Goal: Task Accomplishment & Management: Complete application form

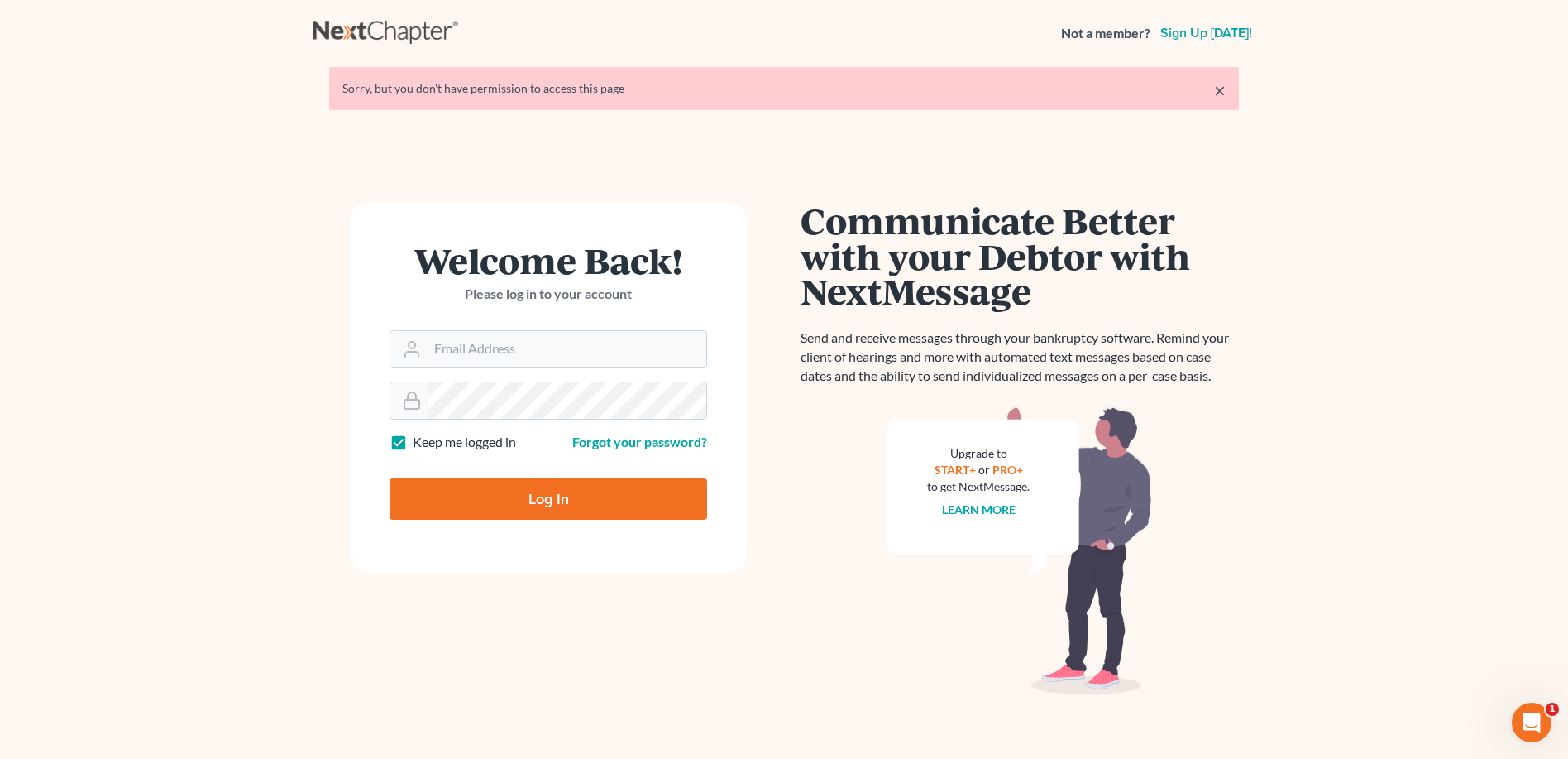
type input "[PERSON_NAME][EMAIL_ADDRESS][DOMAIN_NAME]"
click at [536, 495] on input "Log In" at bounding box center [549, 499] width 318 height 41
type input "Thinking..."
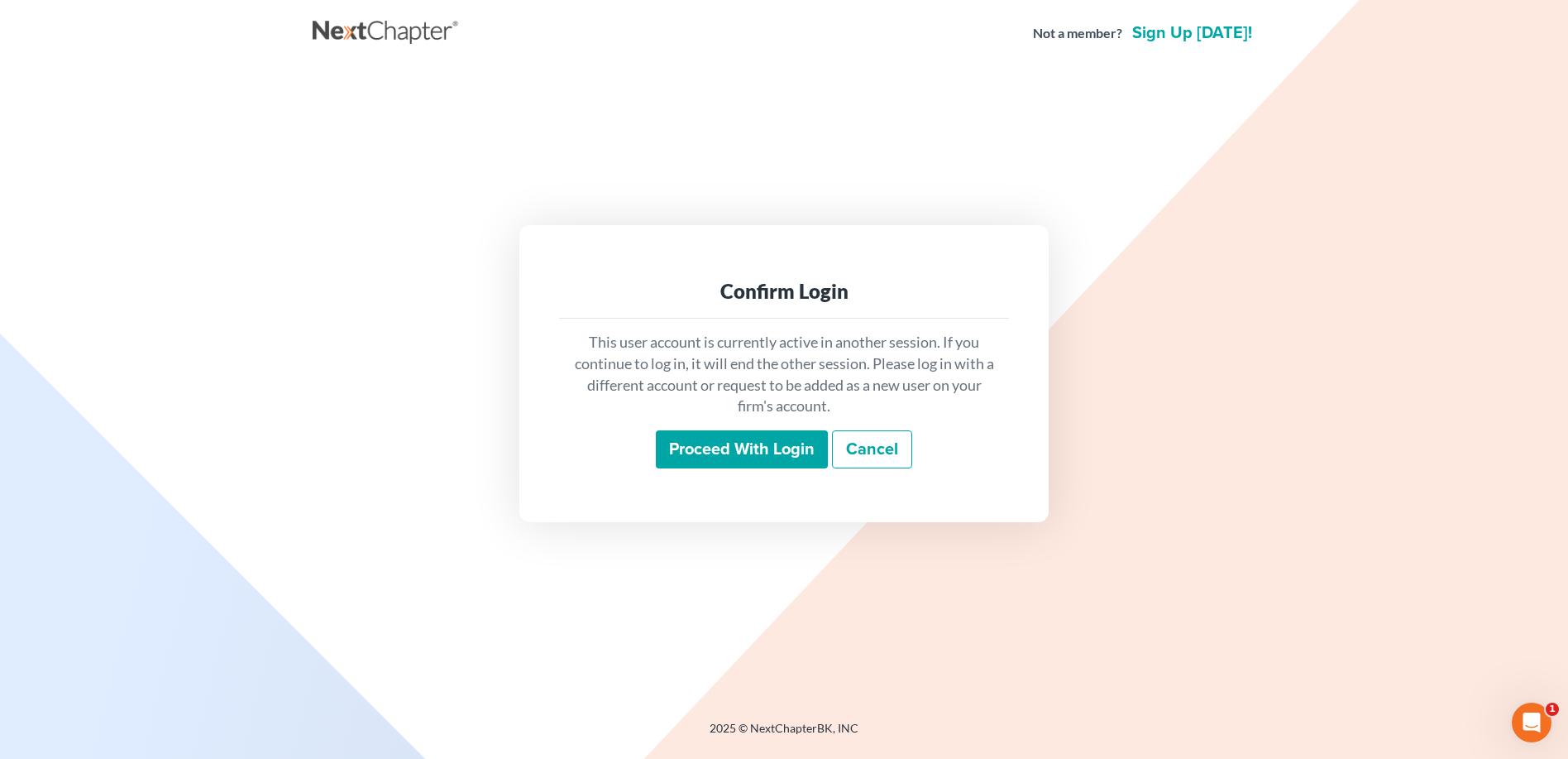
click at [728, 462] on input "Proceed with login" at bounding box center [742, 449] width 172 height 38
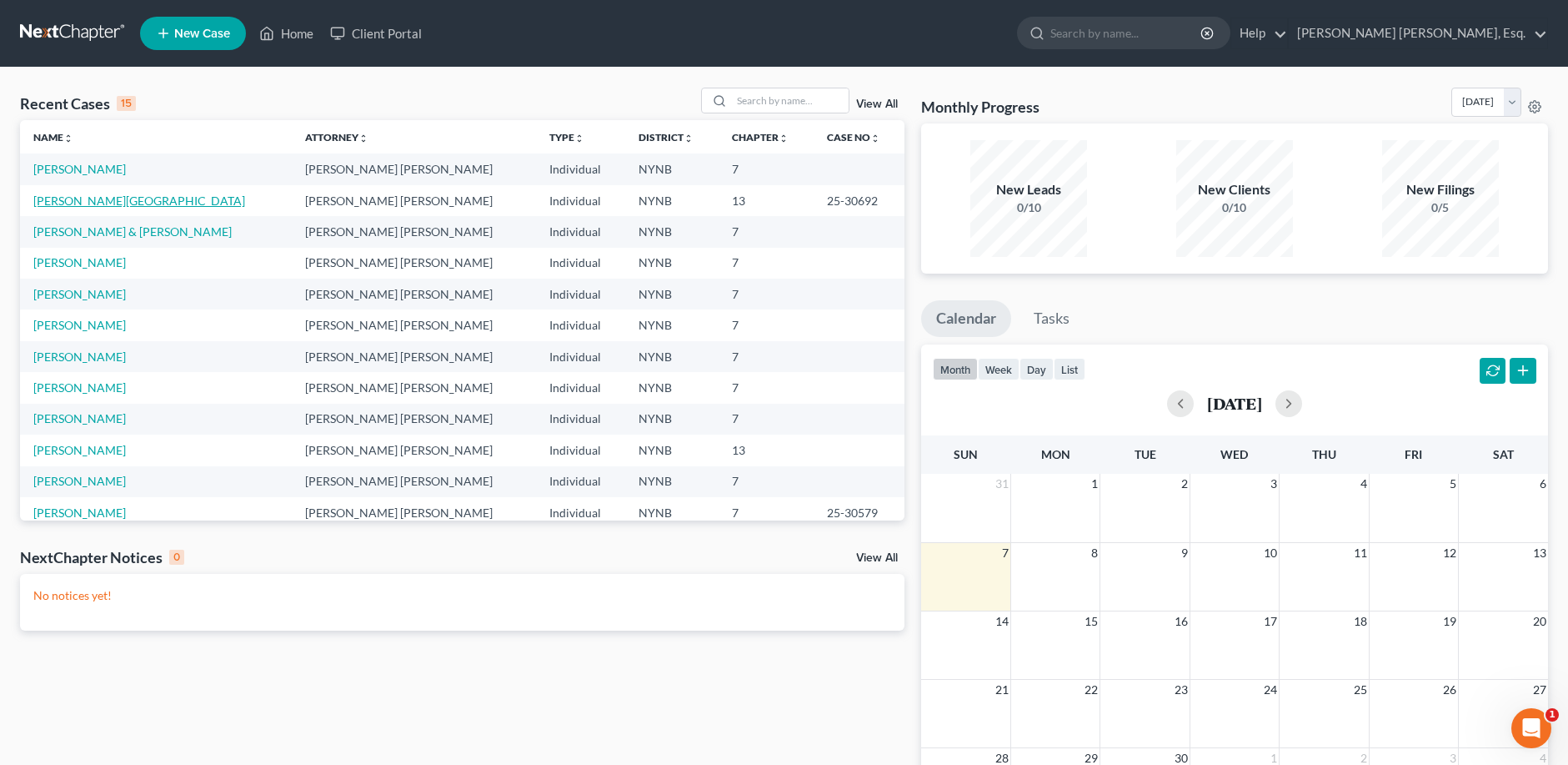
click at [93, 204] on link "[PERSON_NAME][GEOGRAPHIC_DATA]" at bounding box center [139, 201] width 211 height 14
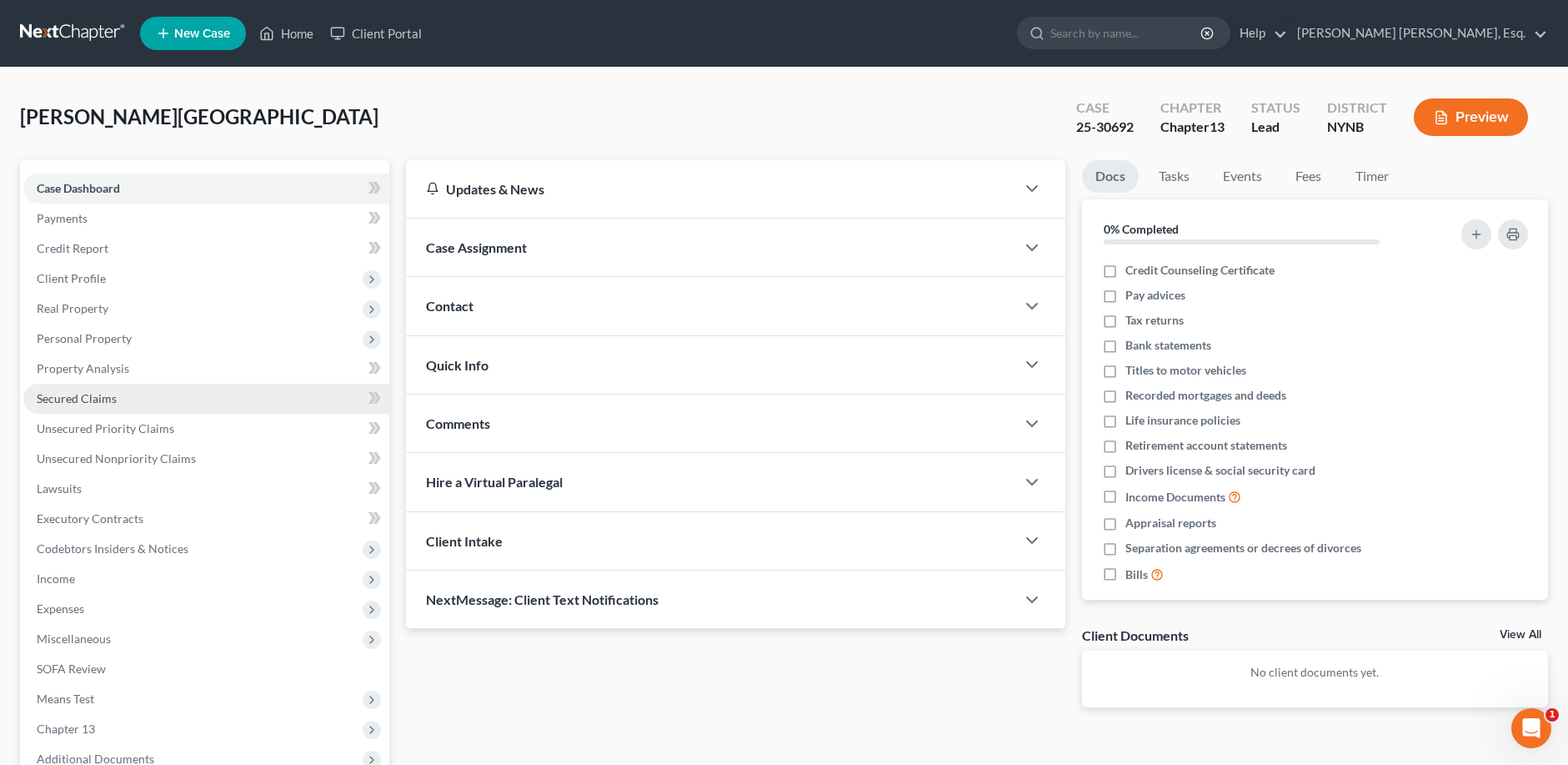
click at [104, 400] on span "Secured Claims" at bounding box center [76, 398] width 80 height 14
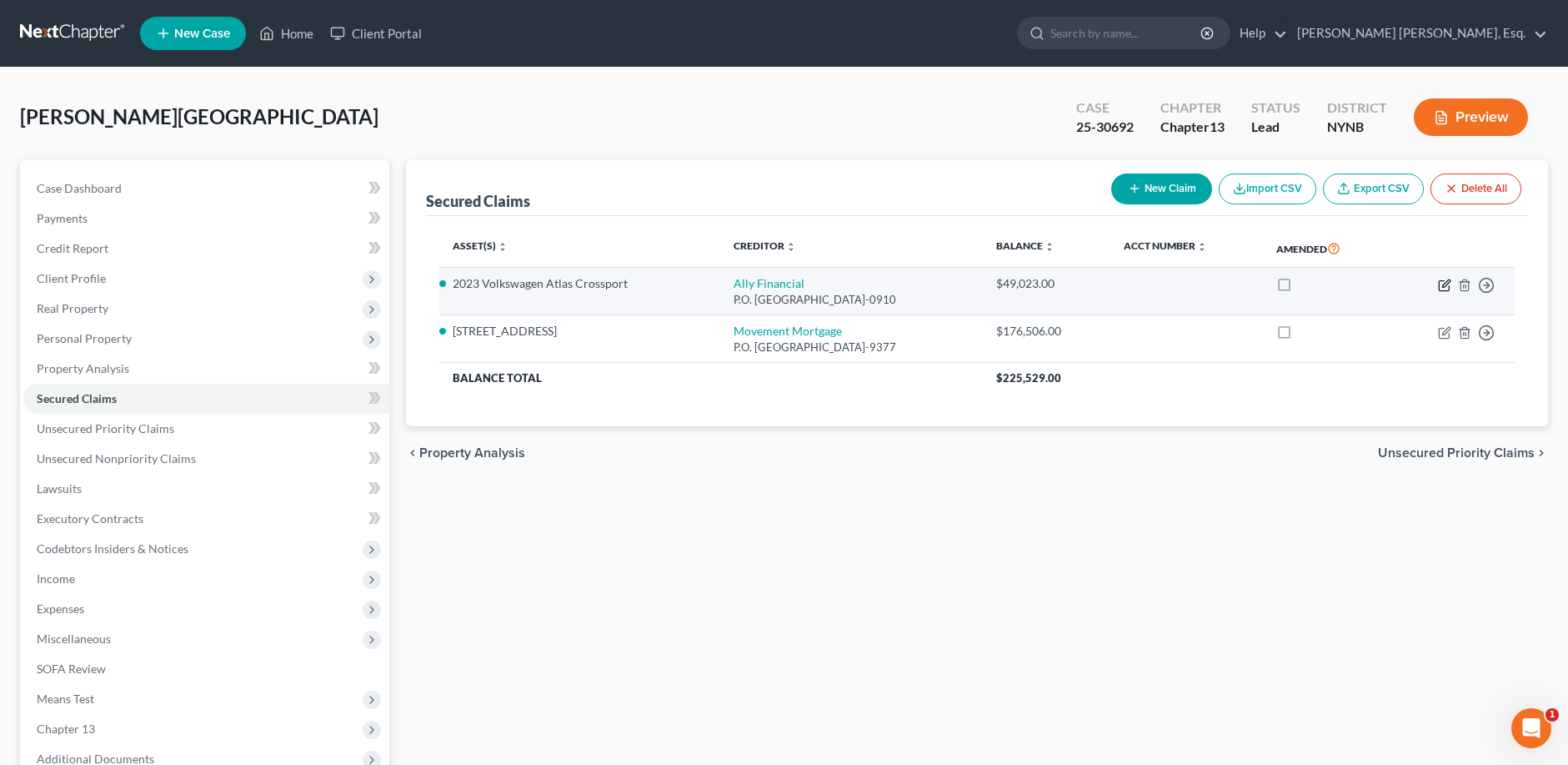
click at [1443, 284] on icon "button" at bounding box center [1446, 283] width 7 height 7
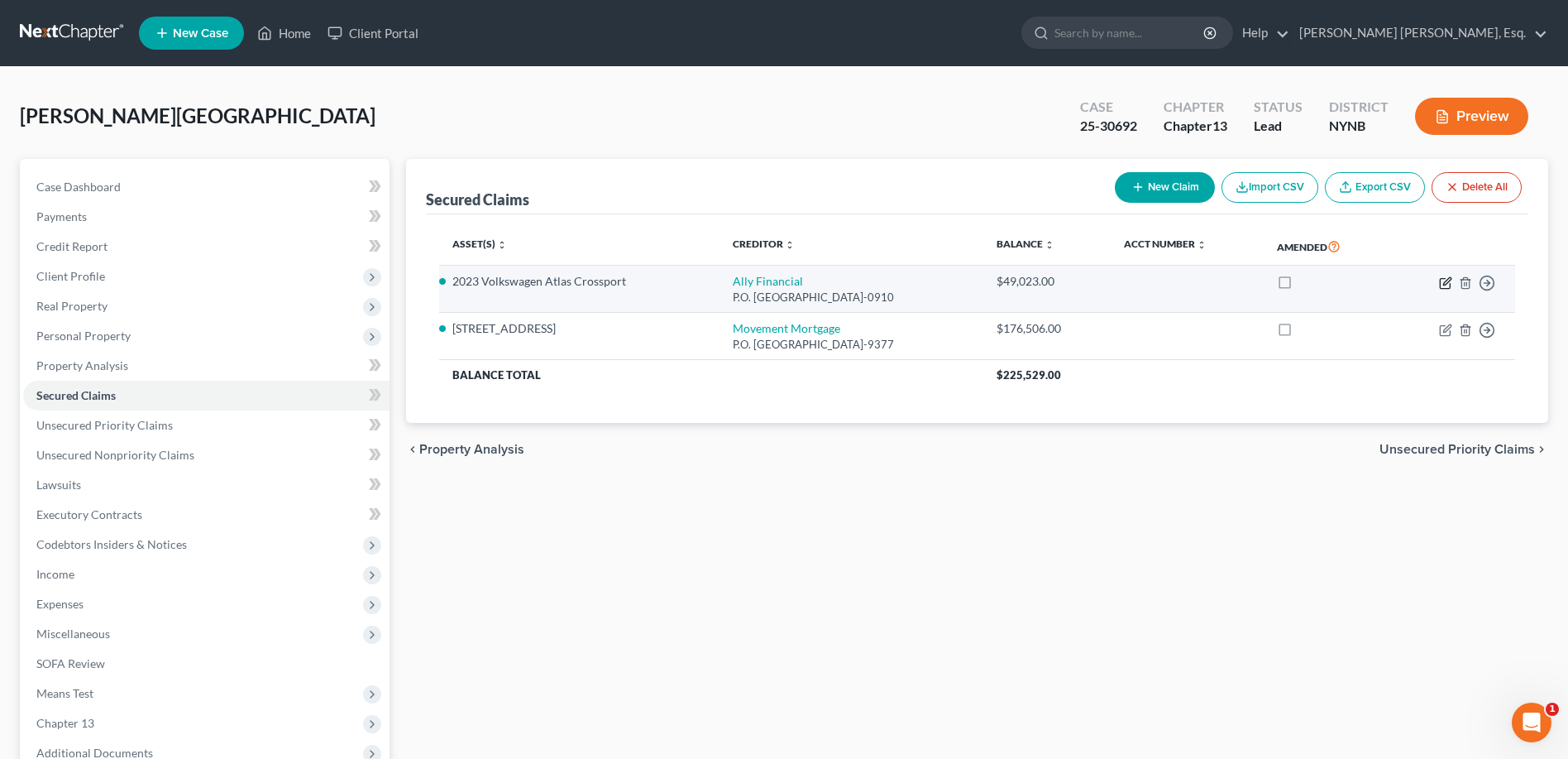
select select "24"
select select "10"
select select "4"
select select "0"
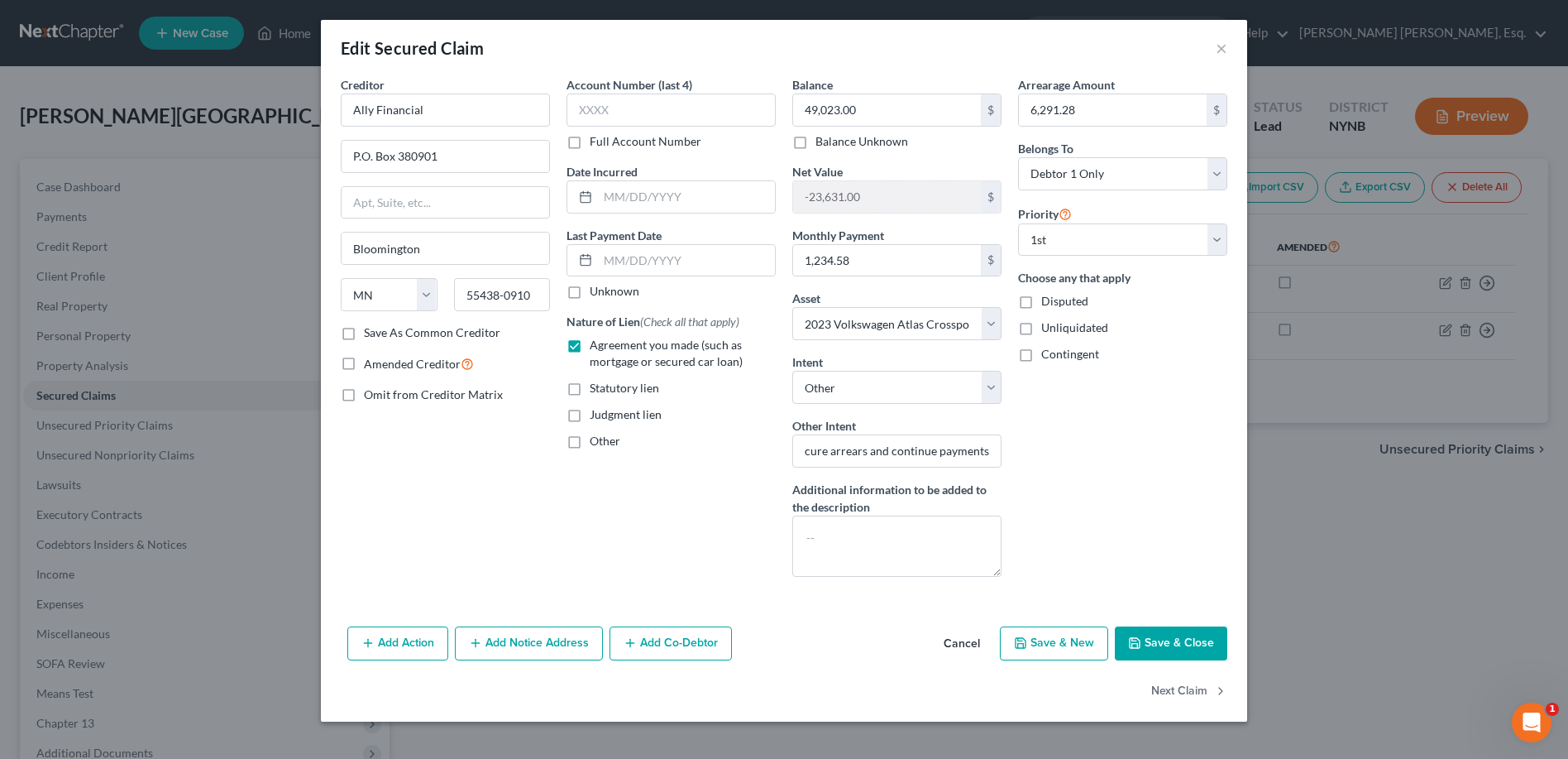
click at [520, 640] on button "Add Notice Address" at bounding box center [529, 644] width 148 height 35
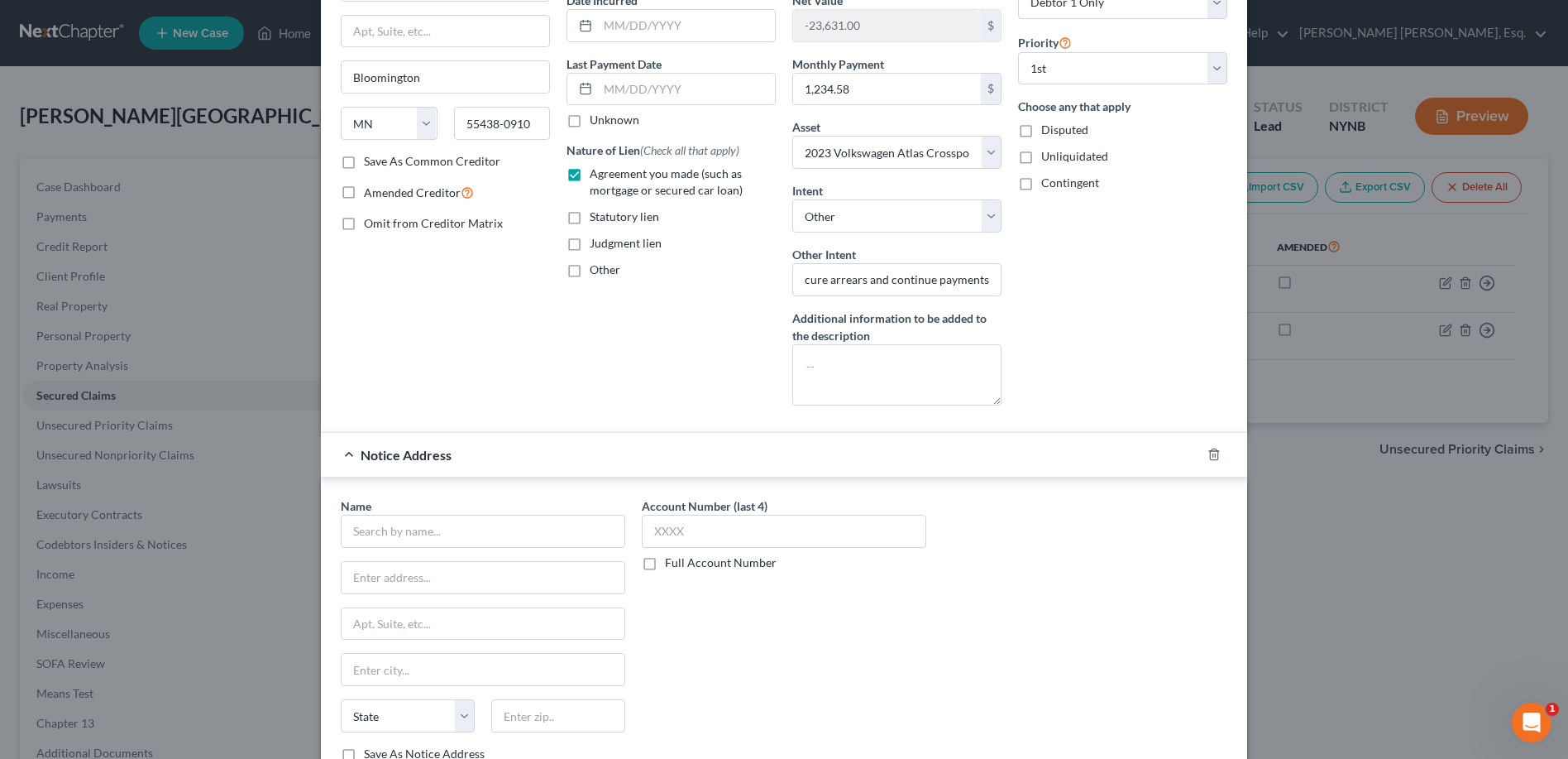
scroll to position [235, 0]
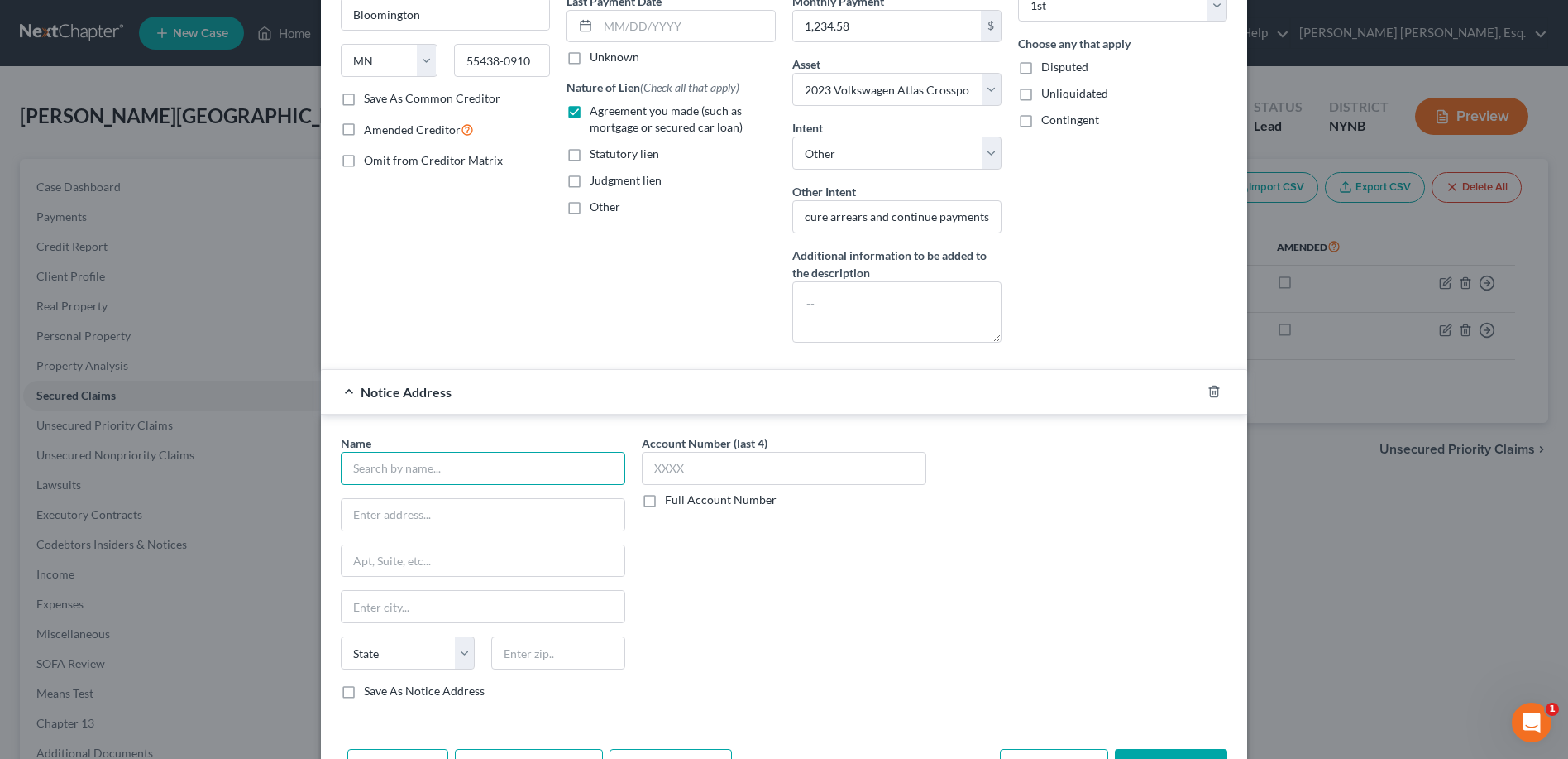
click at [425, 466] on input "text" at bounding box center [483, 468] width 284 height 33
click at [452, 470] on input "Ally Servicing LLLC" at bounding box center [483, 468] width 284 height 33
type input "Ally Servicing LLC for Citrus Tree Finance LLC"
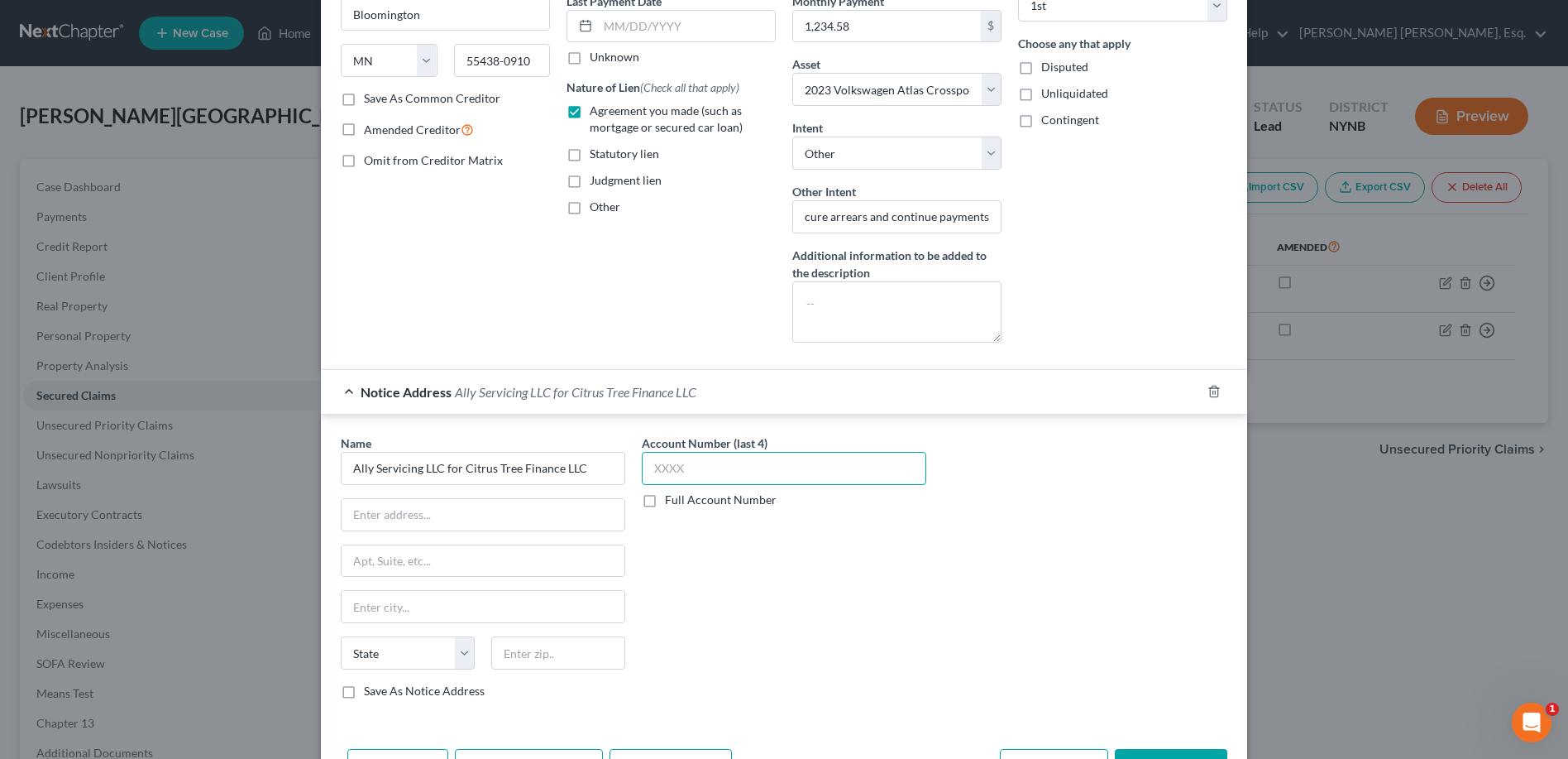
drag, startPoint x: 645, startPoint y: 470, endPoint x: 631, endPoint y: 460, distance: 17.2
click at [643, 469] on input "text" at bounding box center [784, 468] width 284 height 33
type input "8809"
click at [457, 502] on input "text" at bounding box center [483, 515] width 283 height 32
type input "AIS Portfolio Services, LLC"
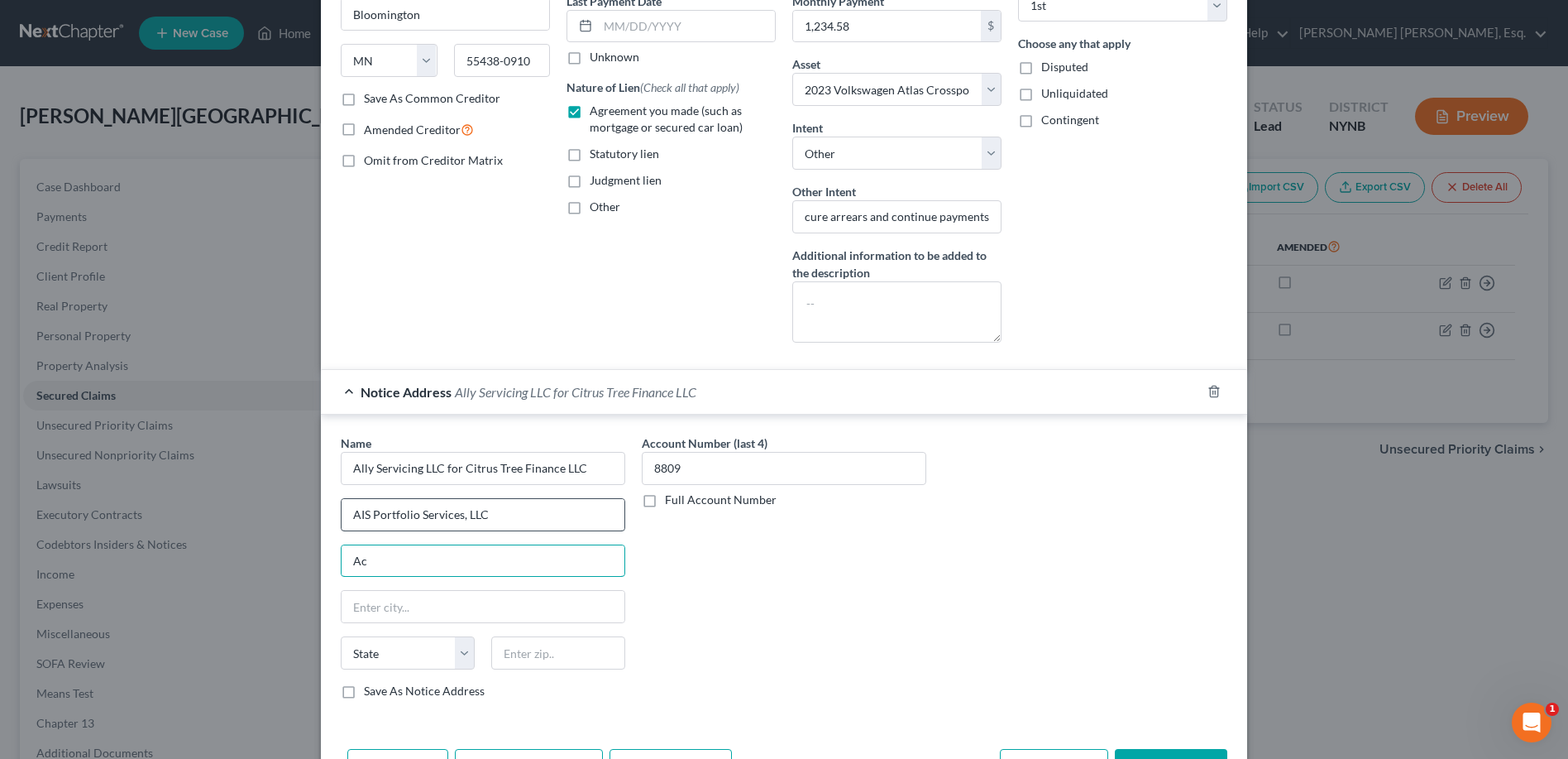
type input "A"
click at [507, 510] on input "AIS Portfolio Services, LLC" at bounding box center [483, 515] width 283 height 32
type input "AIS Portfolio Services, LLC Acct: 8809"
click at [421, 564] on input "text" at bounding box center [483, 561] width 283 height 32
type input "[STREET_ADDRESS] Dept APS"
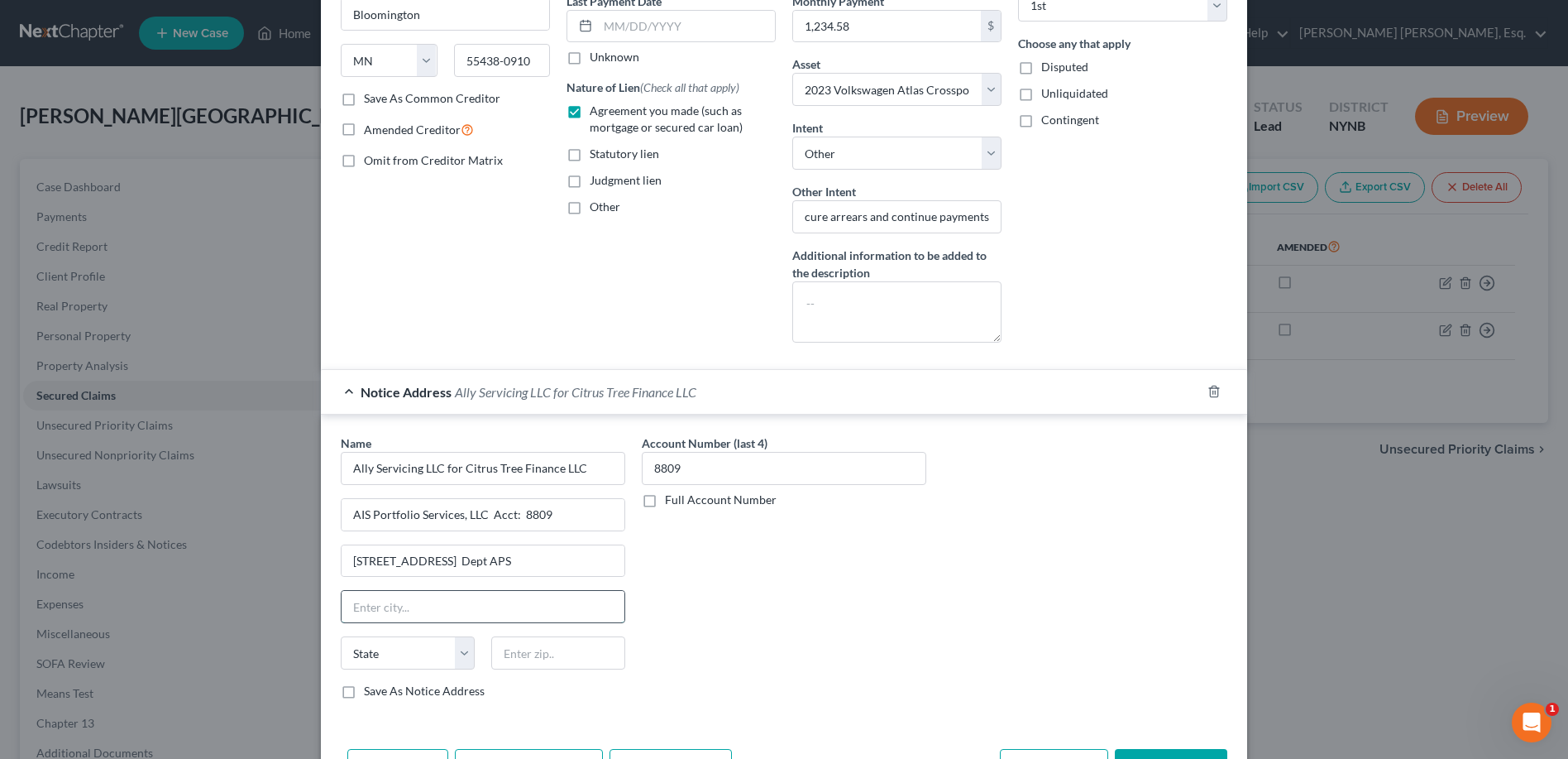
click at [373, 596] on input "text" at bounding box center [483, 607] width 283 height 32
type input "[US_STATE][GEOGRAPHIC_DATA]"
select select "37"
type input "73118"
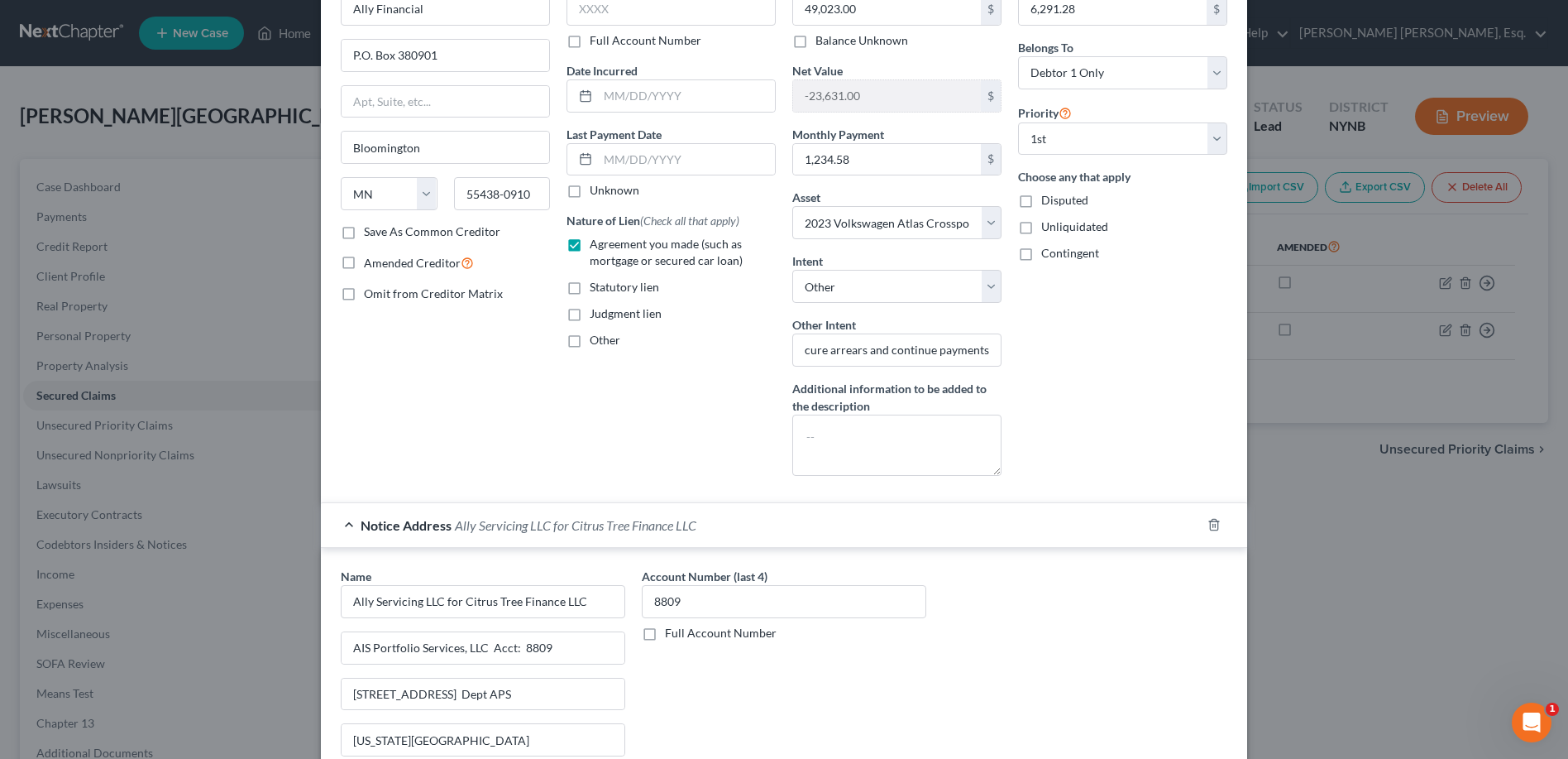
scroll to position [0, 0]
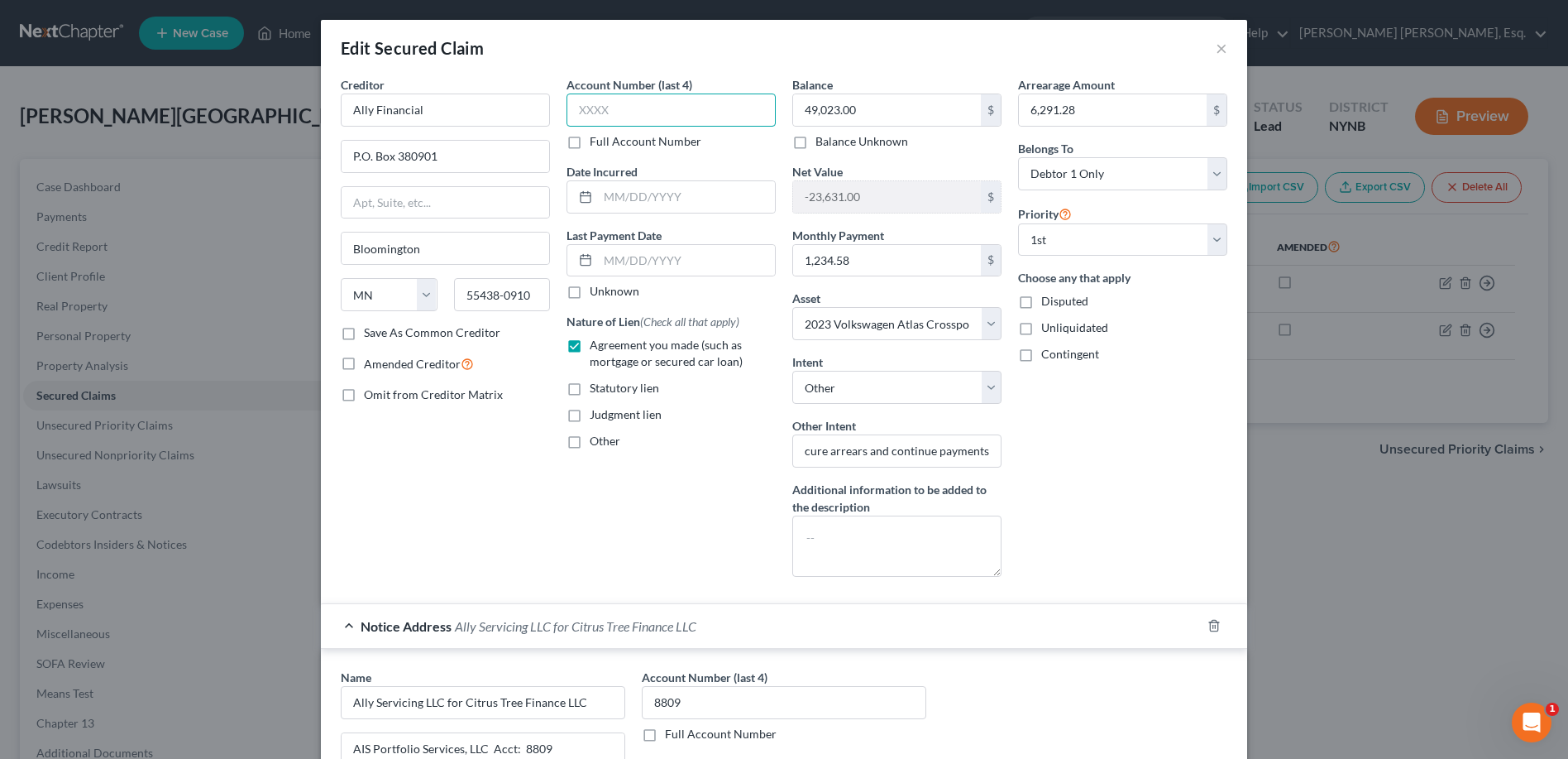
click at [573, 108] on input "text" at bounding box center [671, 110] width 209 height 33
type input "8809"
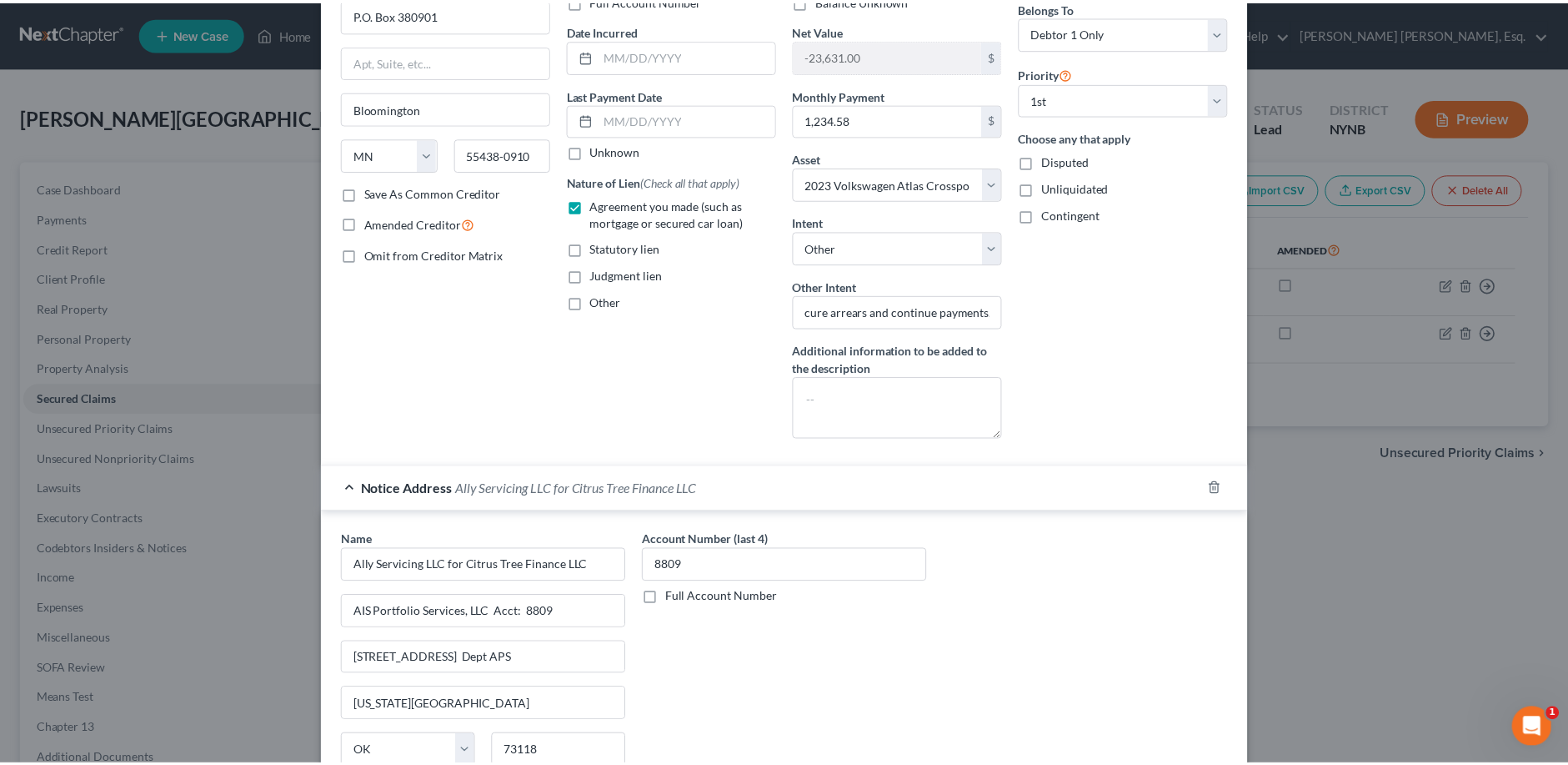
scroll to position [342, 0]
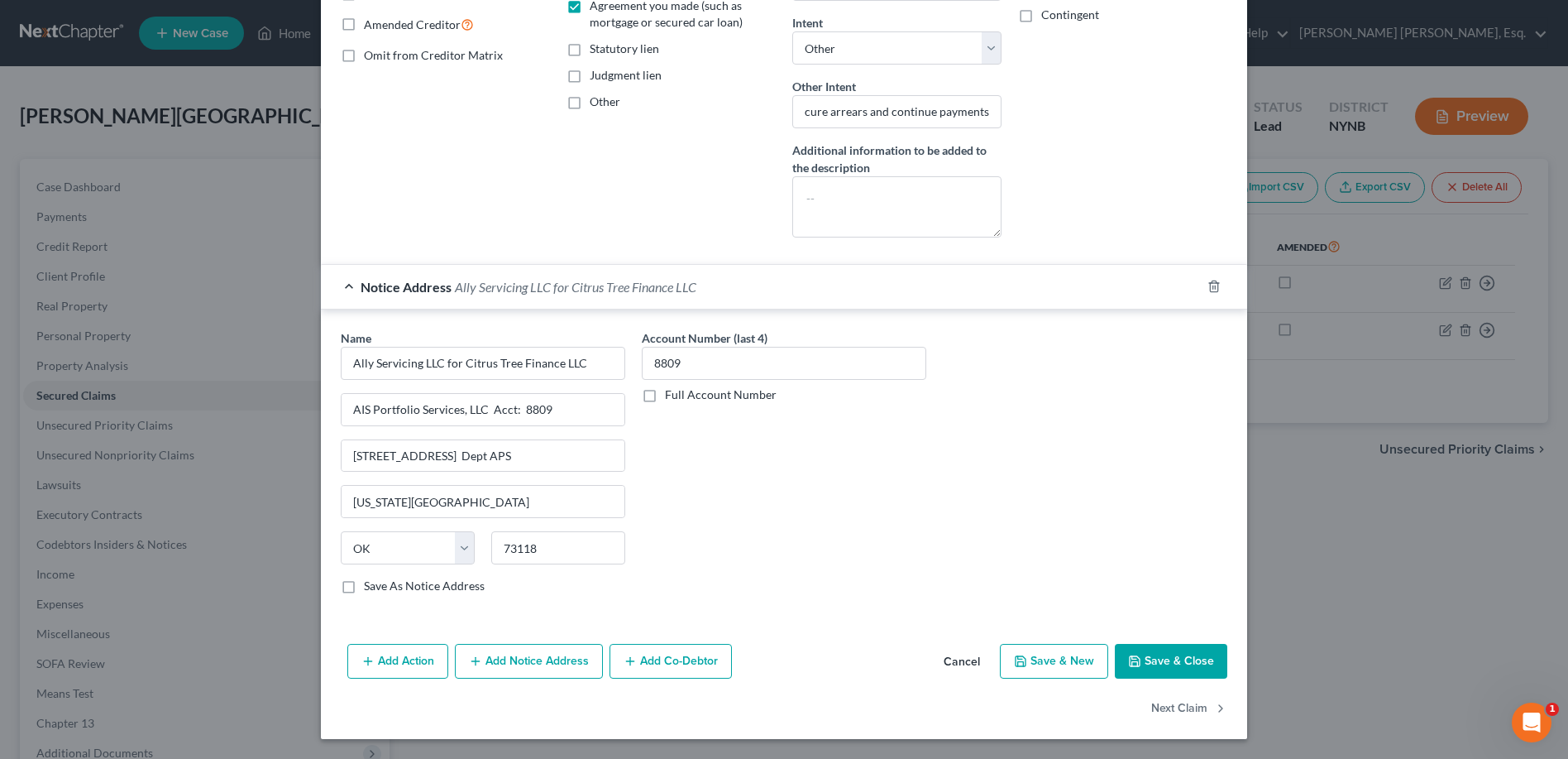
click at [1179, 661] on button "Save & Close" at bounding box center [1171, 661] width 112 height 35
select select
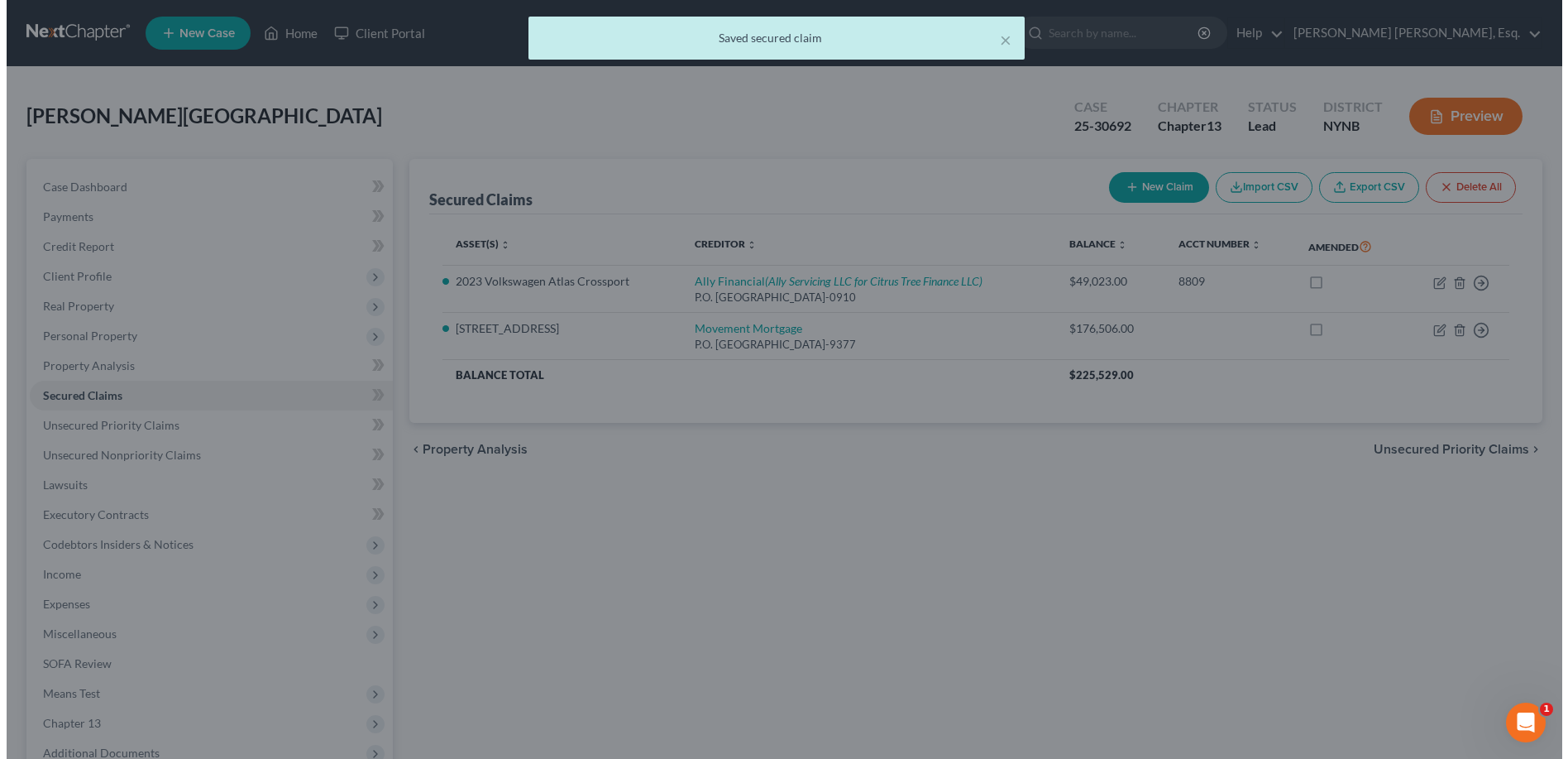
scroll to position [0, 0]
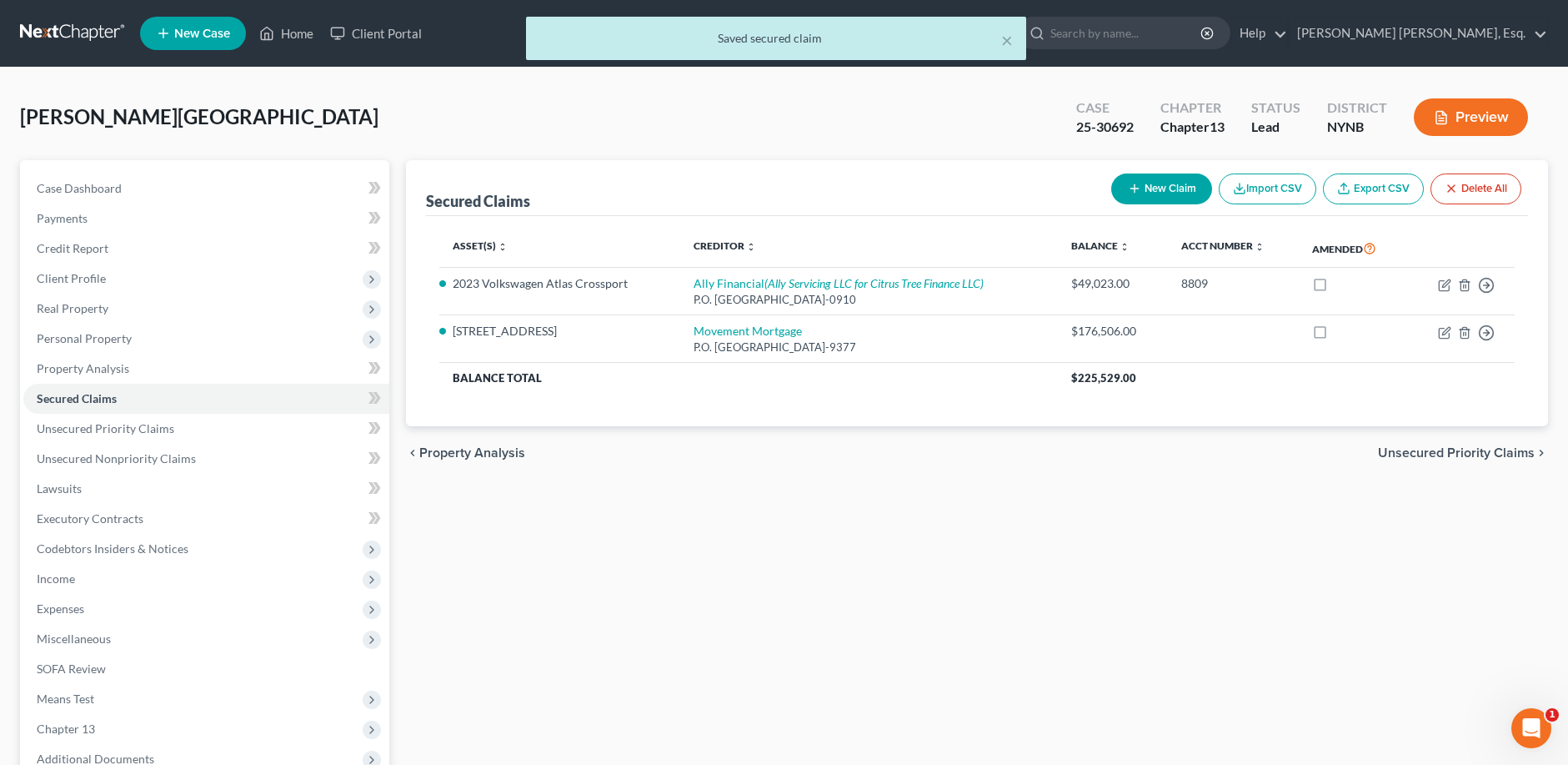
click at [1464, 111] on button "Preview" at bounding box center [1471, 117] width 114 height 37
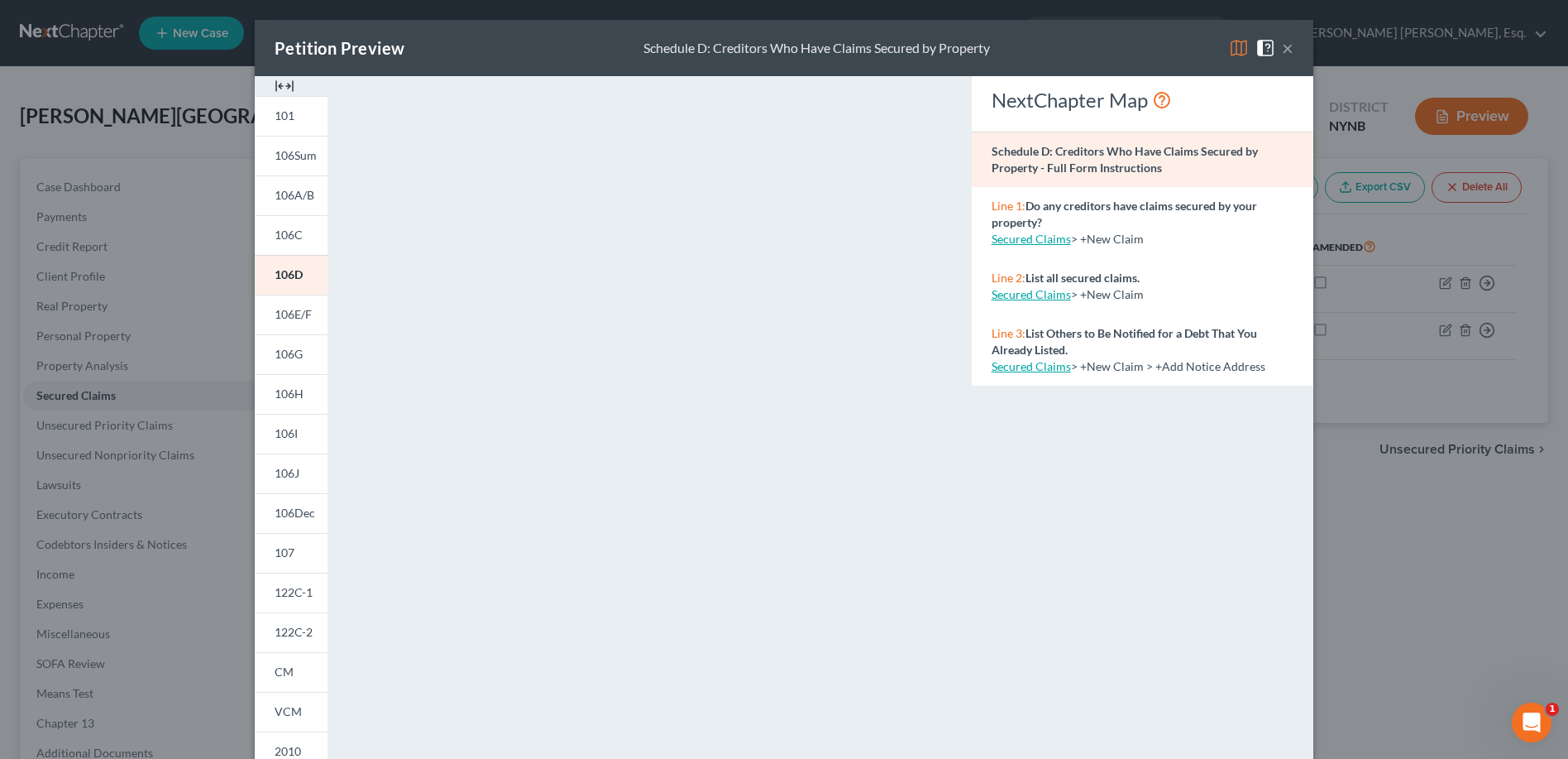
click at [1287, 50] on button "×" at bounding box center [1287, 47] width 11 height 20
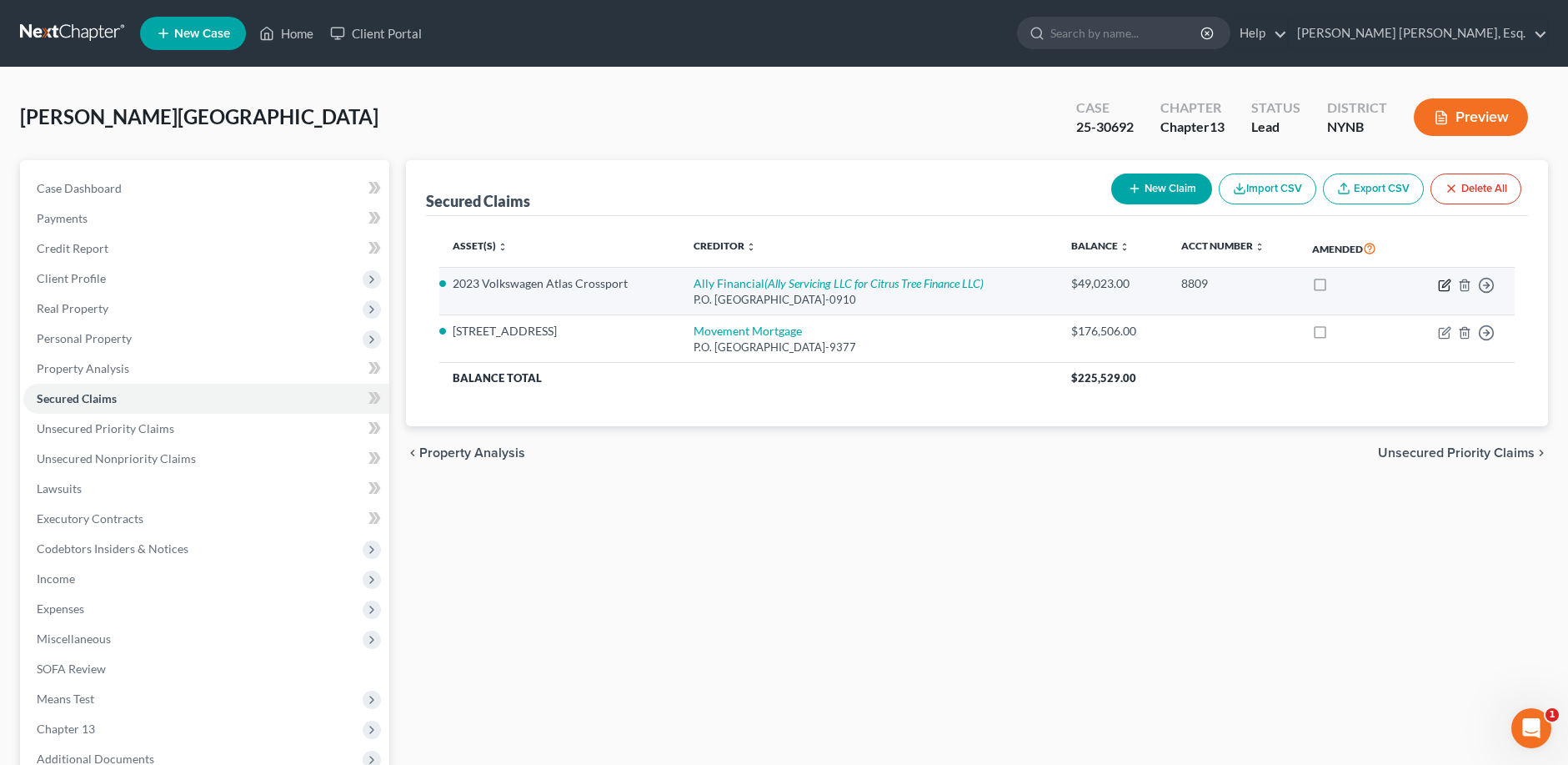
click at [1445, 282] on icon "button" at bounding box center [1444, 285] width 13 height 13
select select "24"
select select "4"
select select "0"
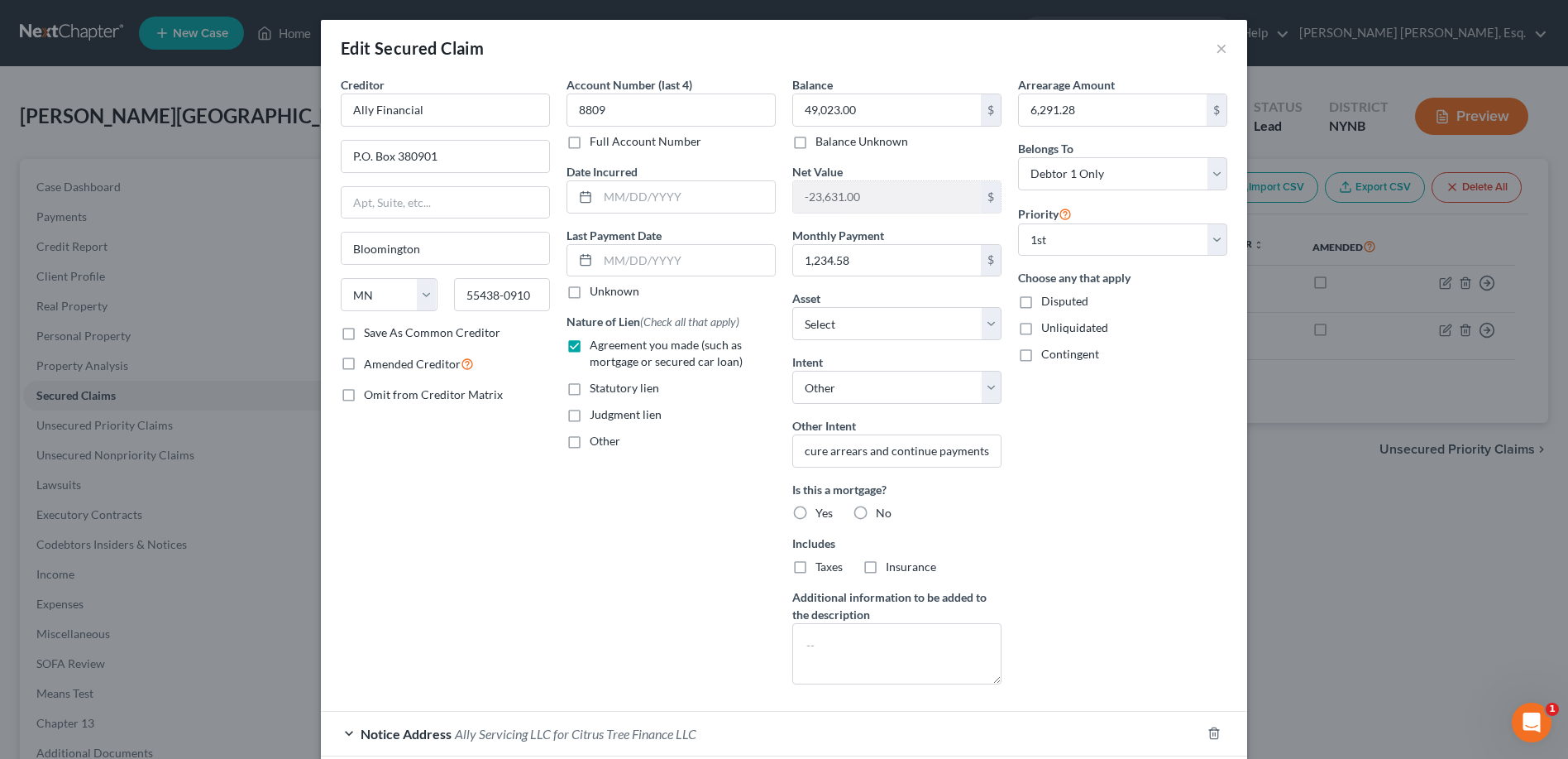
click at [876, 509] on label "No" at bounding box center [884, 513] width 16 height 17
click at [882, 509] on input "No" at bounding box center [888, 510] width 11 height 11
radio input "true"
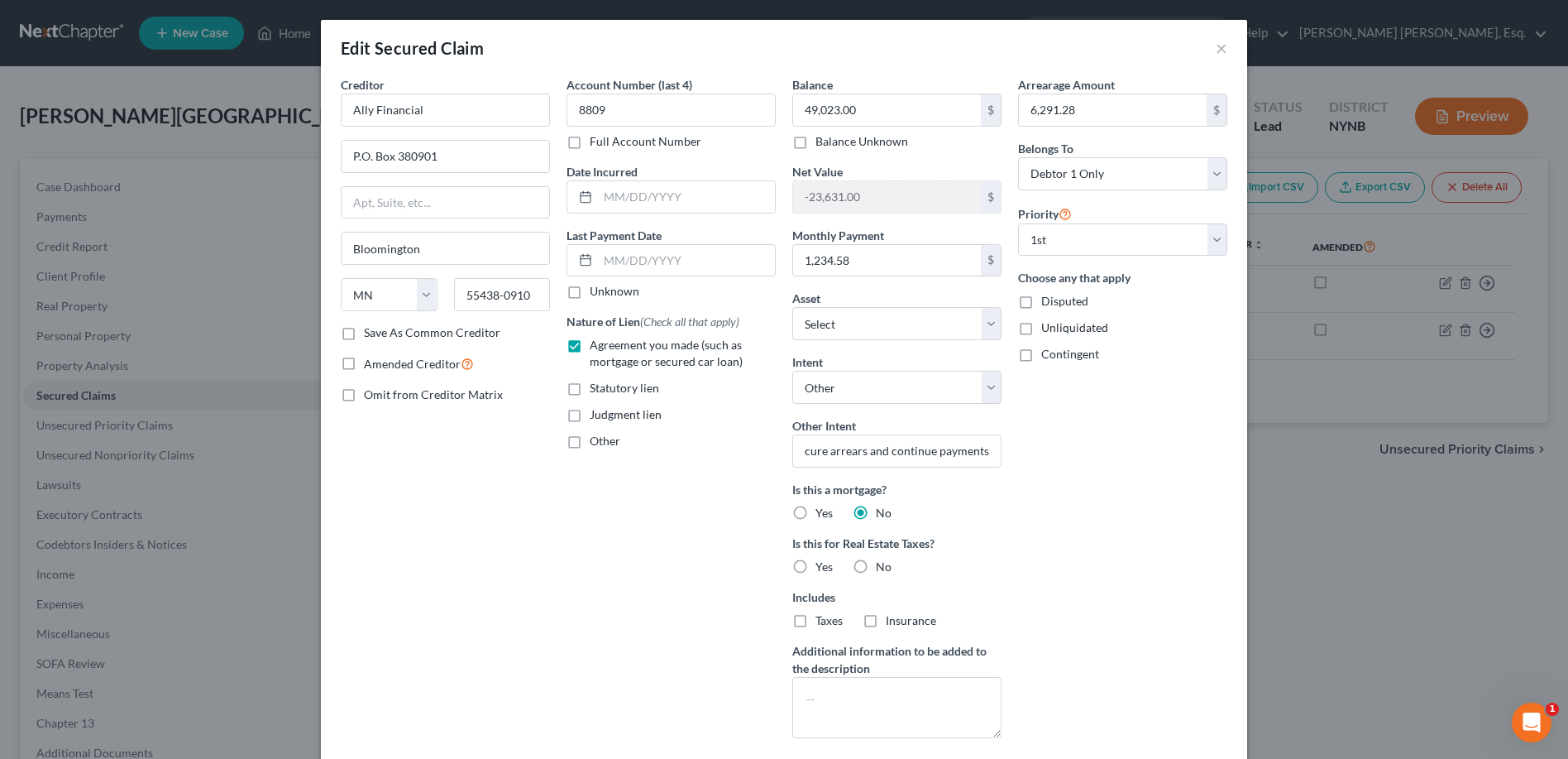
click at [876, 561] on label "No" at bounding box center [884, 567] width 16 height 17
click at [882, 561] on input "No" at bounding box center [888, 564] width 11 height 11
radio input "true"
click at [1061, 213] on icon at bounding box center [1065, 213] width 13 height 16
click at [1208, 242] on select "Select 1st 2nd 3rd 4th 5th 6th 7th 8th 9th 10th 11th 12th 13th 14th 15th 16th 1…" at bounding box center [1123, 240] width 209 height 33
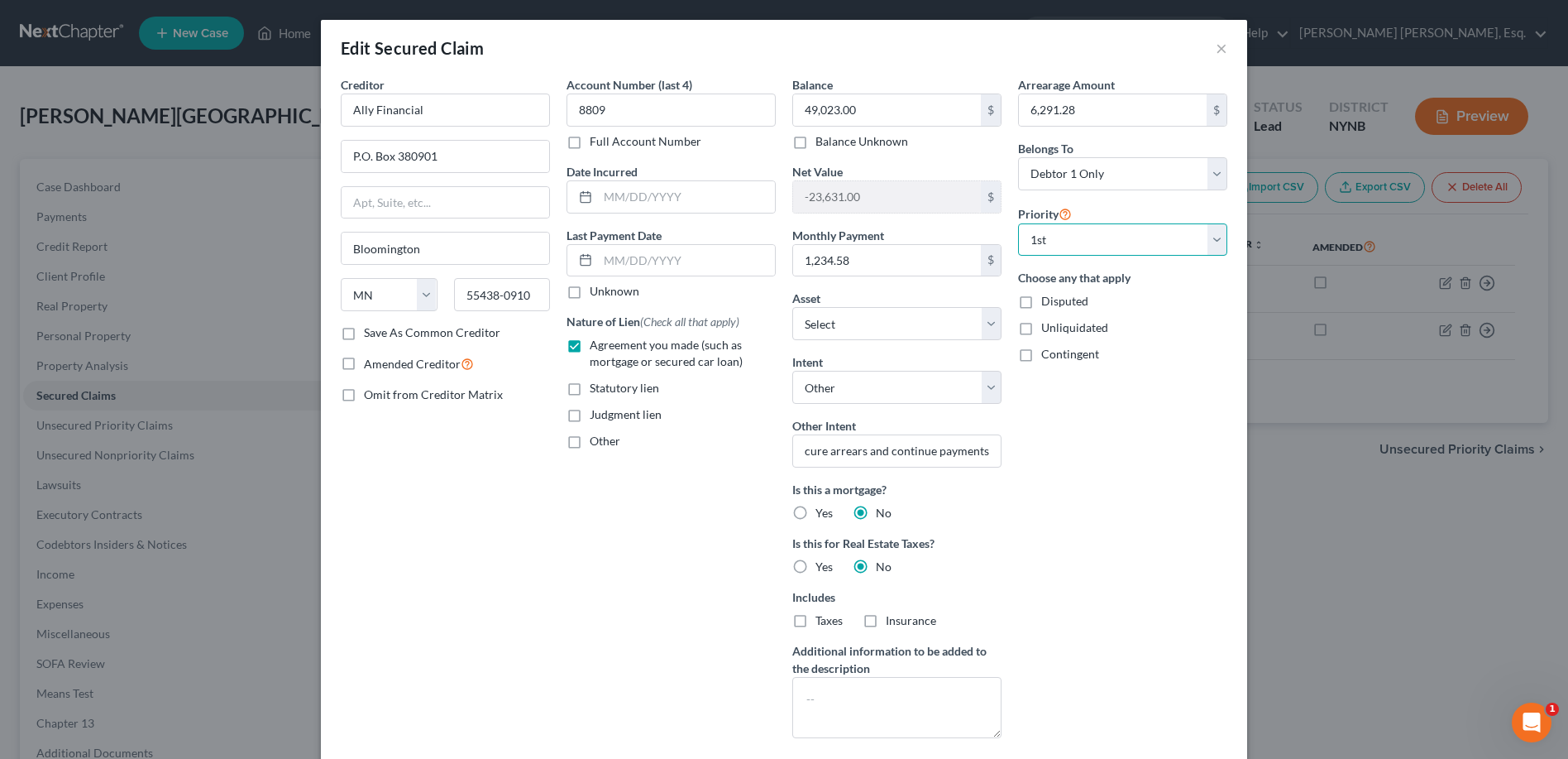
click at [1018, 223] on select "Select 1st 2nd 3rd 4th 5th 6th 7th 8th 9th 10th 11th 12th 13th 14th 15th 16th 1…" at bounding box center [1123, 240] width 209 height 33
click at [536, 376] on div "Creditor * Ally Financial P.O. [GEOGRAPHIC_DATA][US_STATE] AZ CA CO CT DE DC [G…" at bounding box center [445, 414] width 226 height 676
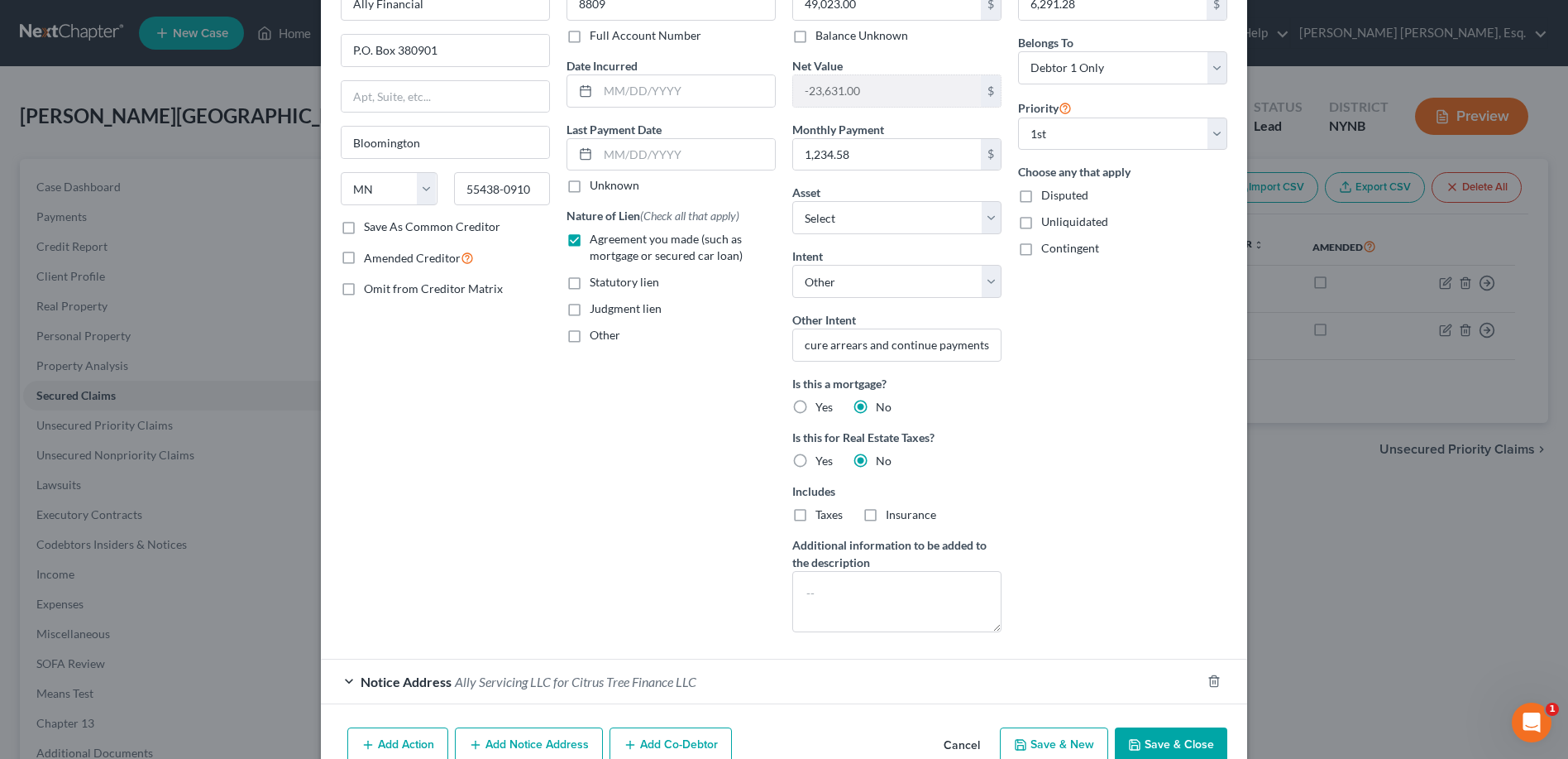
scroll to position [190, 0]
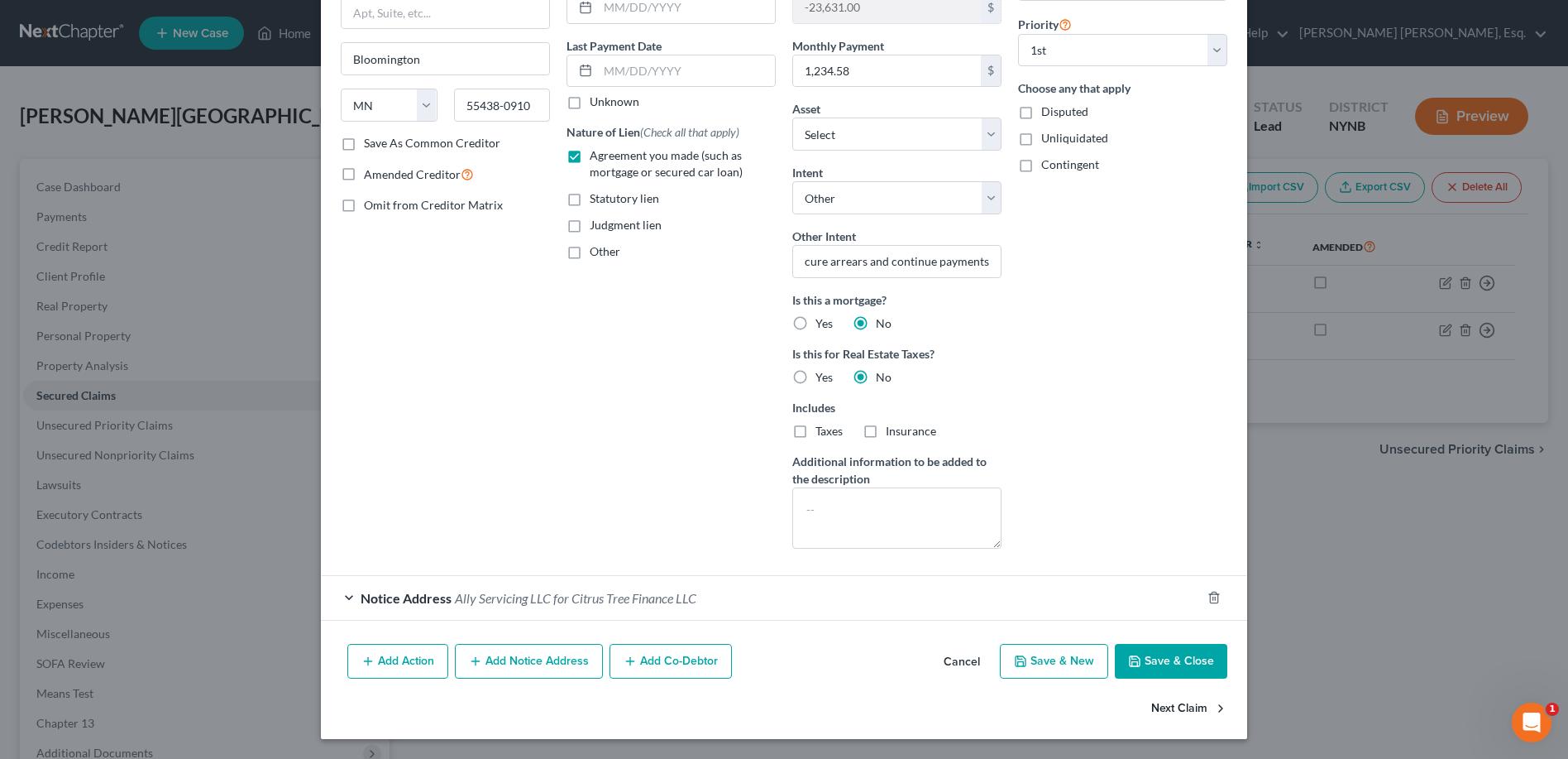
click at [1169, 702] on button "Next Claim" at bounding box center [1190, 710] width 76 height 35
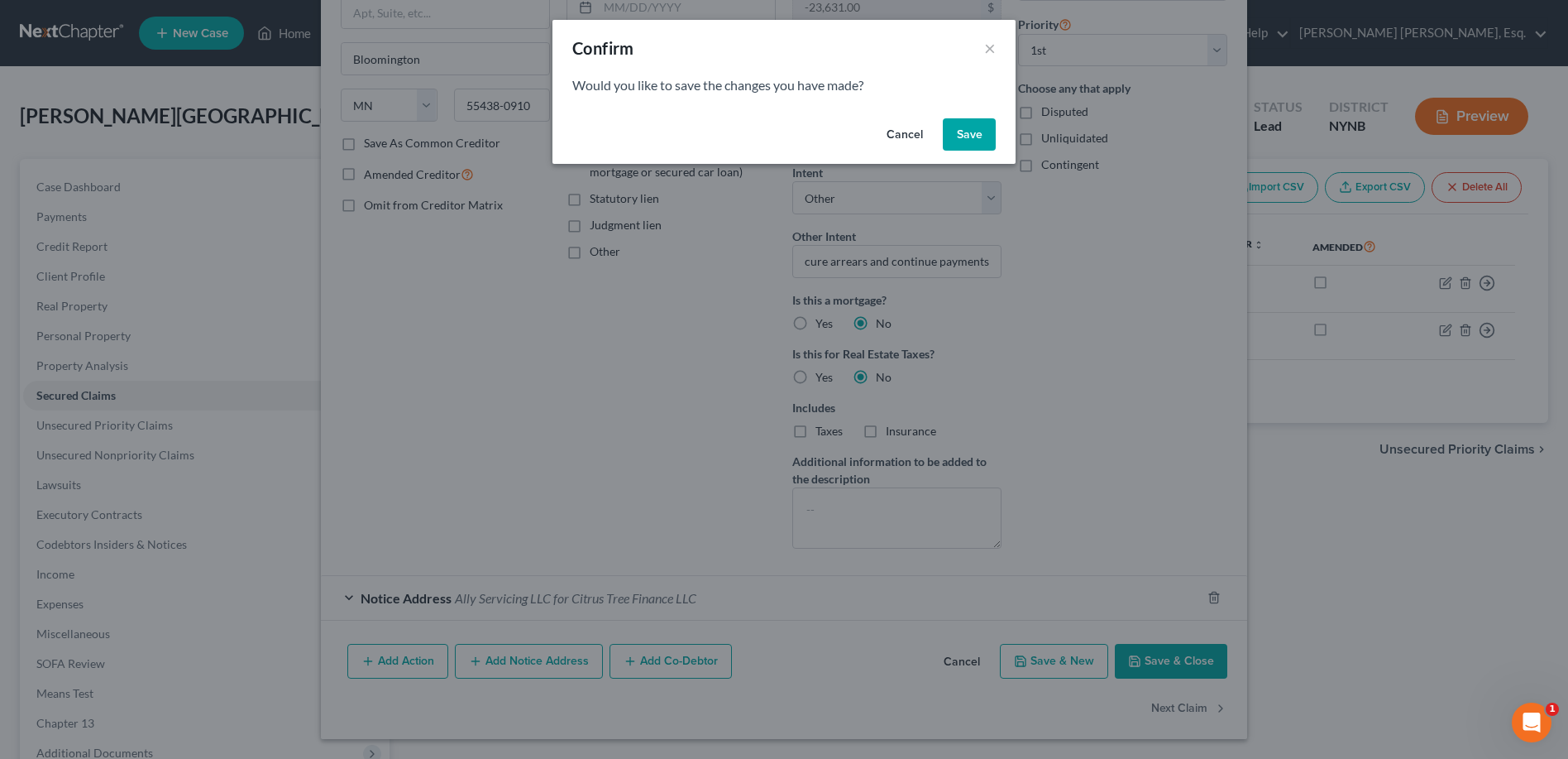
click at [983, 134] on button "Save" at bounding box center [969, 135] width 53 height 33
select select "10"
select select "4"
select select "0"
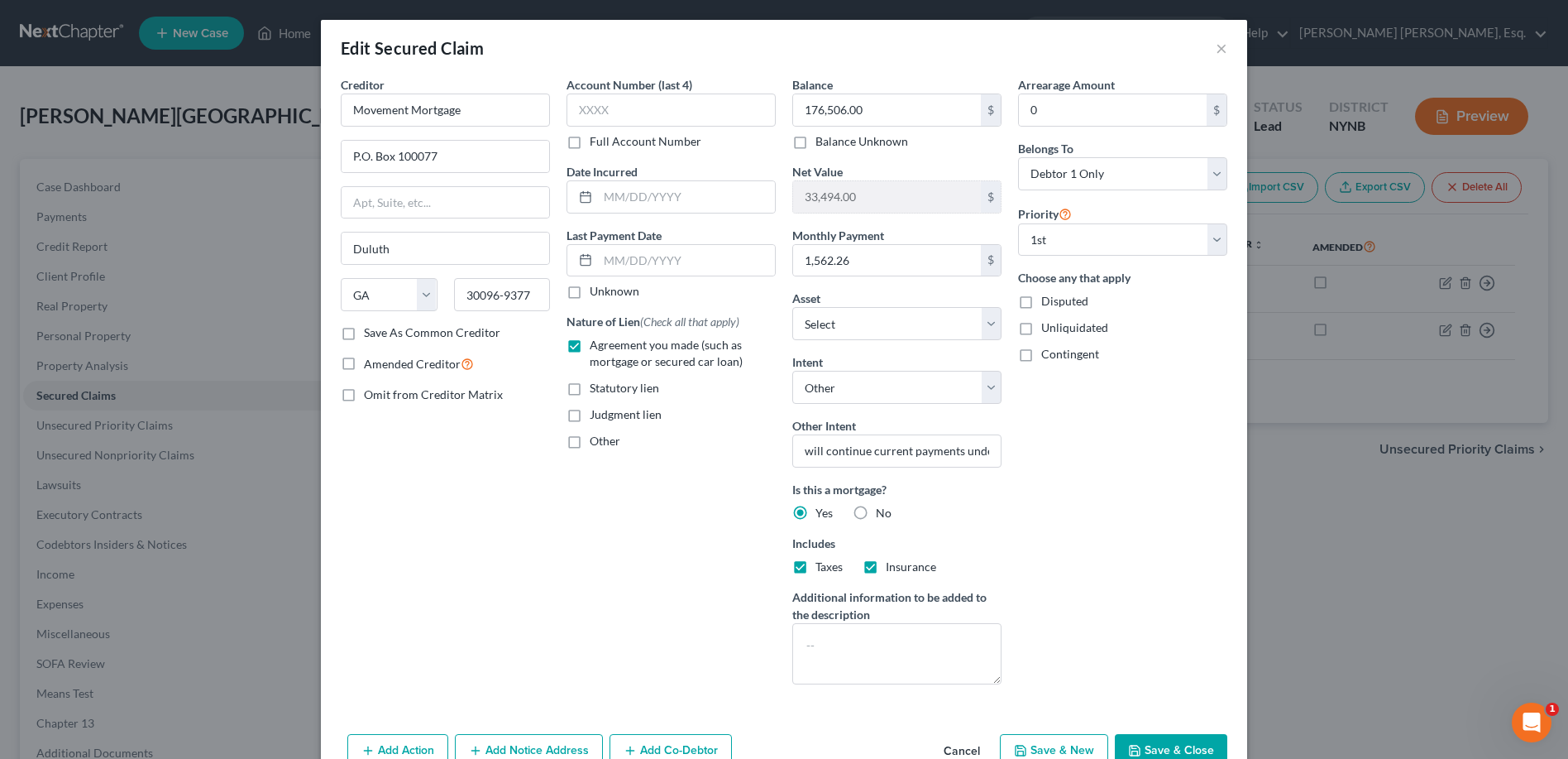
click at [1159, 751] on button "Save & Close" at bounding box center [1171, 752] width 112 height 35
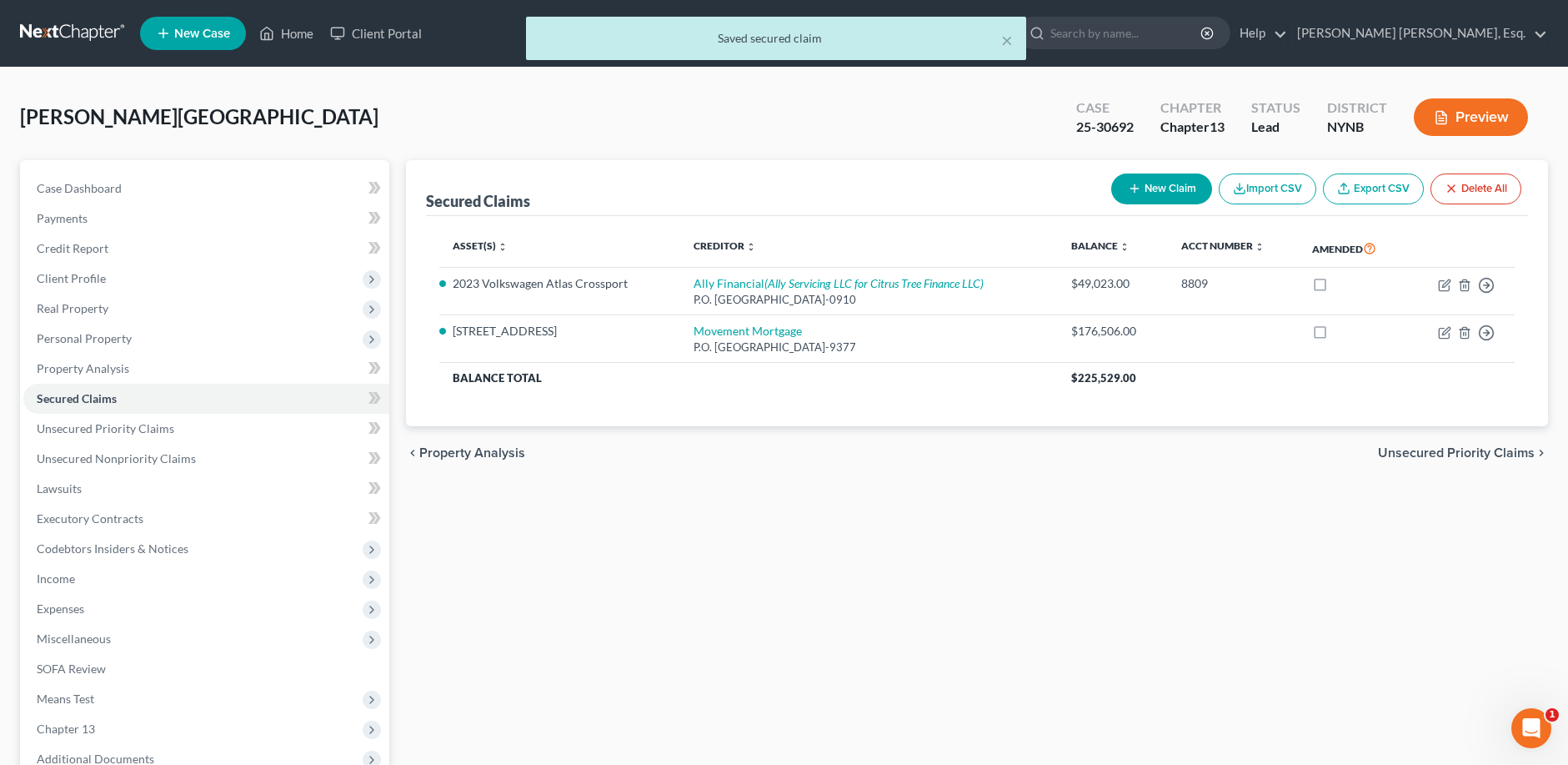
click at [980, 544] on div "Secured Claims New Claim Import CSV Export CSV Delete All Asset(s) expand_more …" at bounding box center [977, 522] width 1159 height 723
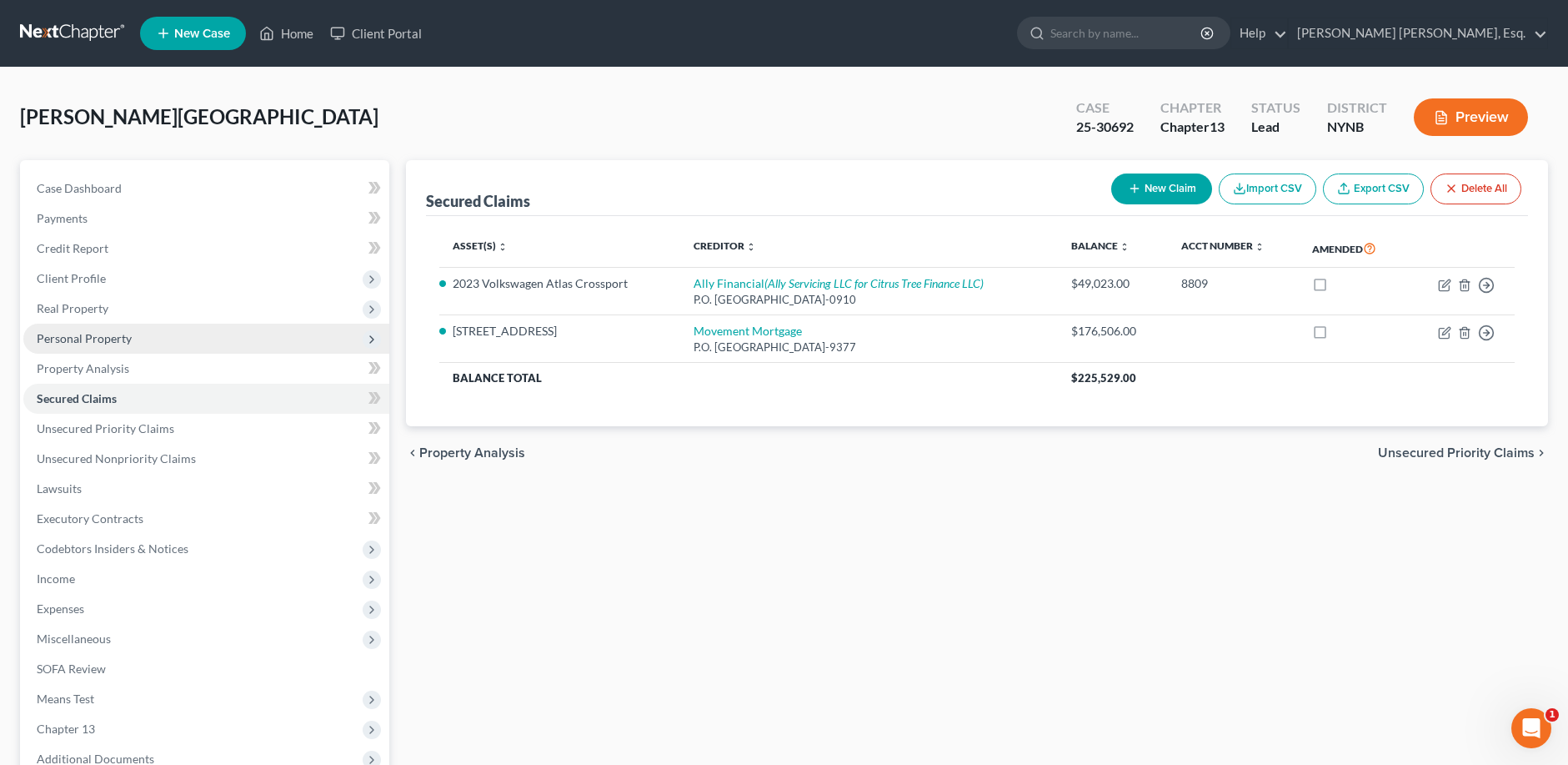
click at [71, 340] on span "Personal Property" at bounding box center [83, 338] width 95 height 14
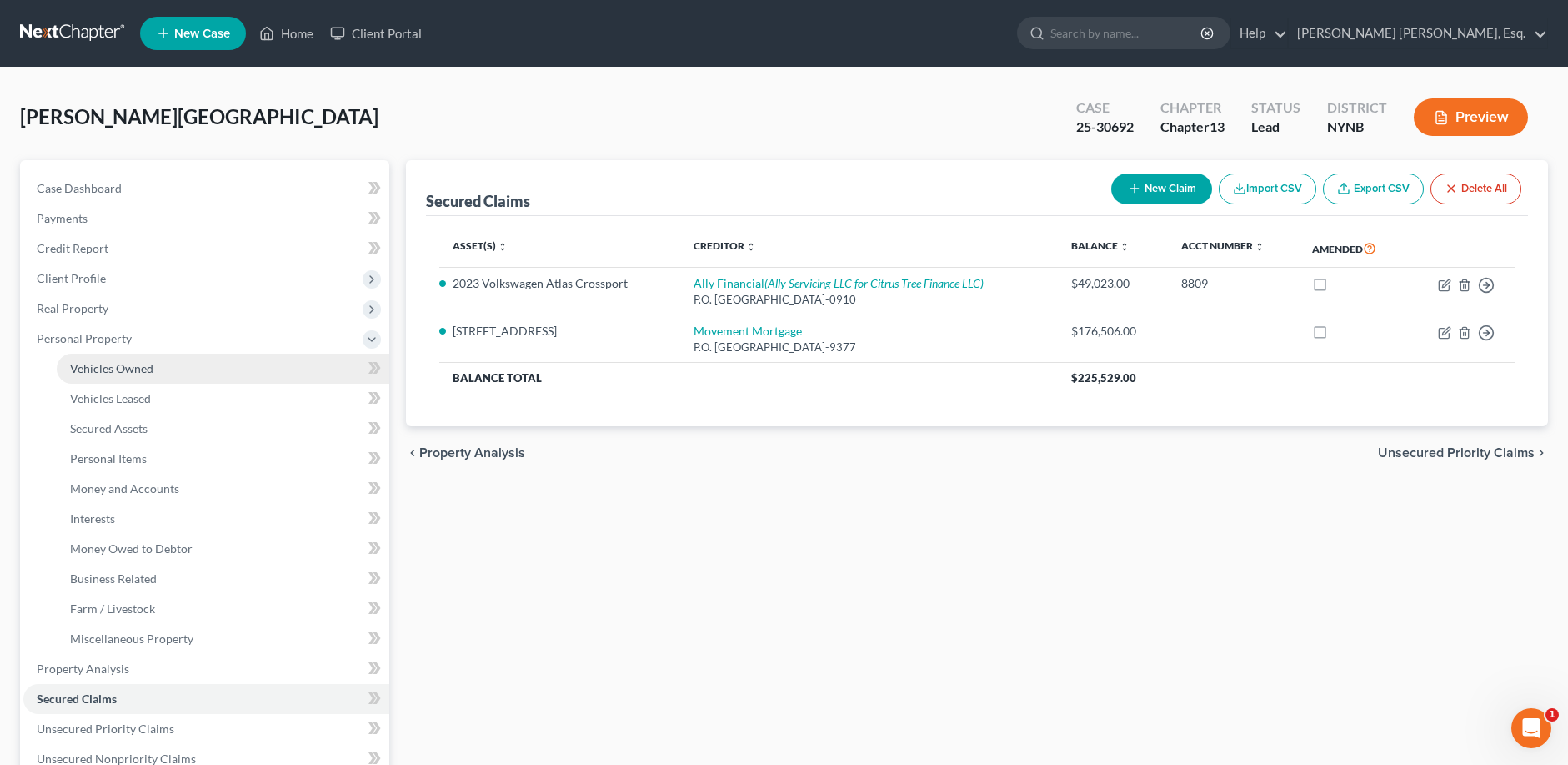
click at [86, 362] on span "Vehicles Owned" at bounding box center [111, 368] width 83 height 14
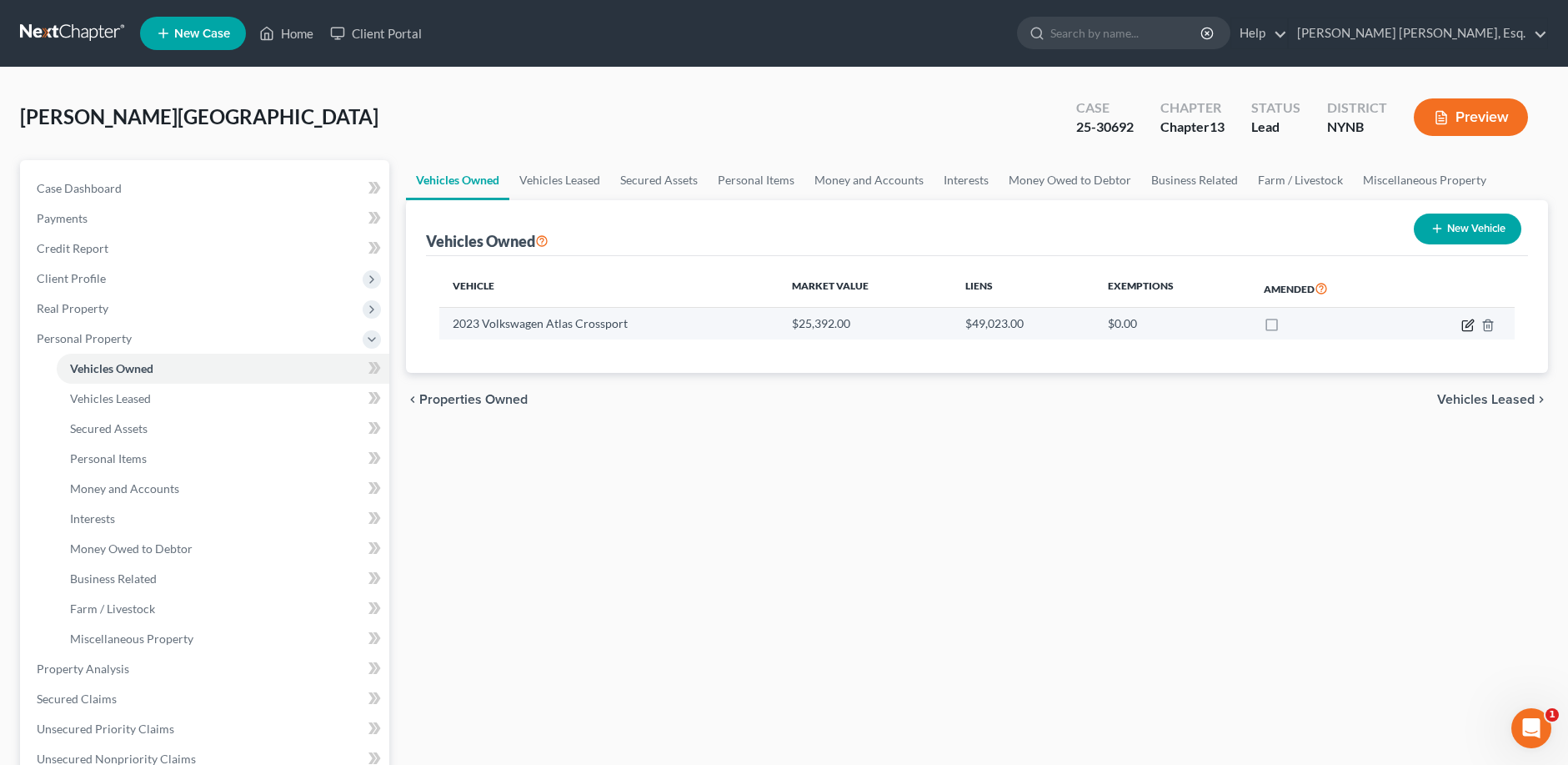
click at [1464, 324] on icon "button" at bounding box center [1468, 325] width 13 height 13
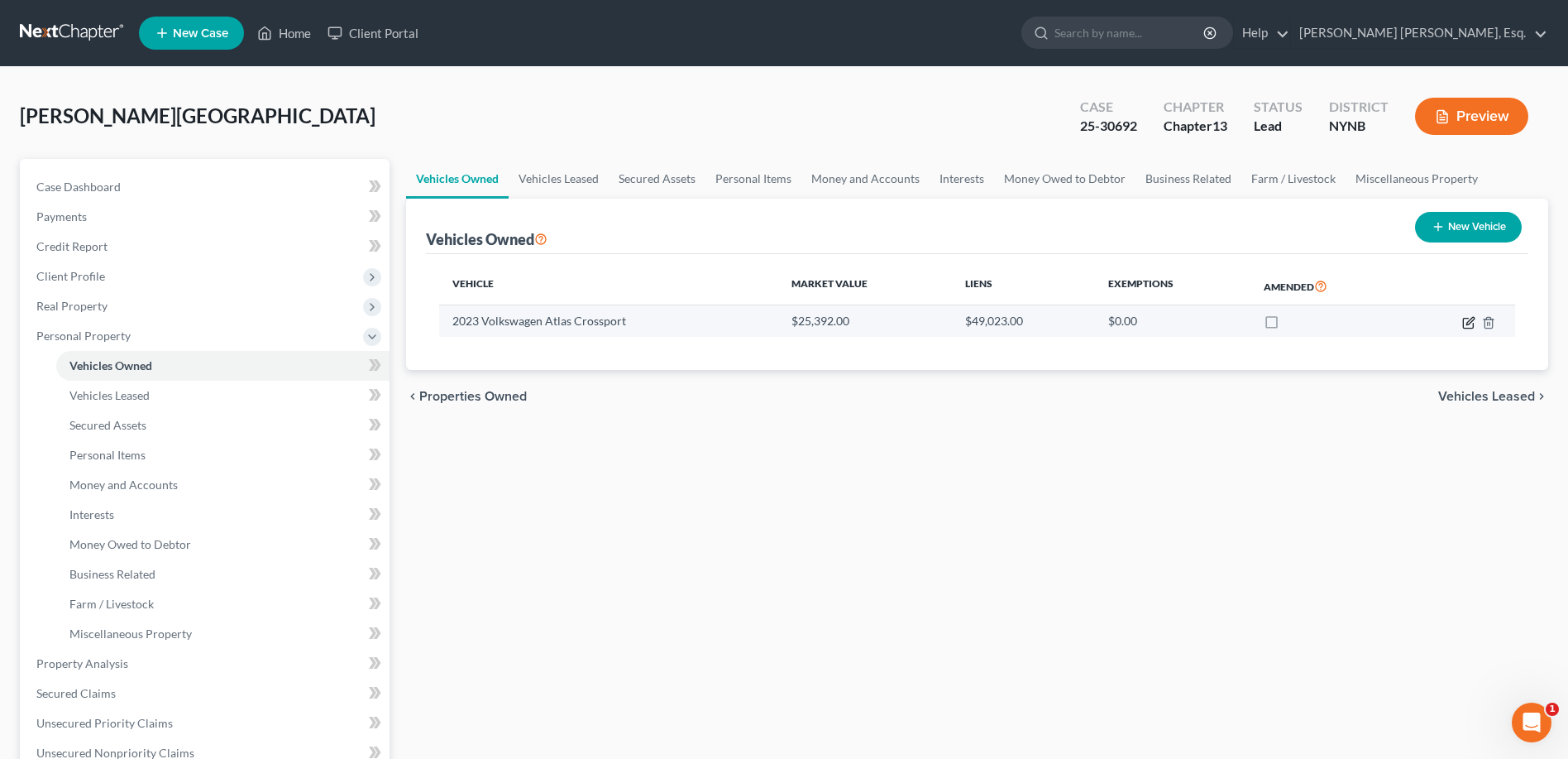
select select "0"
select select "3"
select select "2"
select select "0"
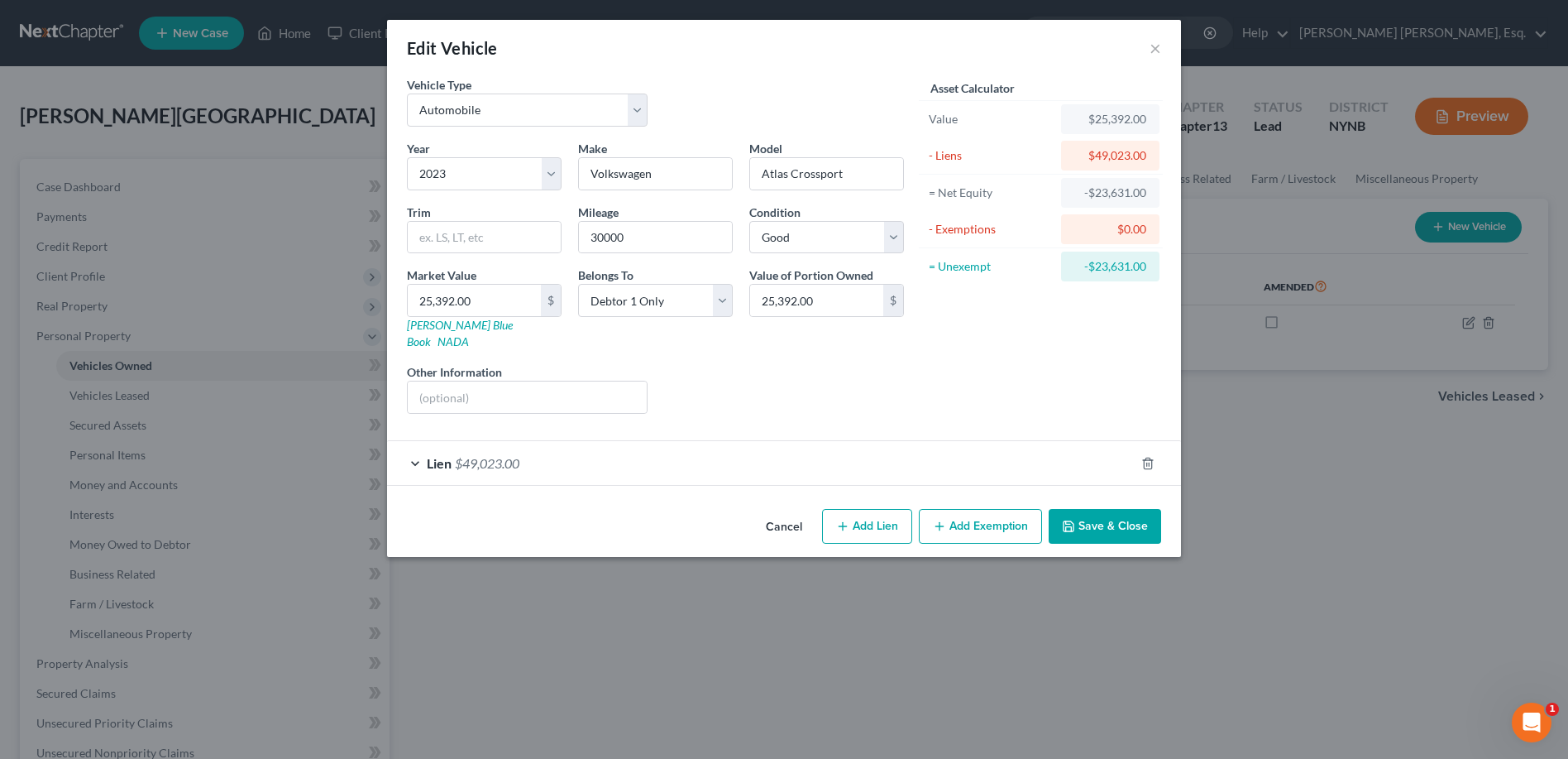
click at [412, 443] on div "Lien $49,023.00" at bounding box center [761, 463] width 748 height 44
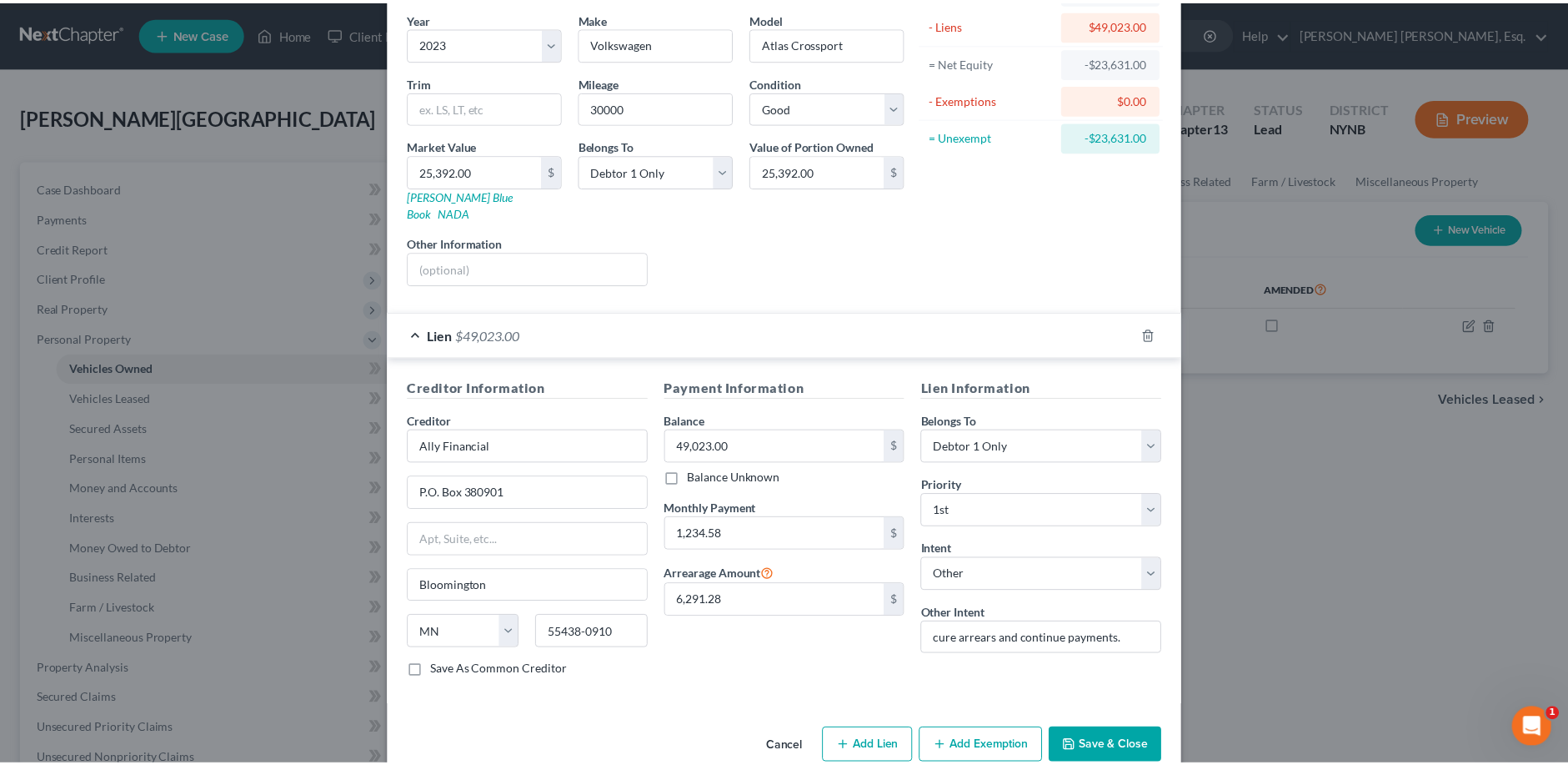
scroll to position [148, 0]
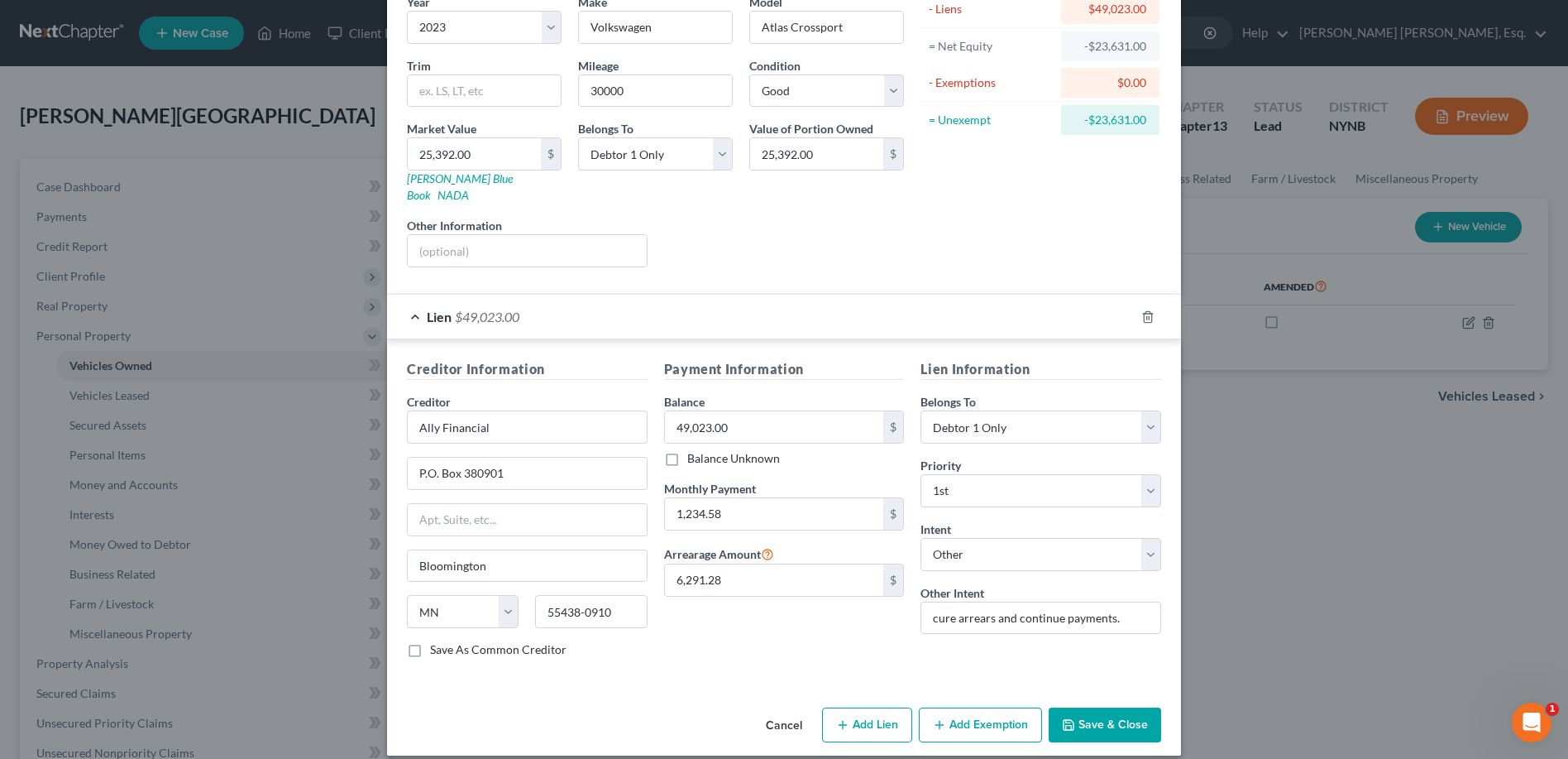
click at [1081, 708] on button "Save & Close" at bounding box center [1105, 726] width 112 height 35
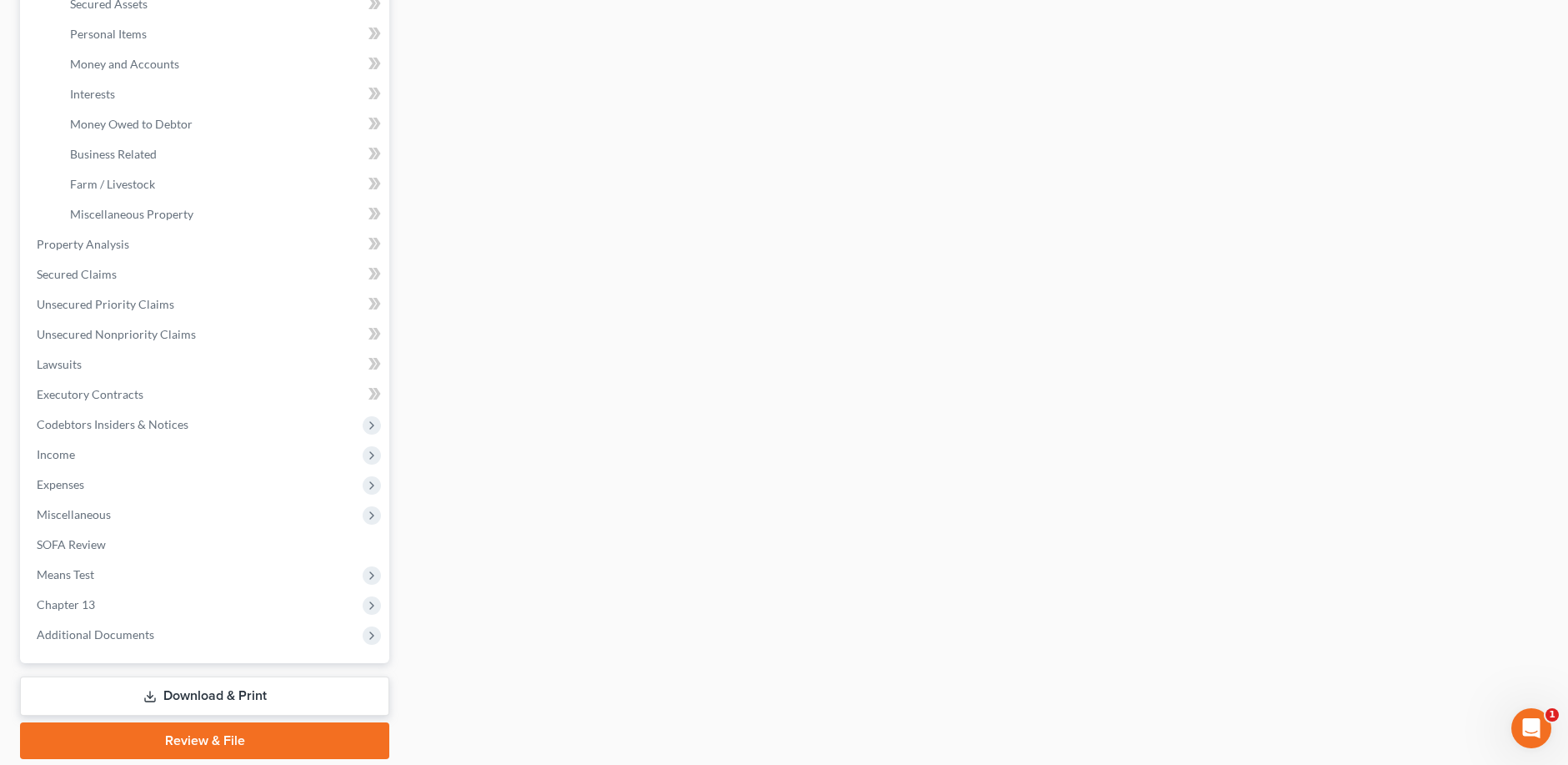
scroll to position [434, 0]
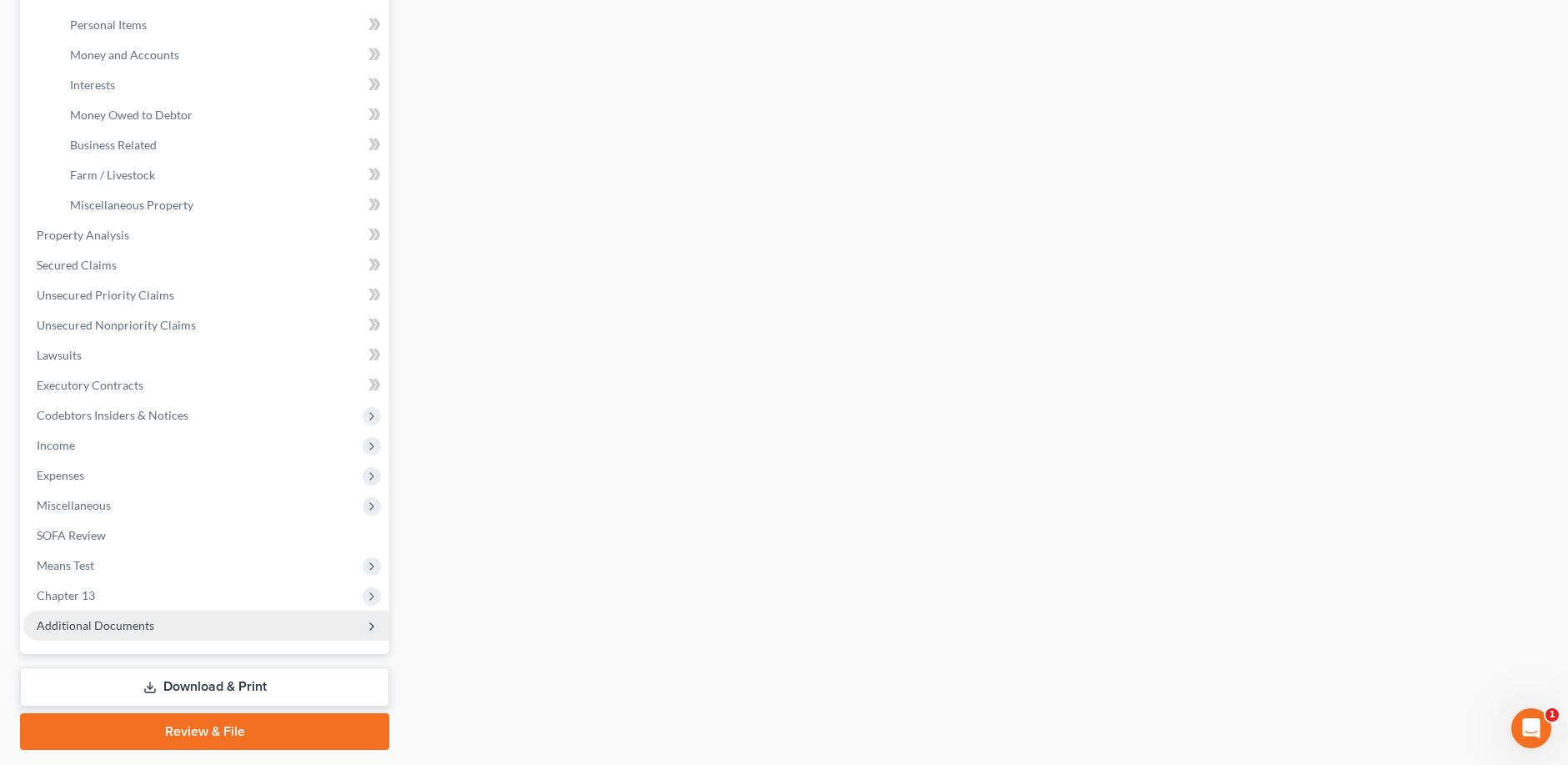
click at [107, 623] on span "Additional Documents" at bounding box center [95, 625] width 118 height 14
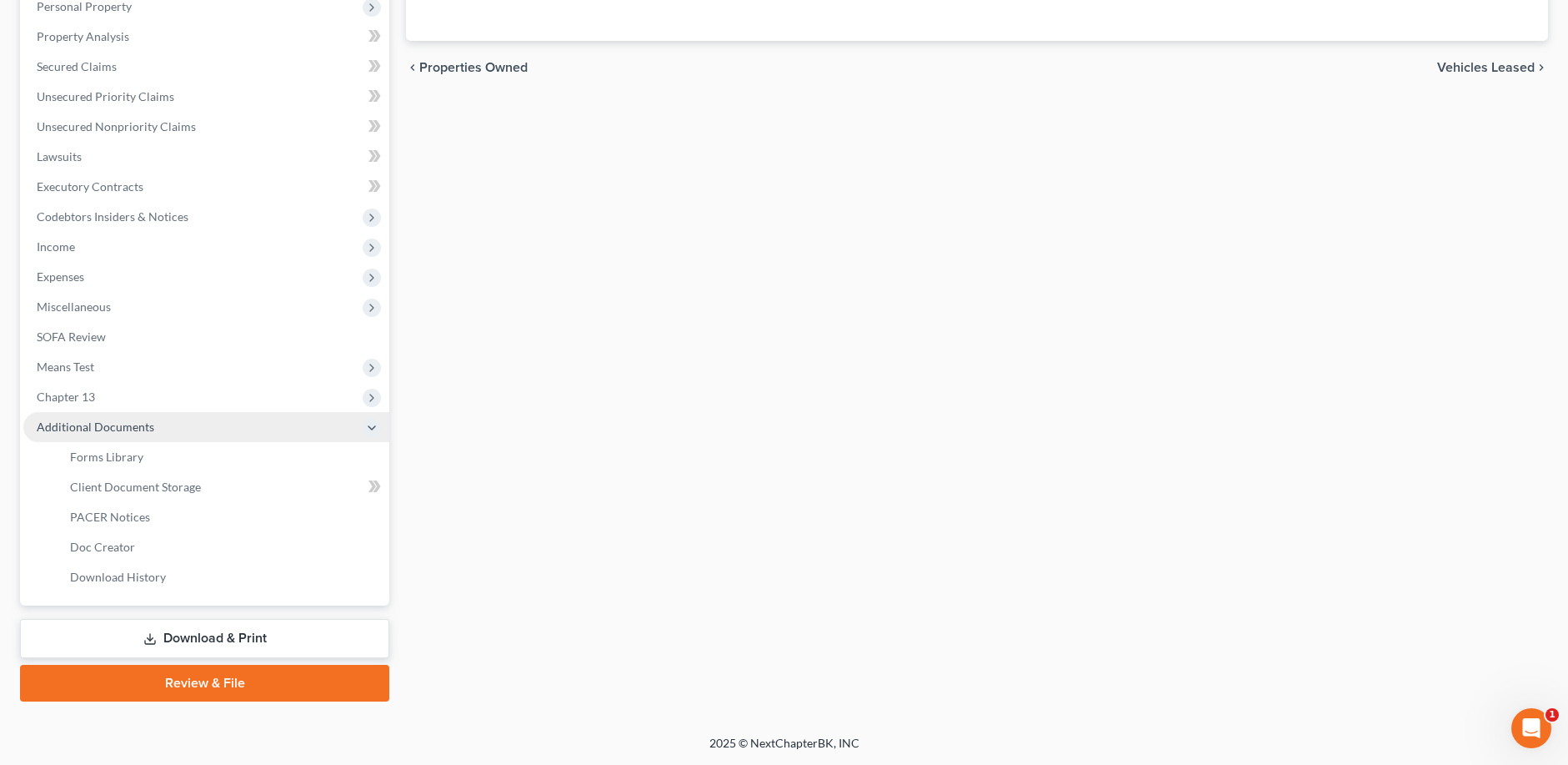
scroll to position [332, 0]
click at [119, 581] on span "Download History" at bounding box center [118, 577] width 96 height 14
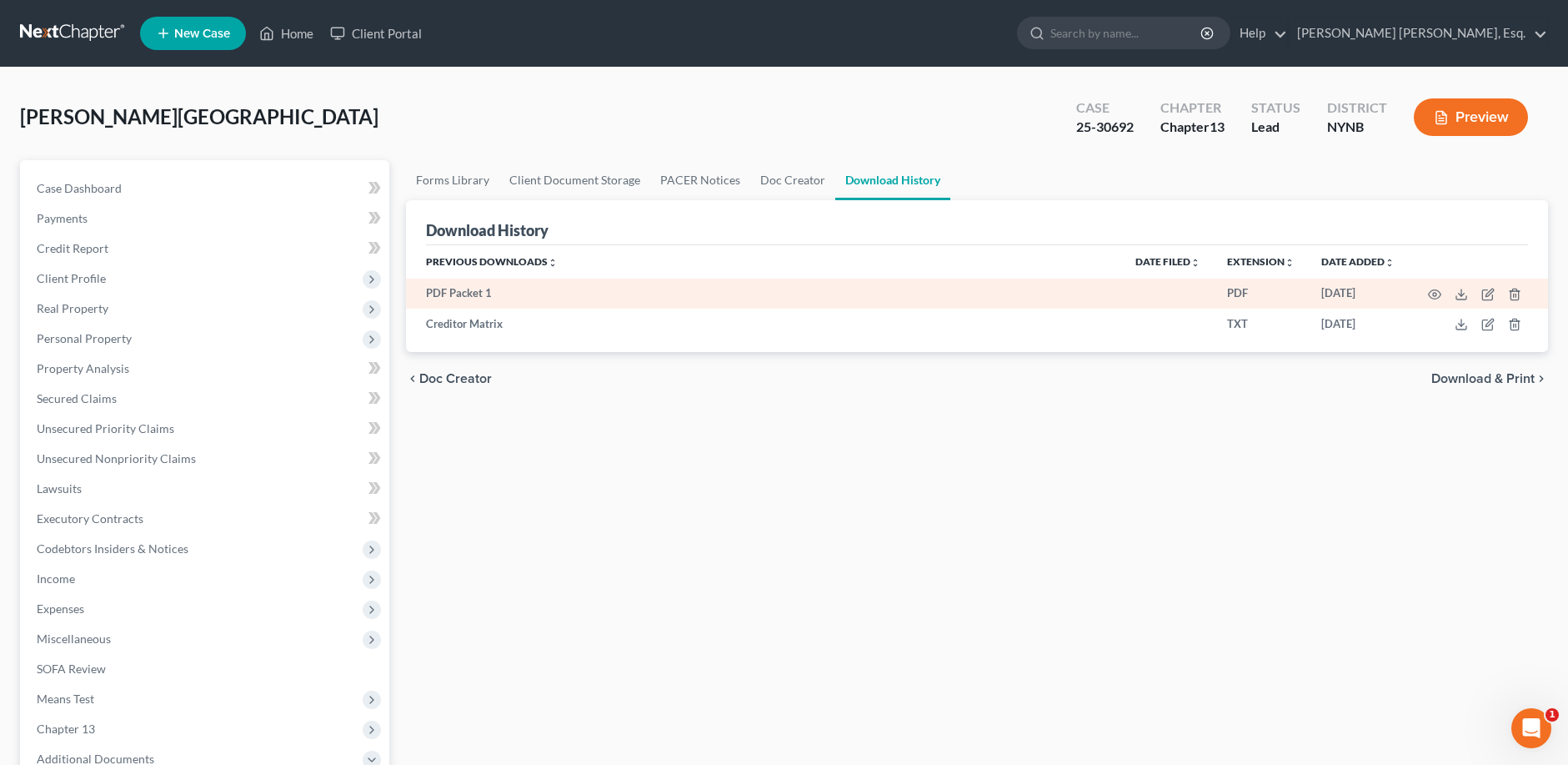
click at [488, 290] on td "PDF Packet 1" at bounding box center [764, 294] width 716 height 30
click at [1237, 294] on td "PDF" at bounding box center [1261, 294] width 94 height 30
click at [1457, 296] on icon at bounding box center [1461, 294] width 13 height 13
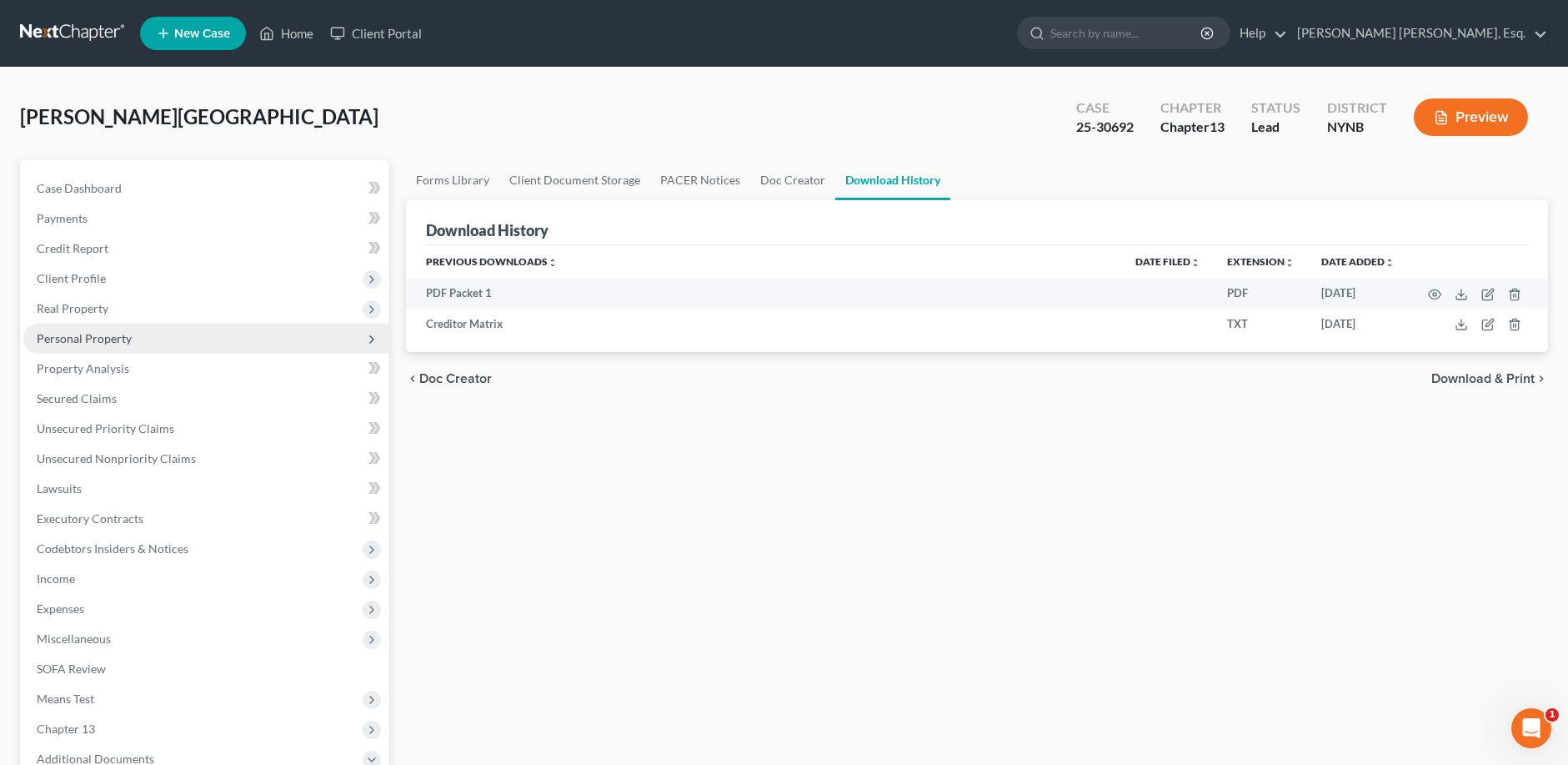
click at [96, 331] on span "Personal Property" at bounding box center [83, 338] width 95 height 14
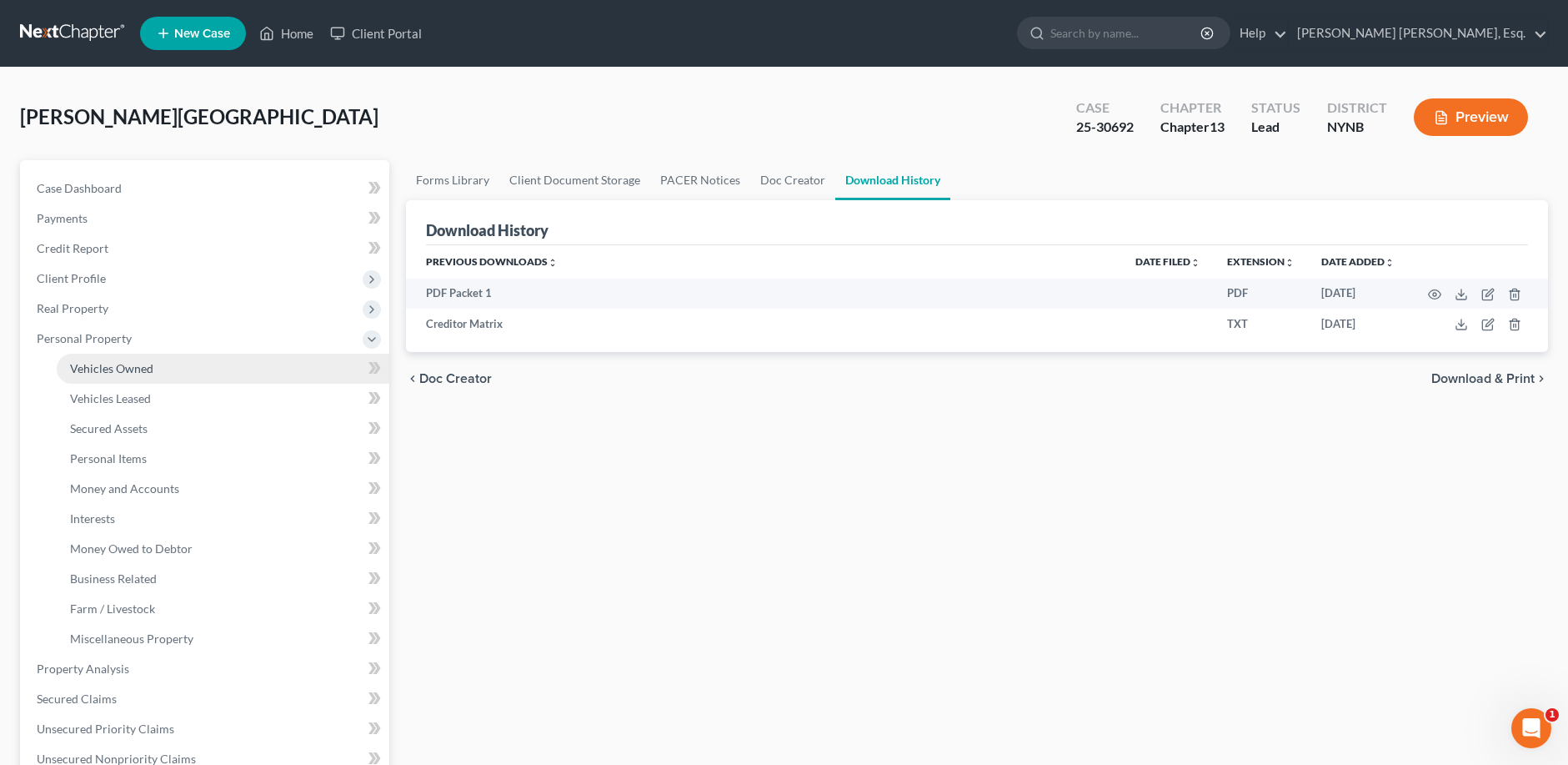
click at [106, 368] on span "Vehicles Owned" at bounding box center [111, 368] width 83 height 14
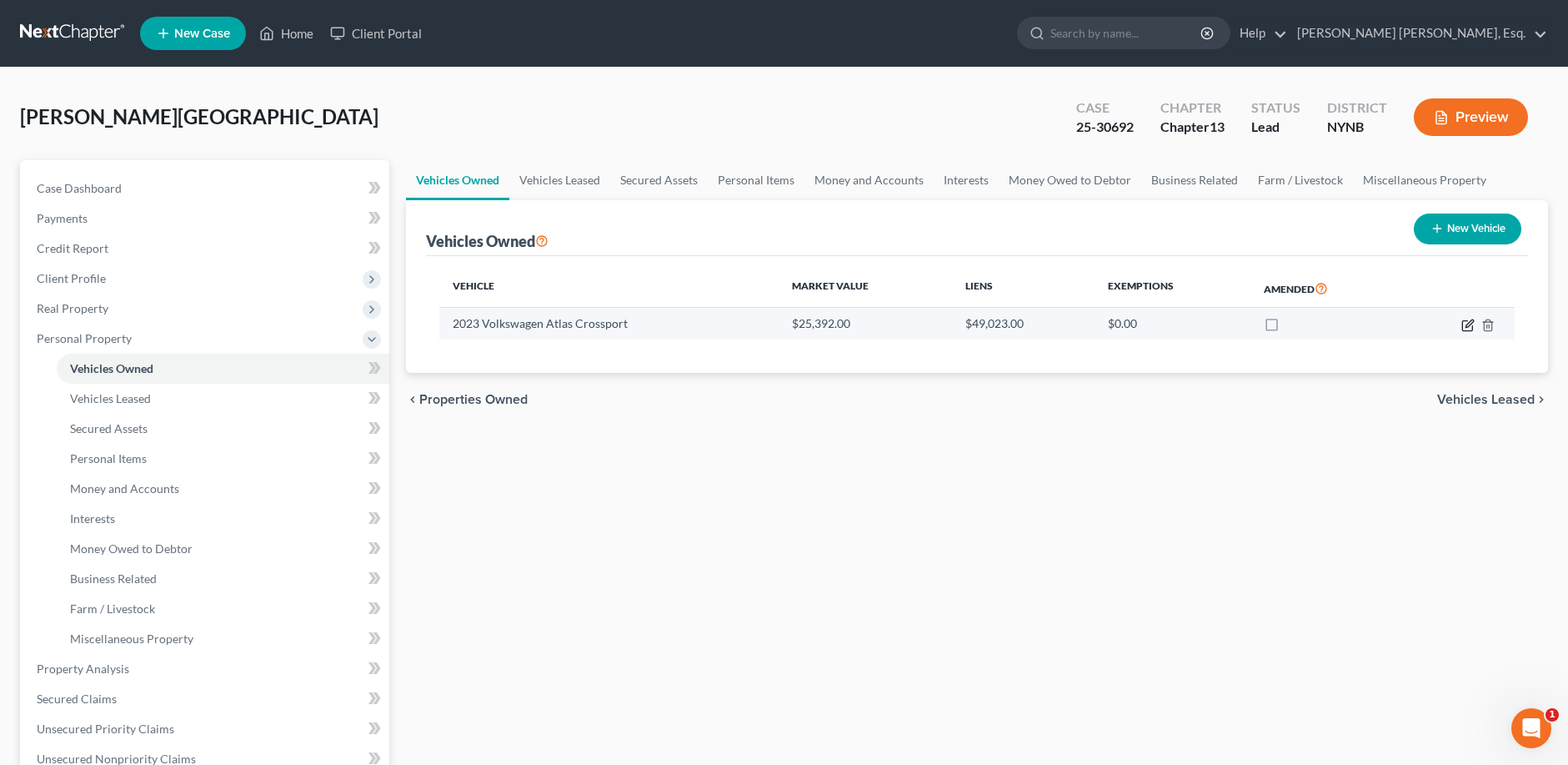
click at [1464, 323] on icon "button" at bounding box center [1468, 325] width 13 height 13
select select "0"
select select "3"
select select "2"
select select "0"
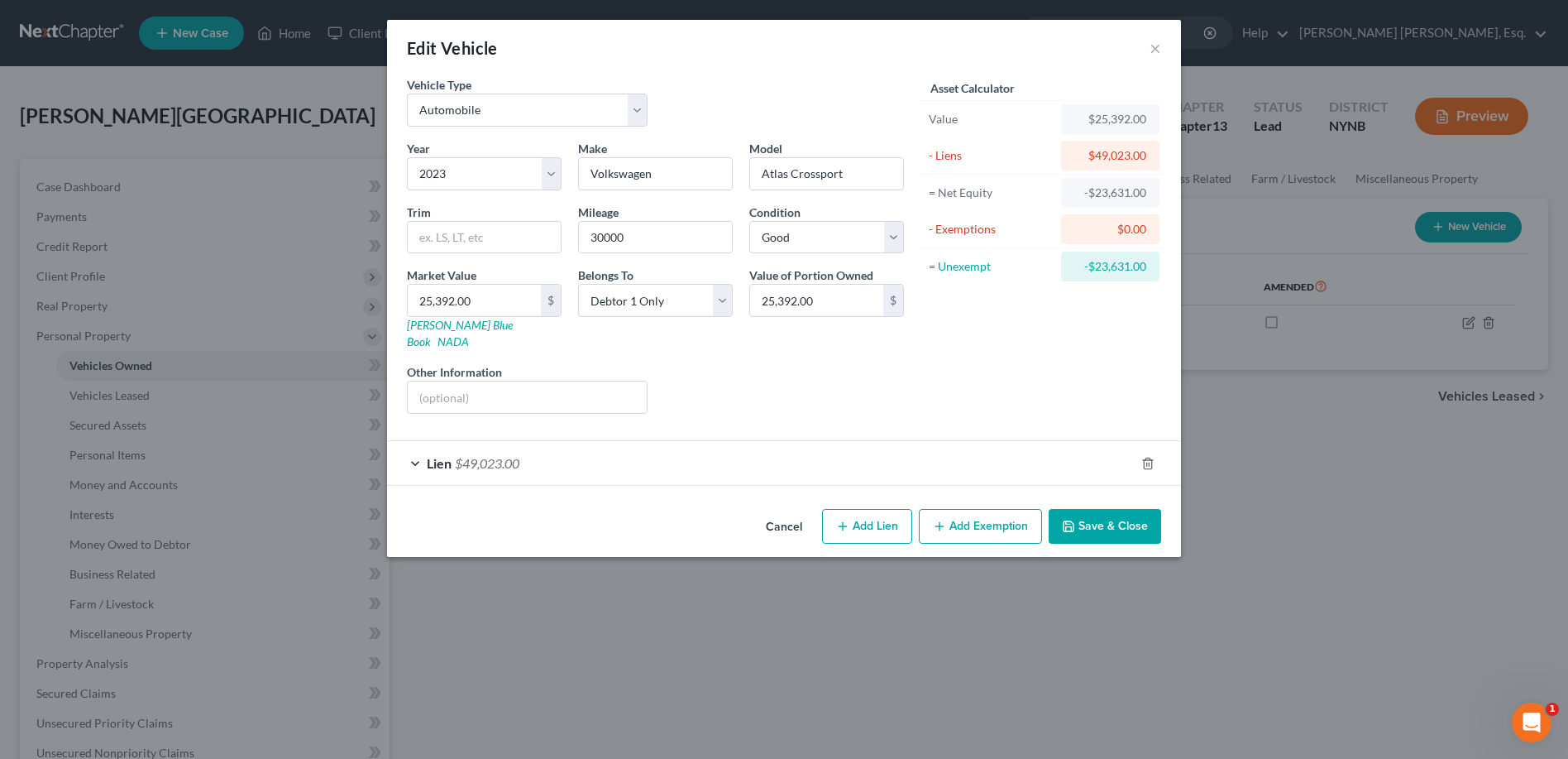
click at [412, 445] on div "Lien $49,023.00" at bounding box center [761, 463] width 748 height 44
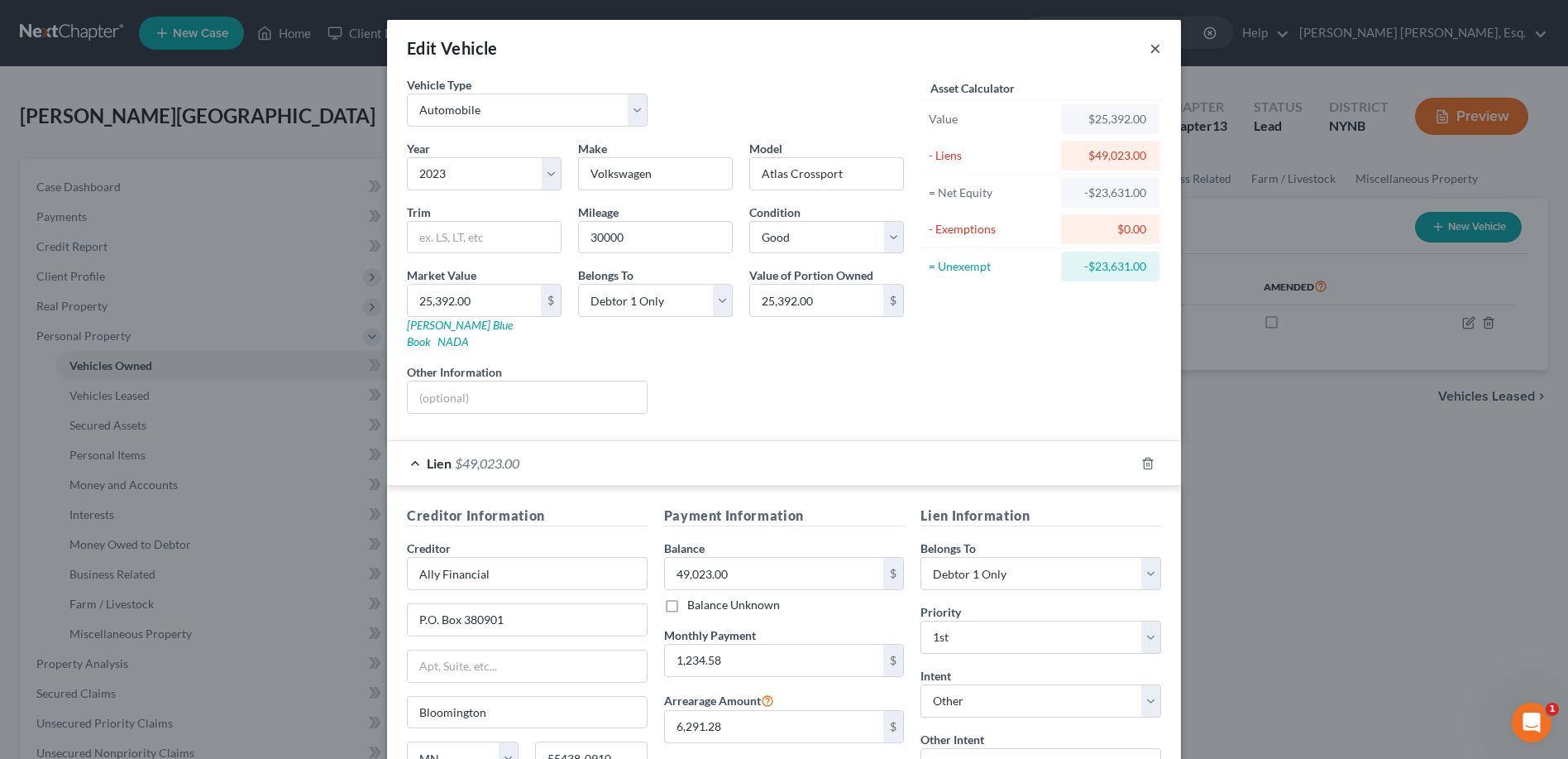
click at [1150, 47] on button "×" at bounding box center [1155, 47] width 11 height 20
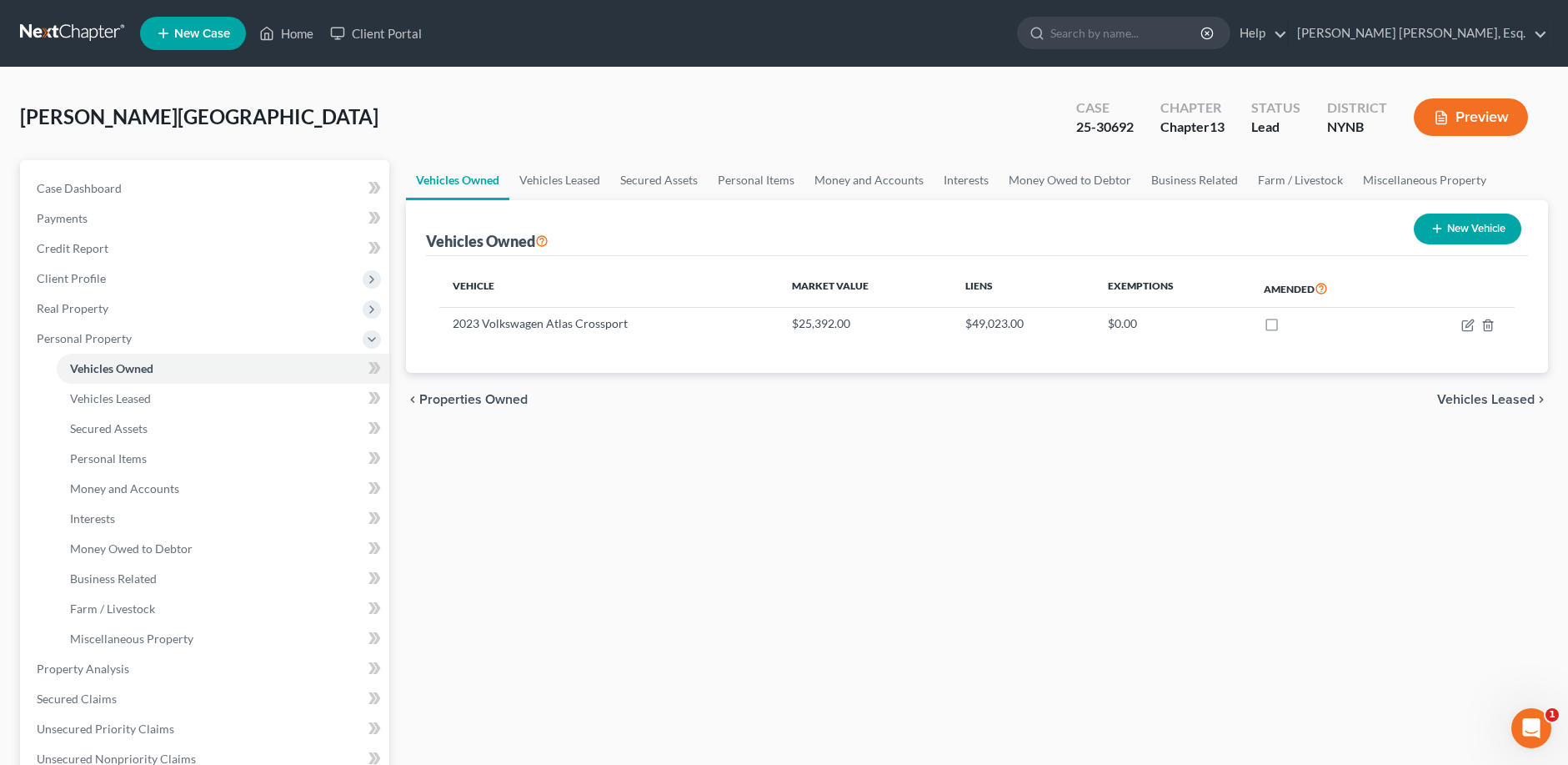
click at [1155, 48] on input "search" at bounding box center [1126, 33] width 152 height 31
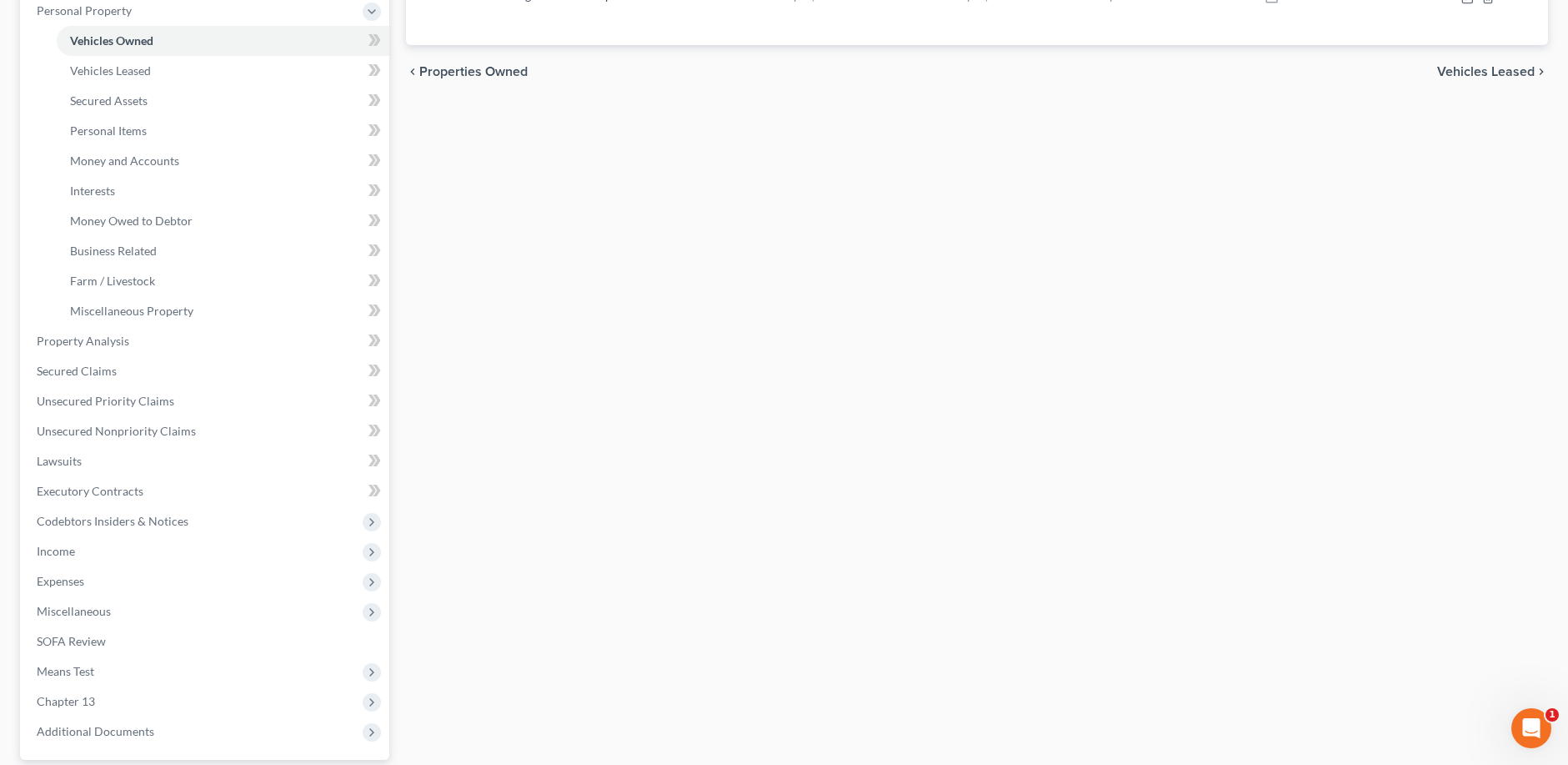
scroll to position [480, 0]
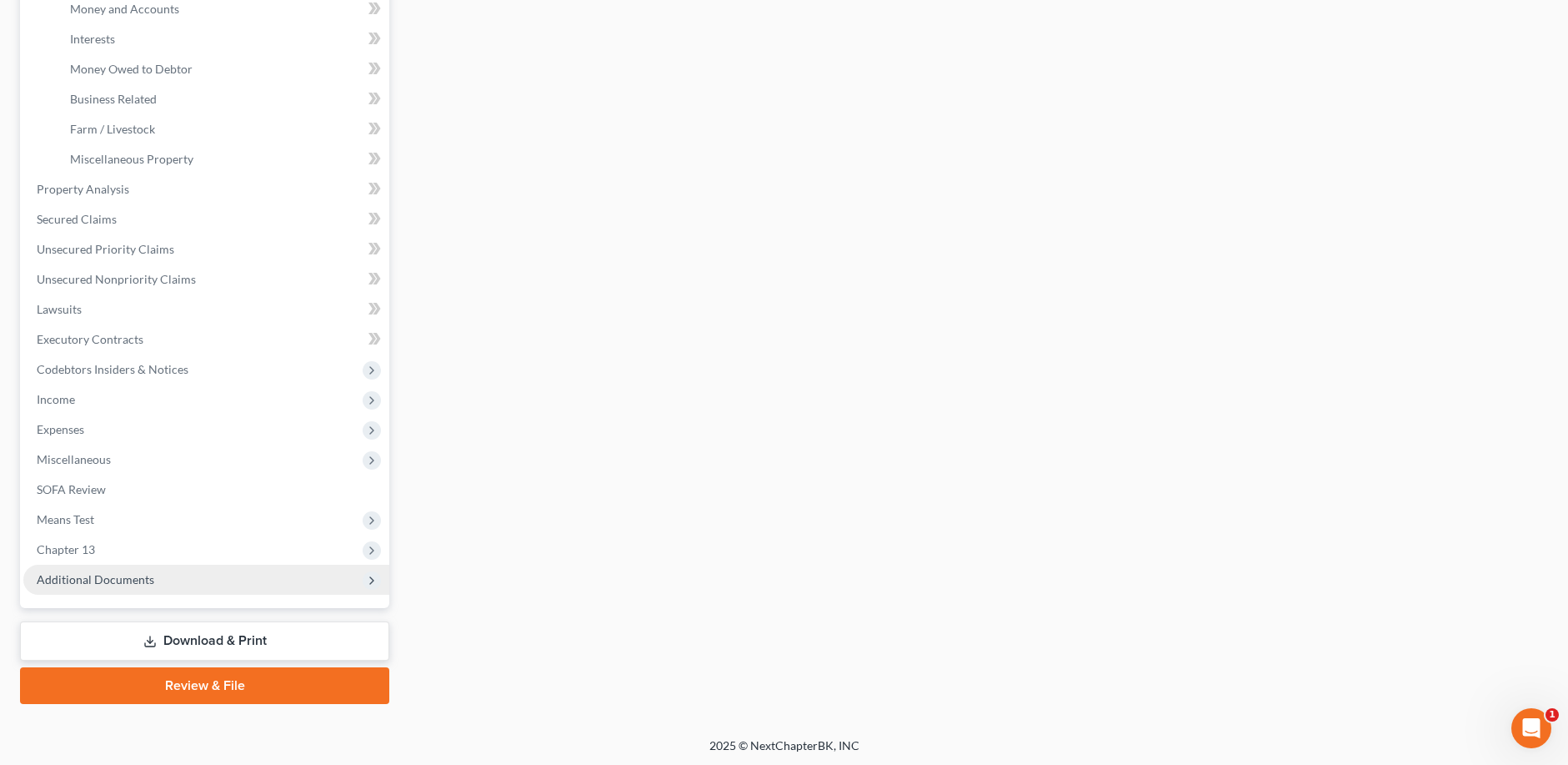
click at [140, 577] on span "Additional Documents" at bounding box center [95, 579] width 118 height 14
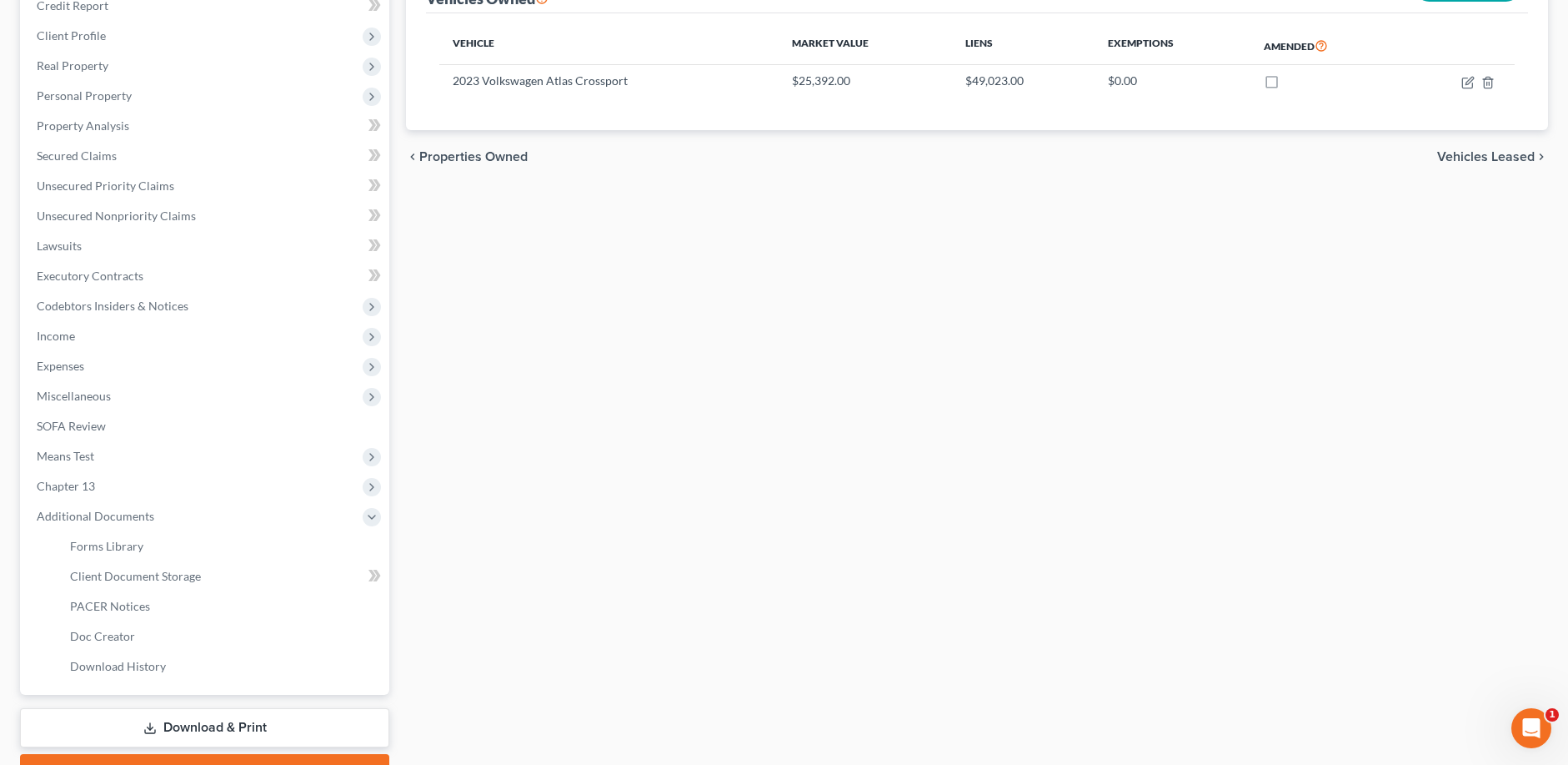
scroll to position [266, 0]
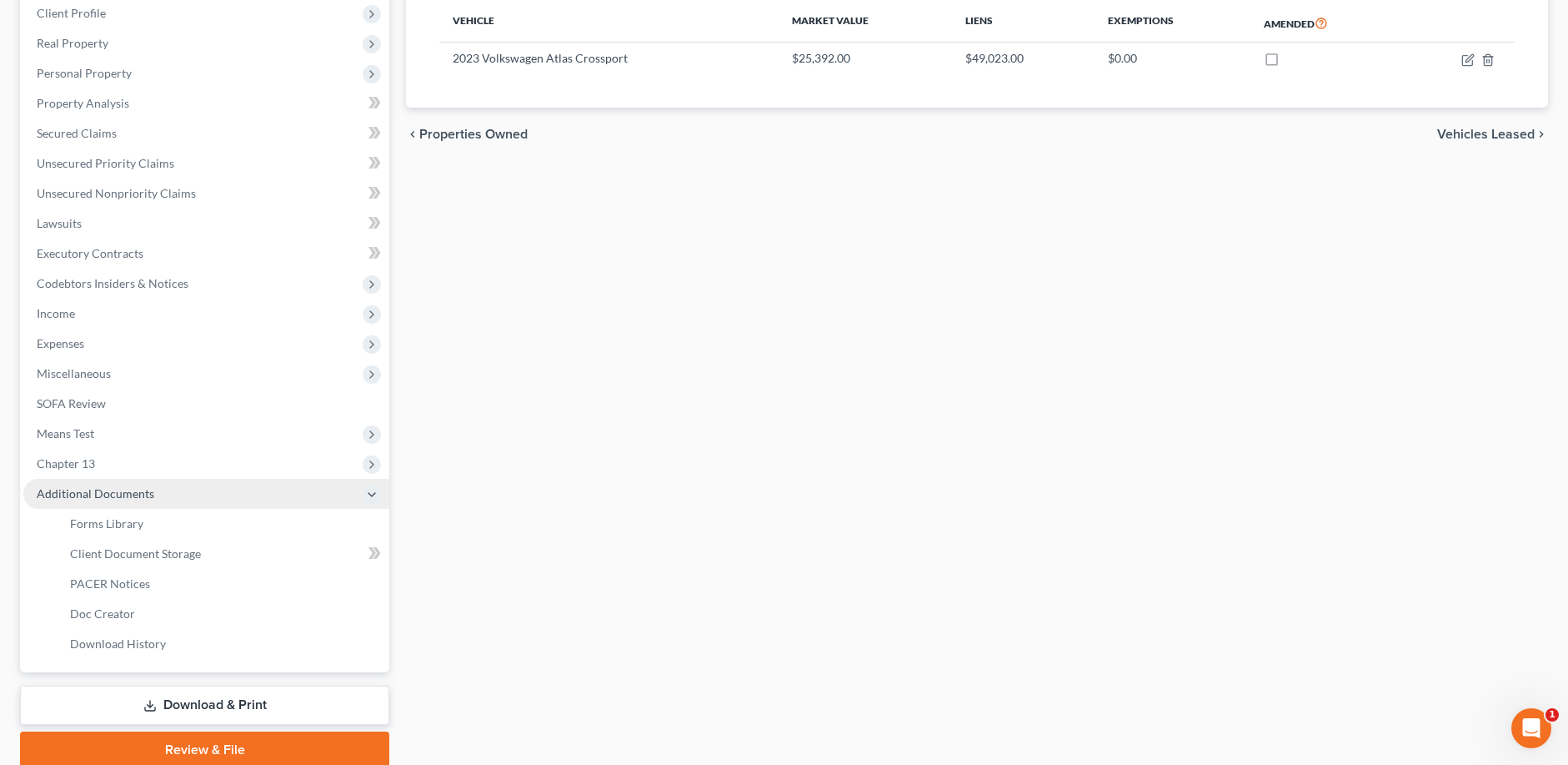
click at [129, 498] on span "Additional Documents" at bounding box center [95, 493] width 118 height 14
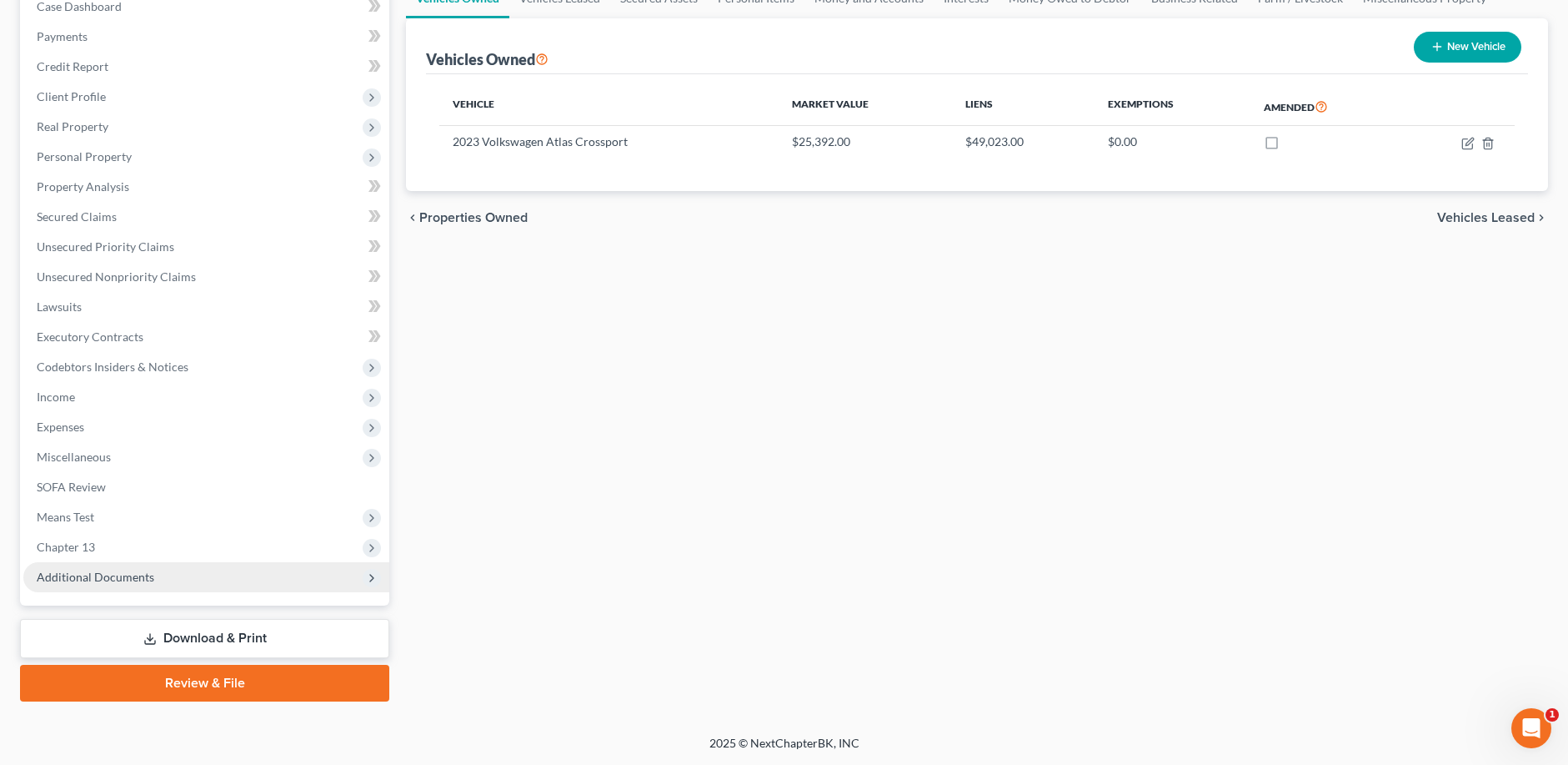
scroll to position [182, 0]
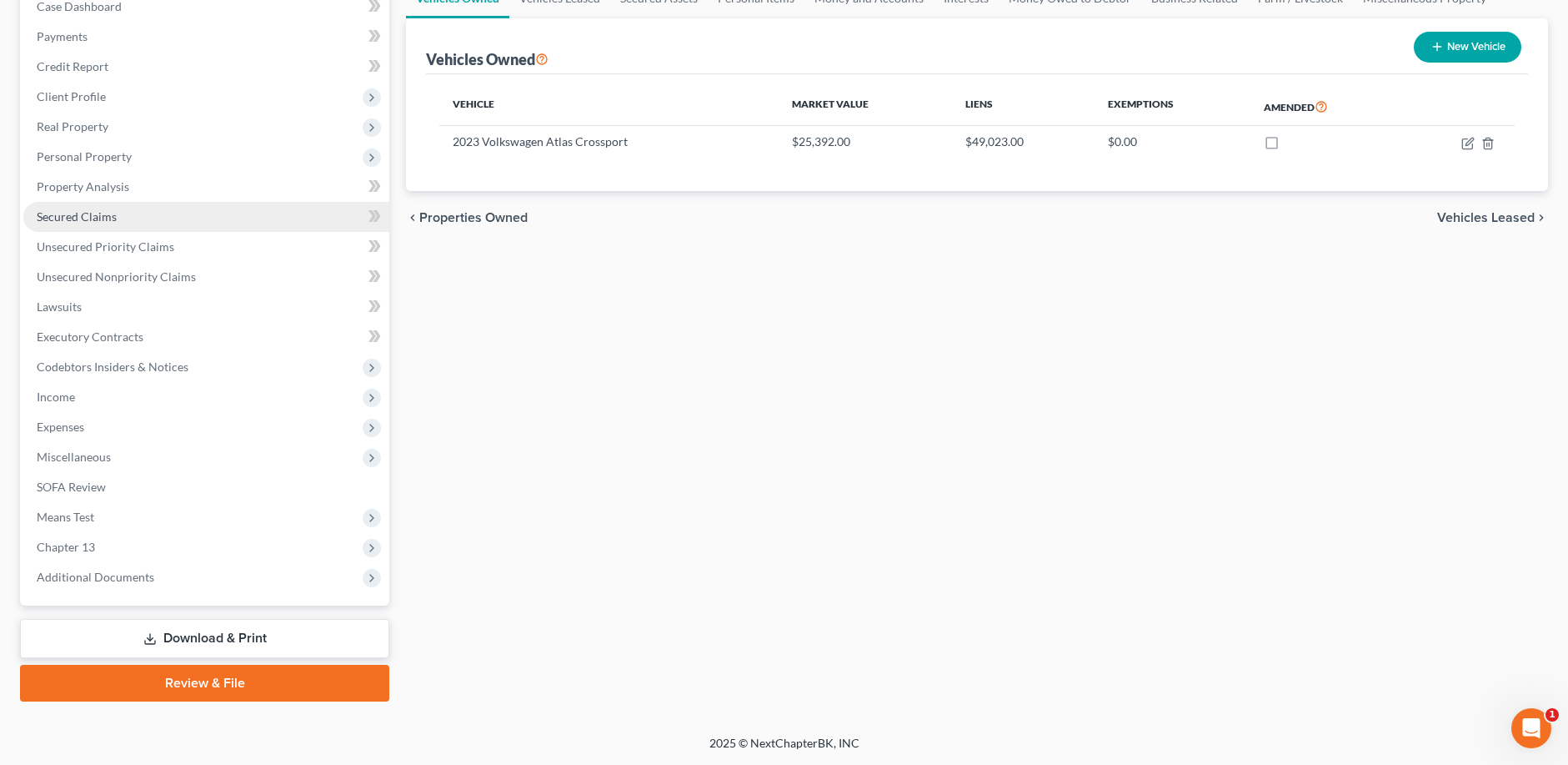
click at [102, 217] on span "Secured Claims" at bounding box center [76, 216] width 80 height 14
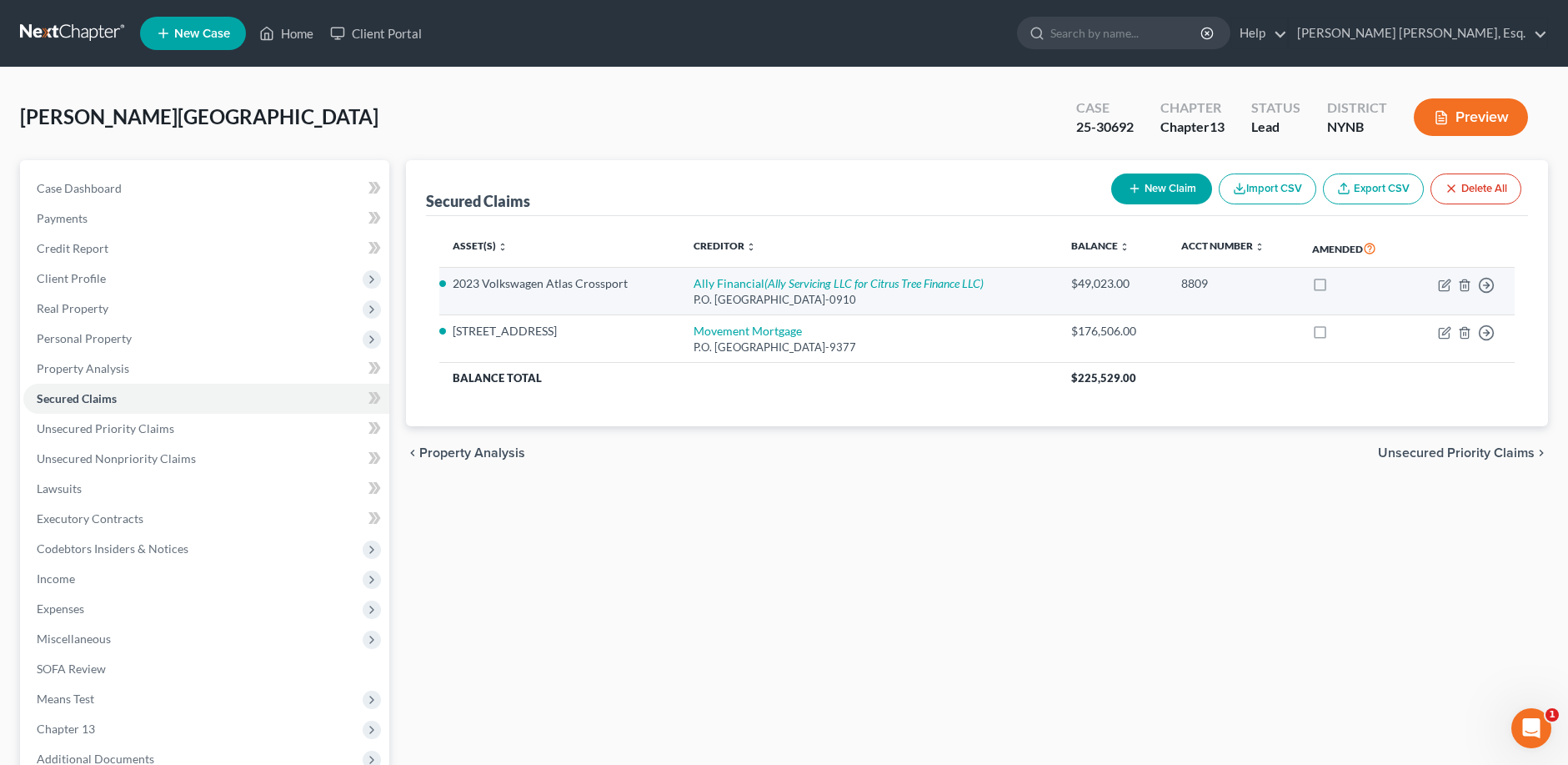
click at [453, 282] on li "2023 Volkswagen Atlas Crossport" at bounding box center [560, 283] width 214 height 17
click at [1442, 285] on icon "button" at bounding box center [1444, 285] width 13 height 13
select select "24"
select select "4"
select select "0"
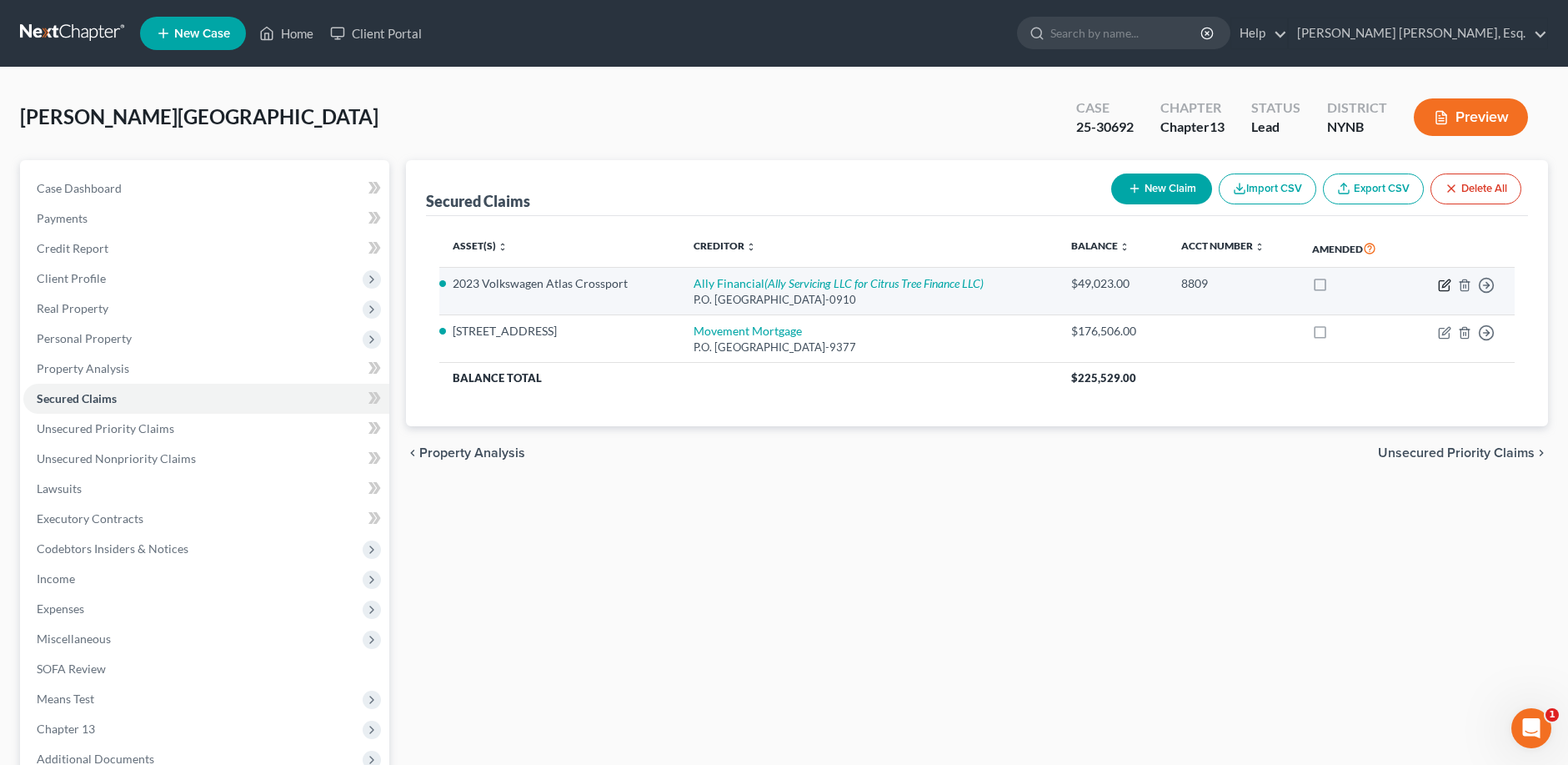
select select "0"
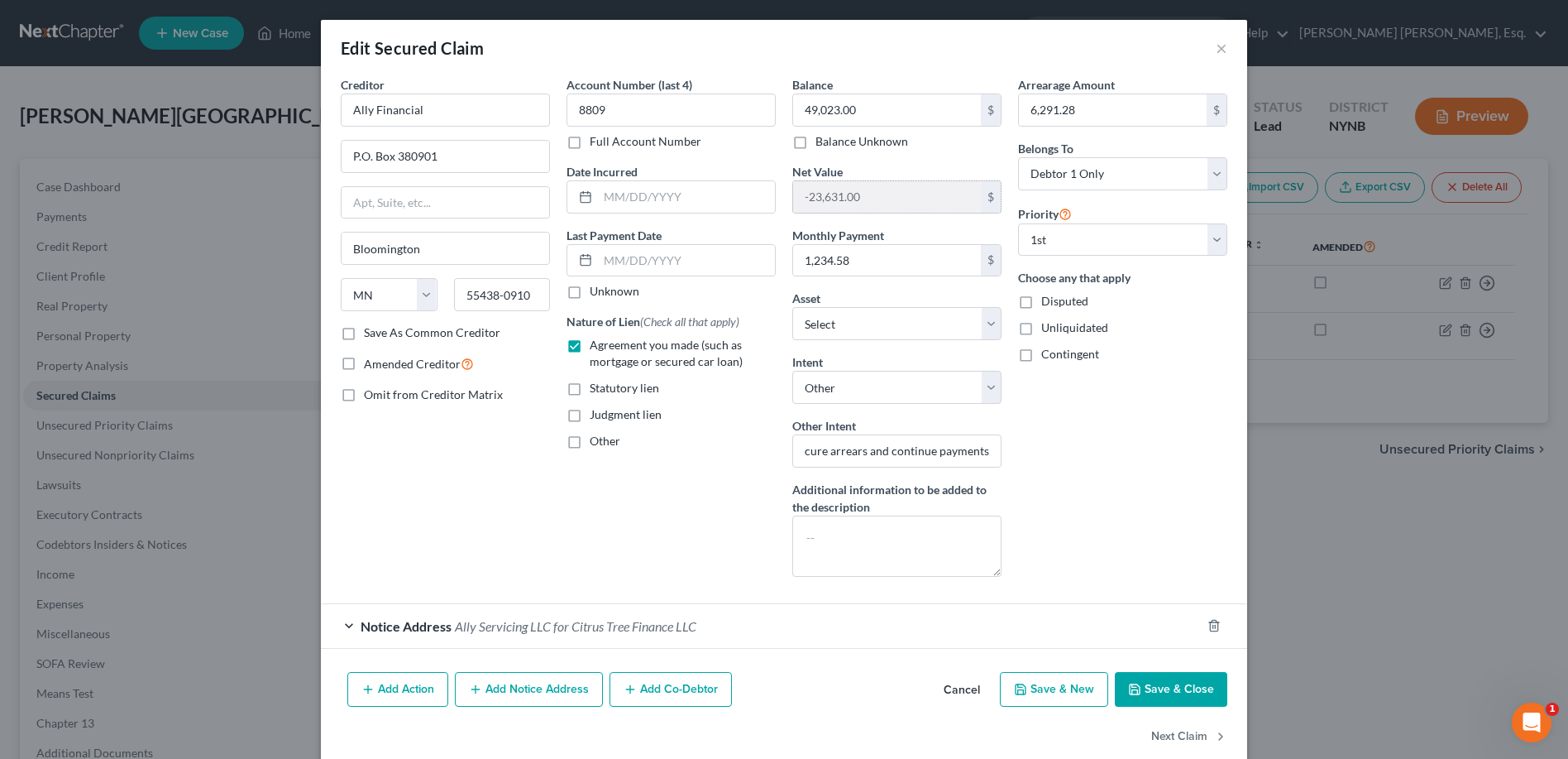
click at [947, 198] on input "-23,631.00" at bounding box center [888, 197] width 188 height 32
click at [1216, 50] on button "×" at bounding box center [1221, 47] width 11 height 20
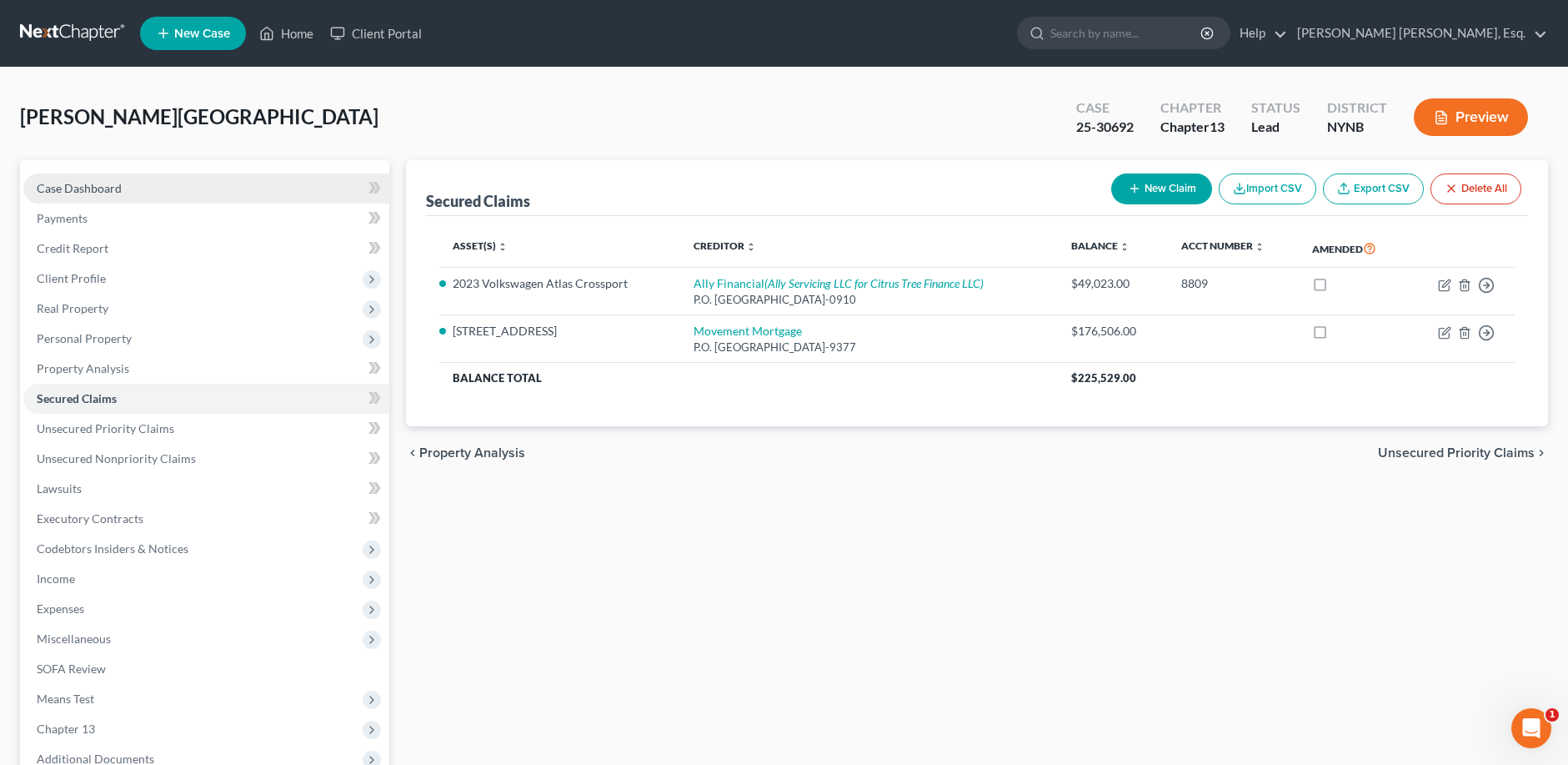
click at [103, 190] on span "Case Dashboard" at bounding box center [79, 188] width 85 height 14
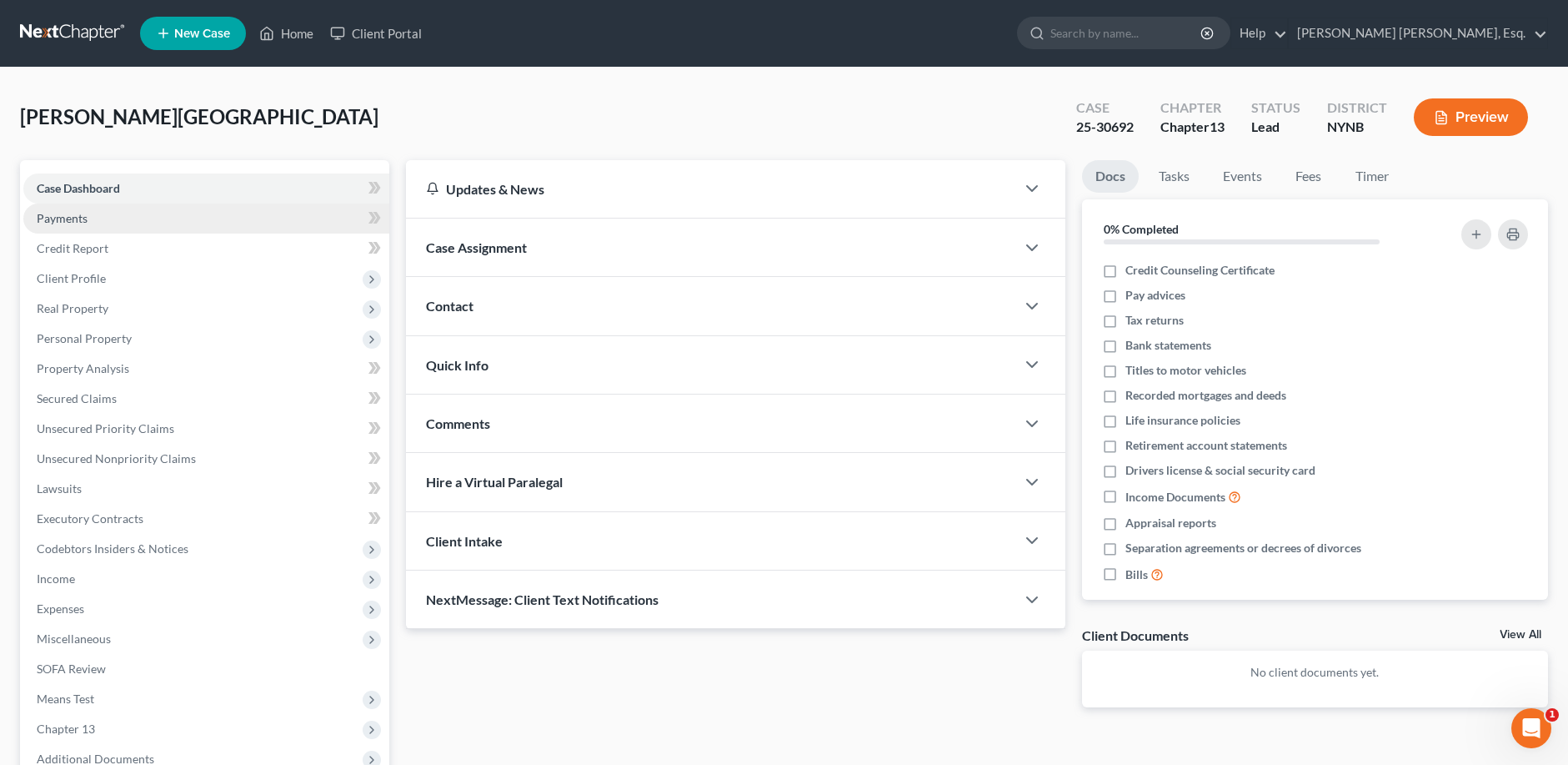
click at [78, 223] on span "Payments" at bounding box center [61, 218] width 50 height 14
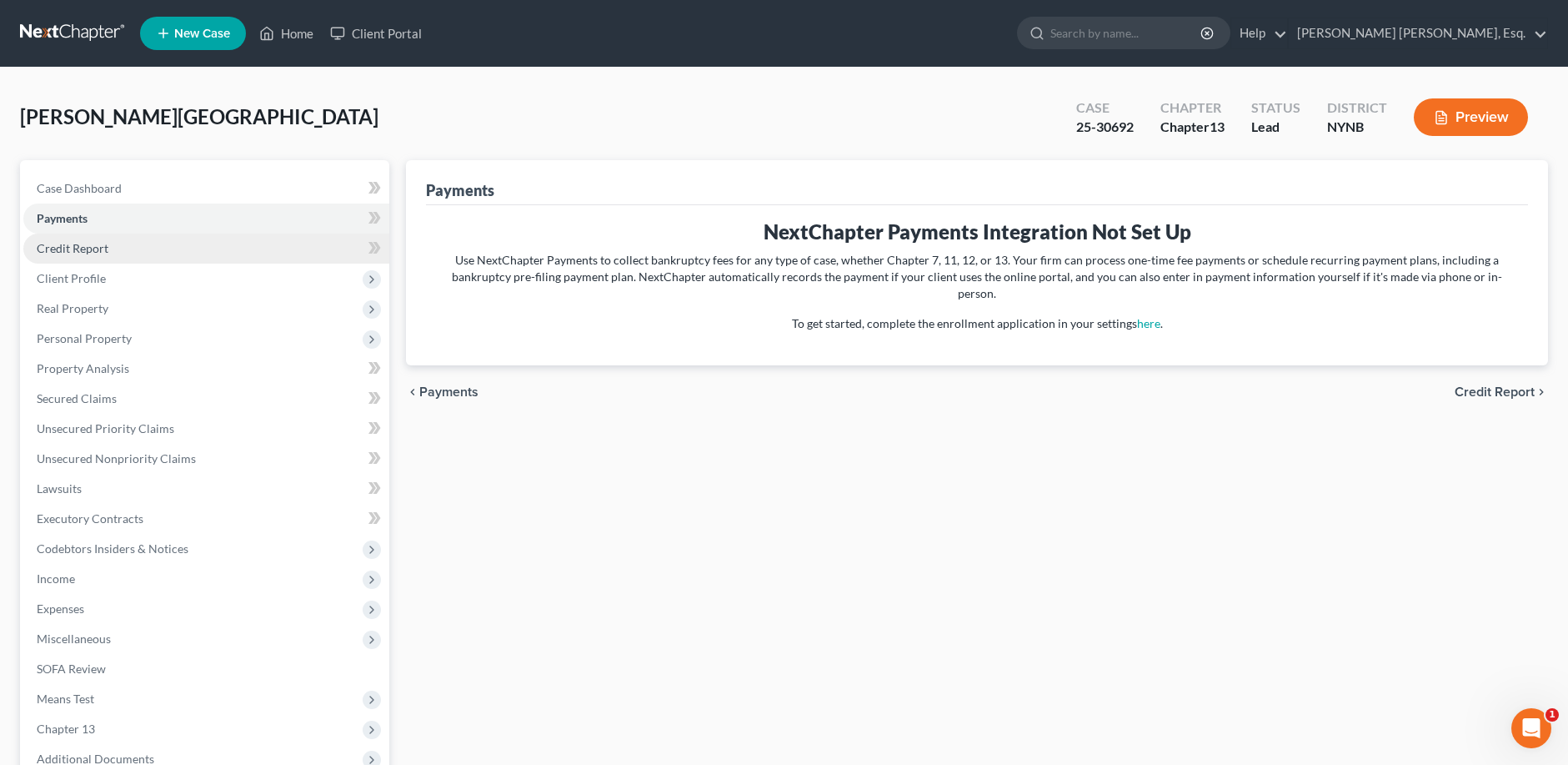
click at [78, 245] on span "Credit Report" at bounding box center [72, 248] width 72 height 14
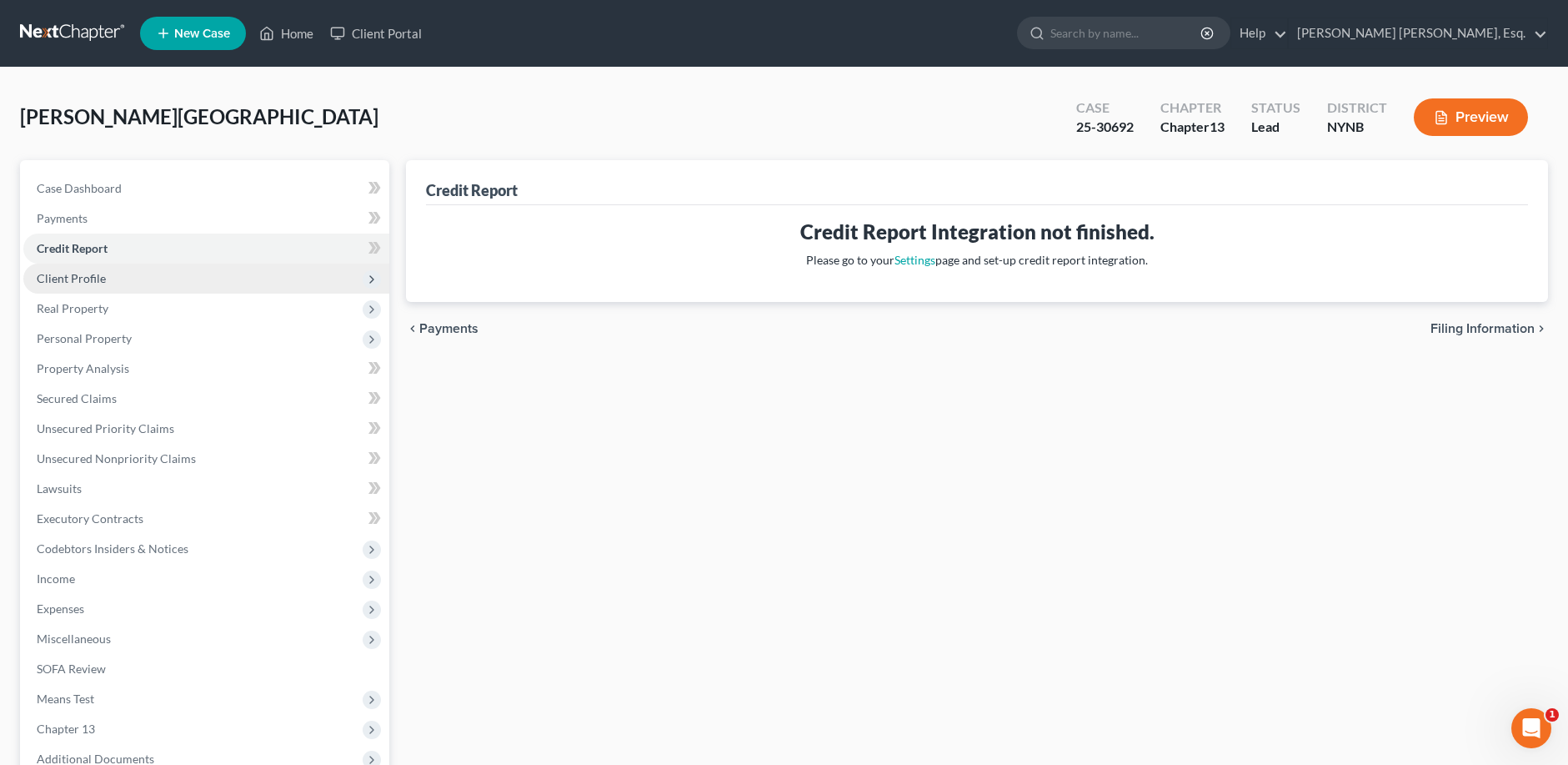
click at [78, 276] on span "Client Profile" at bounding box center [71, 278] width 69 height 14
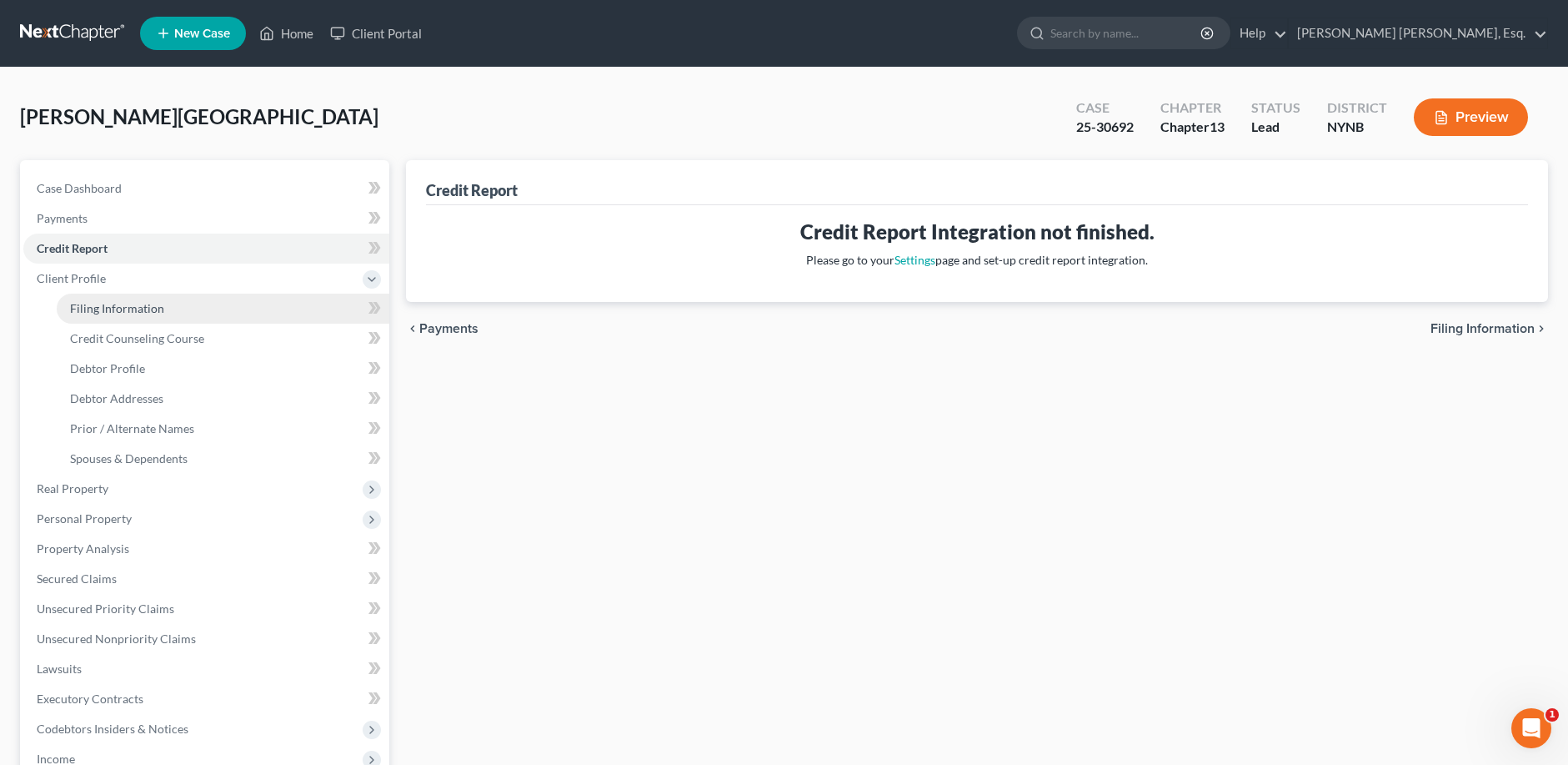
click at [91, 305] on span "Filing Information" at bounding box center [117, 308] width 94 height 14
select select "1"
select select "0"
select select "3"
select select "0"
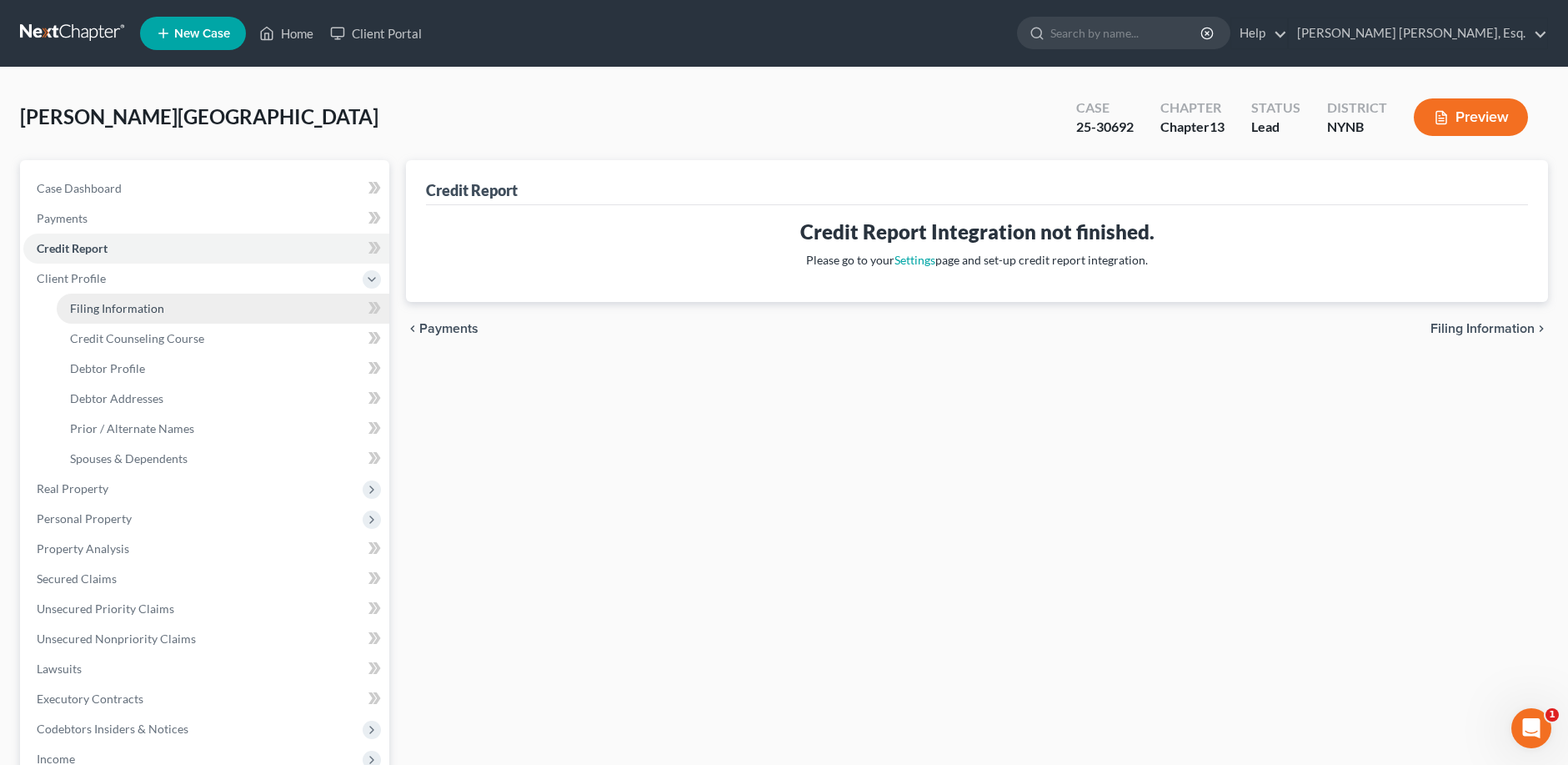
select select "35"
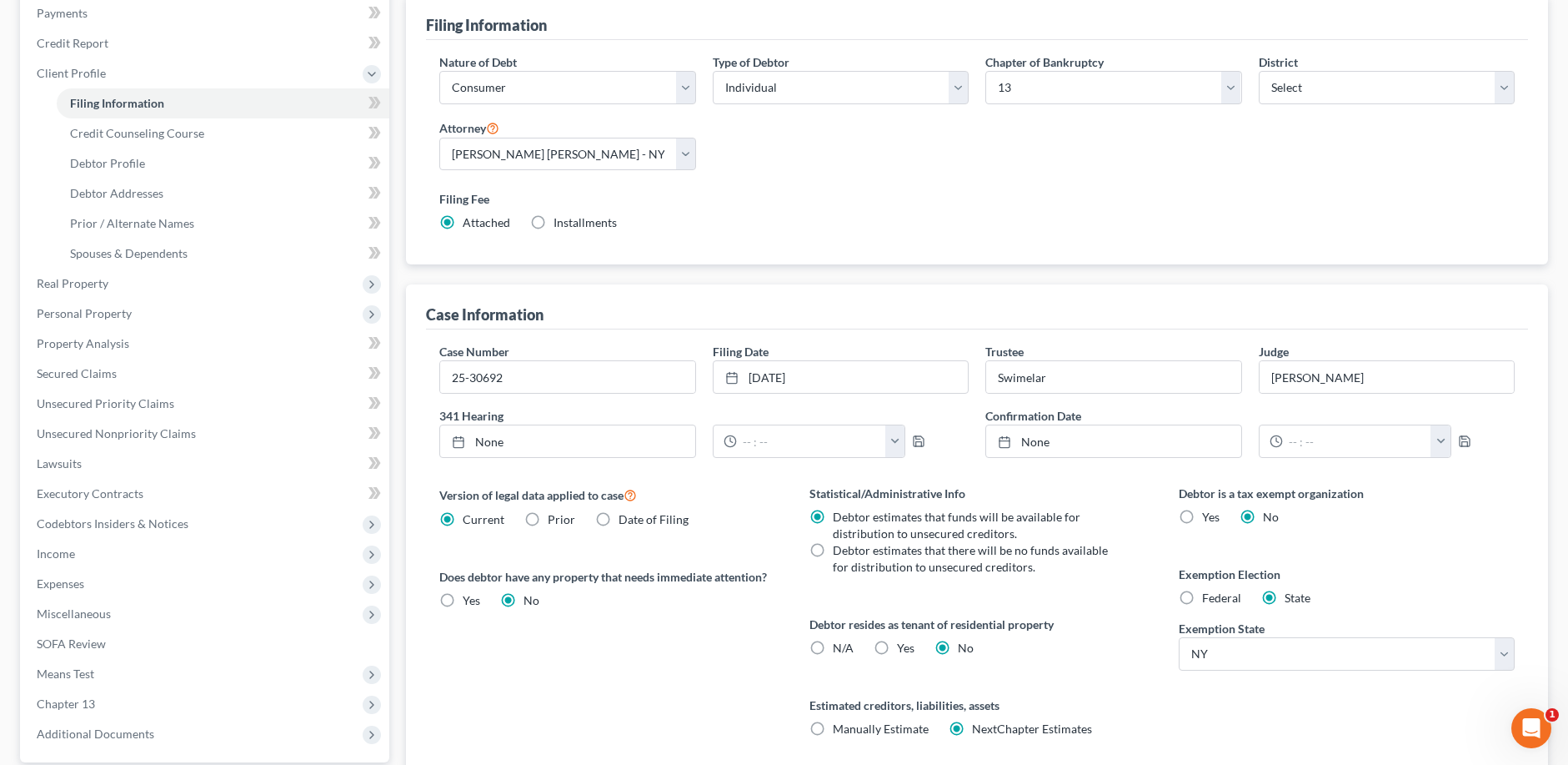
scroll to position [197, 0]
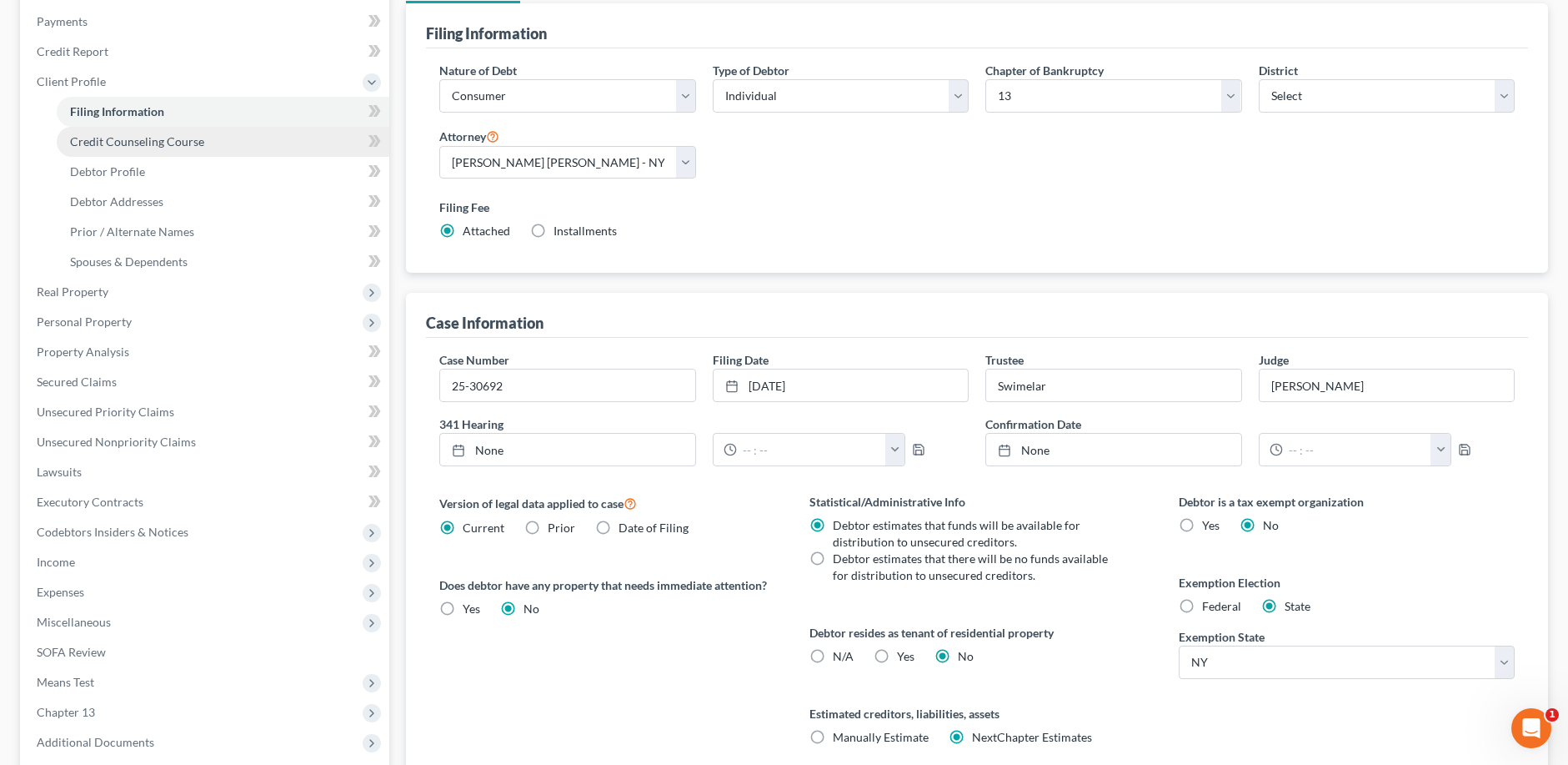
click at [184, 143] on span "Credit Counseling Course" at bounding box center [137, 142] width 135 height 14
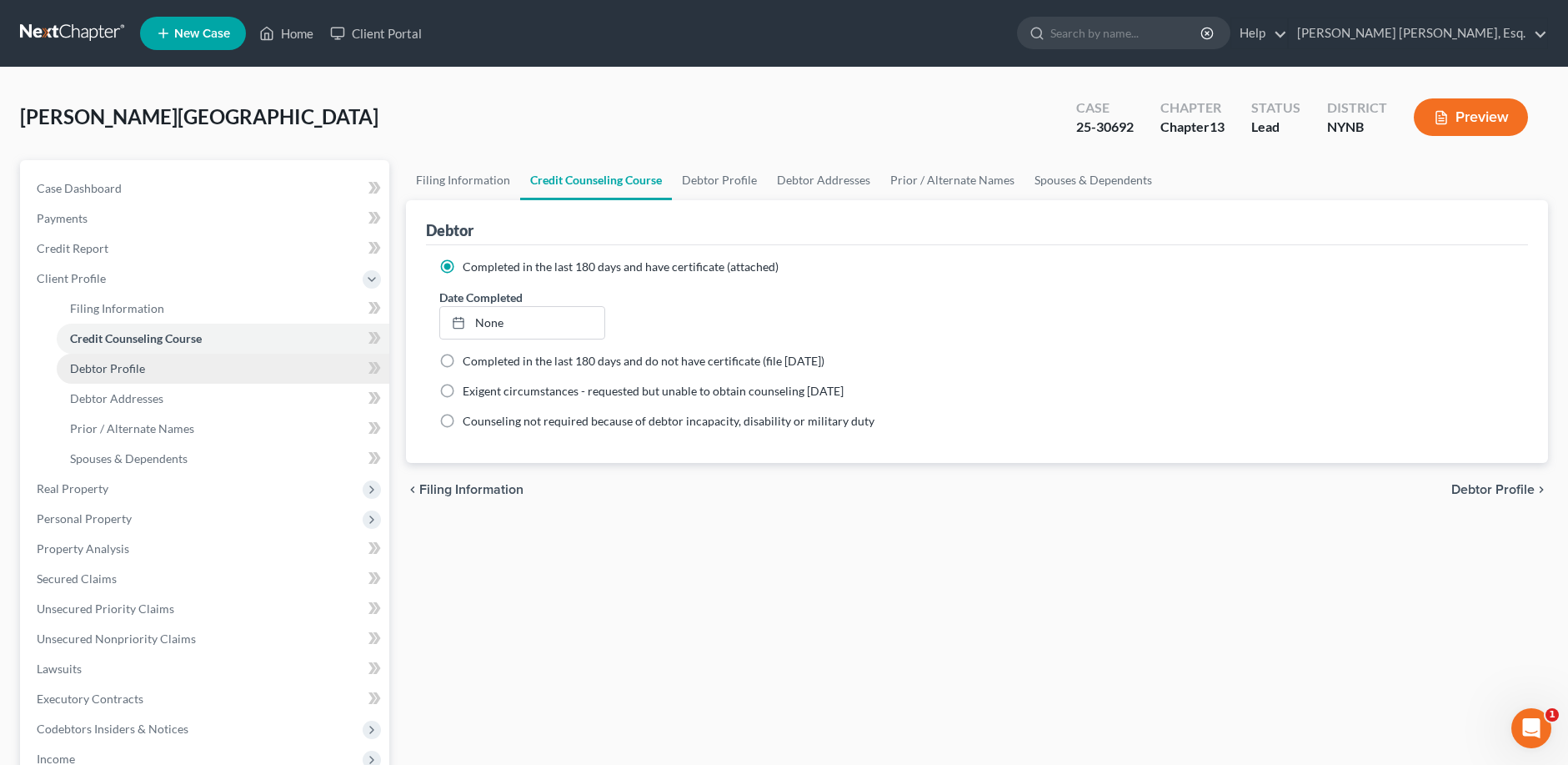
click at [123, 368] on span "Debtor Profile" at bounding box center [107, 368] width 75 height 14
select select "0"
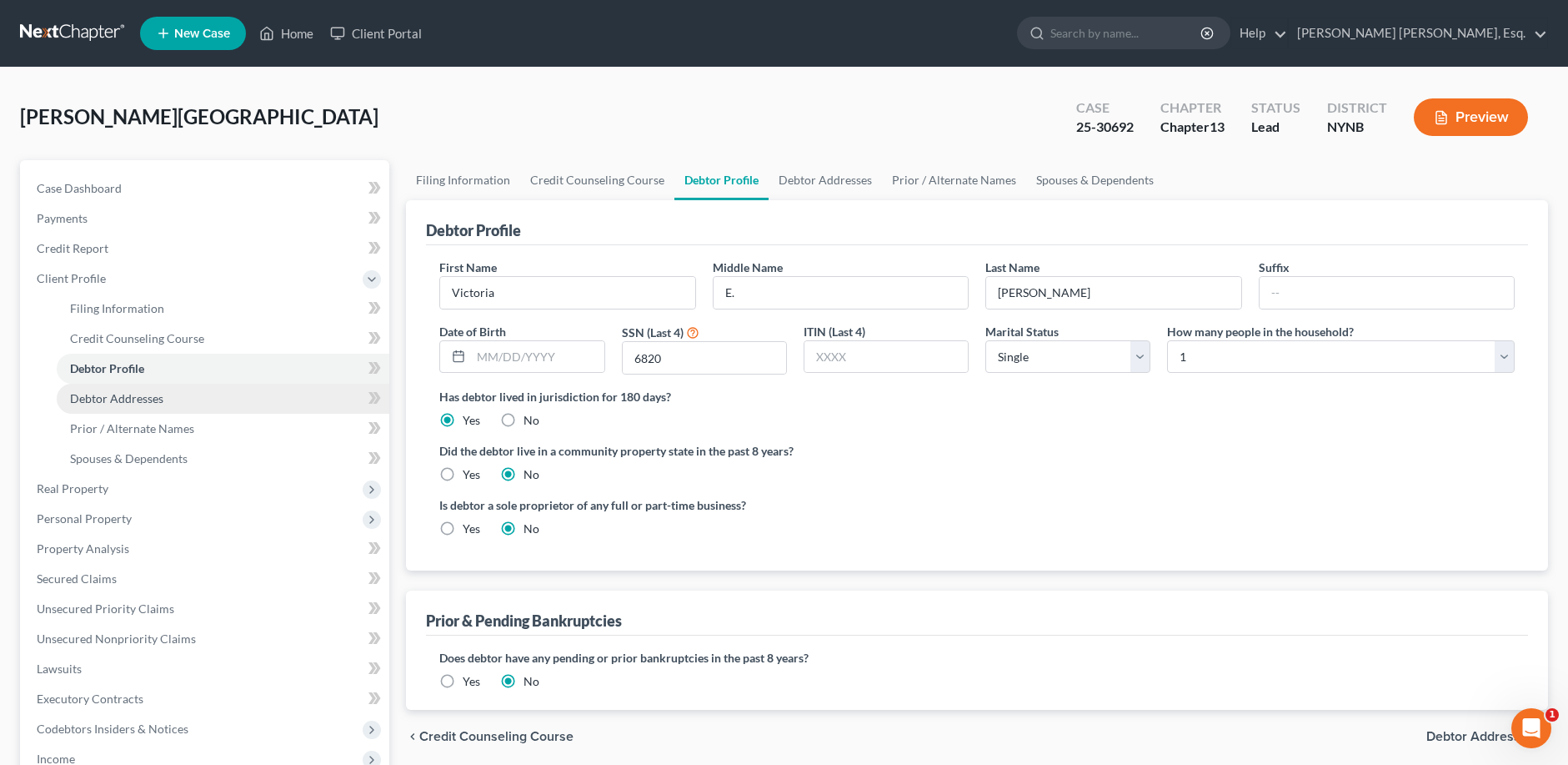
click at [129, 404] on span "Debtor Addresses" at bounding box center [117, 398] width 94 height 14
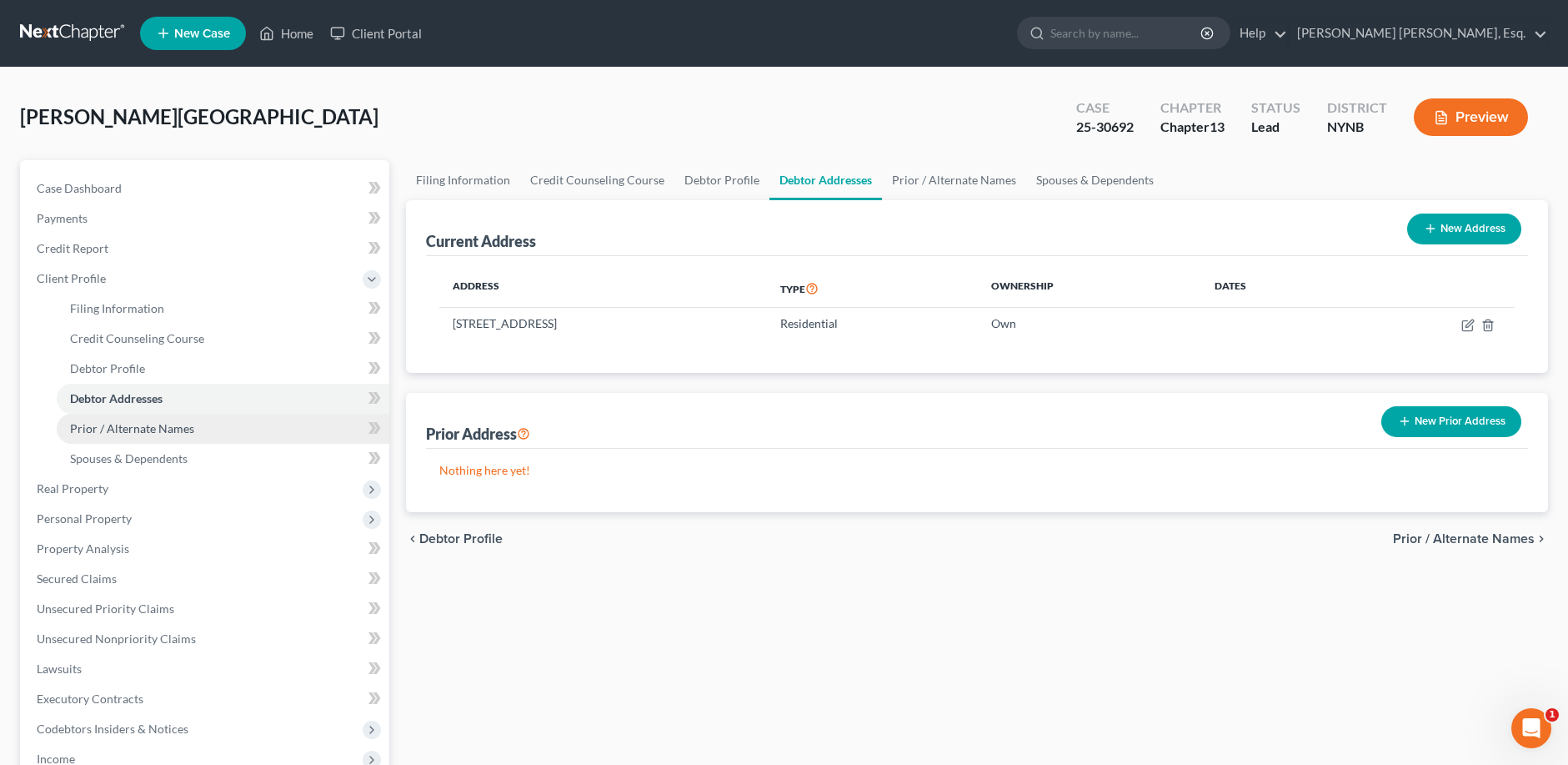
click at [151, 426] on span "Prior / Alternate Names" at bounding box center [132, 429] width 124 height 14
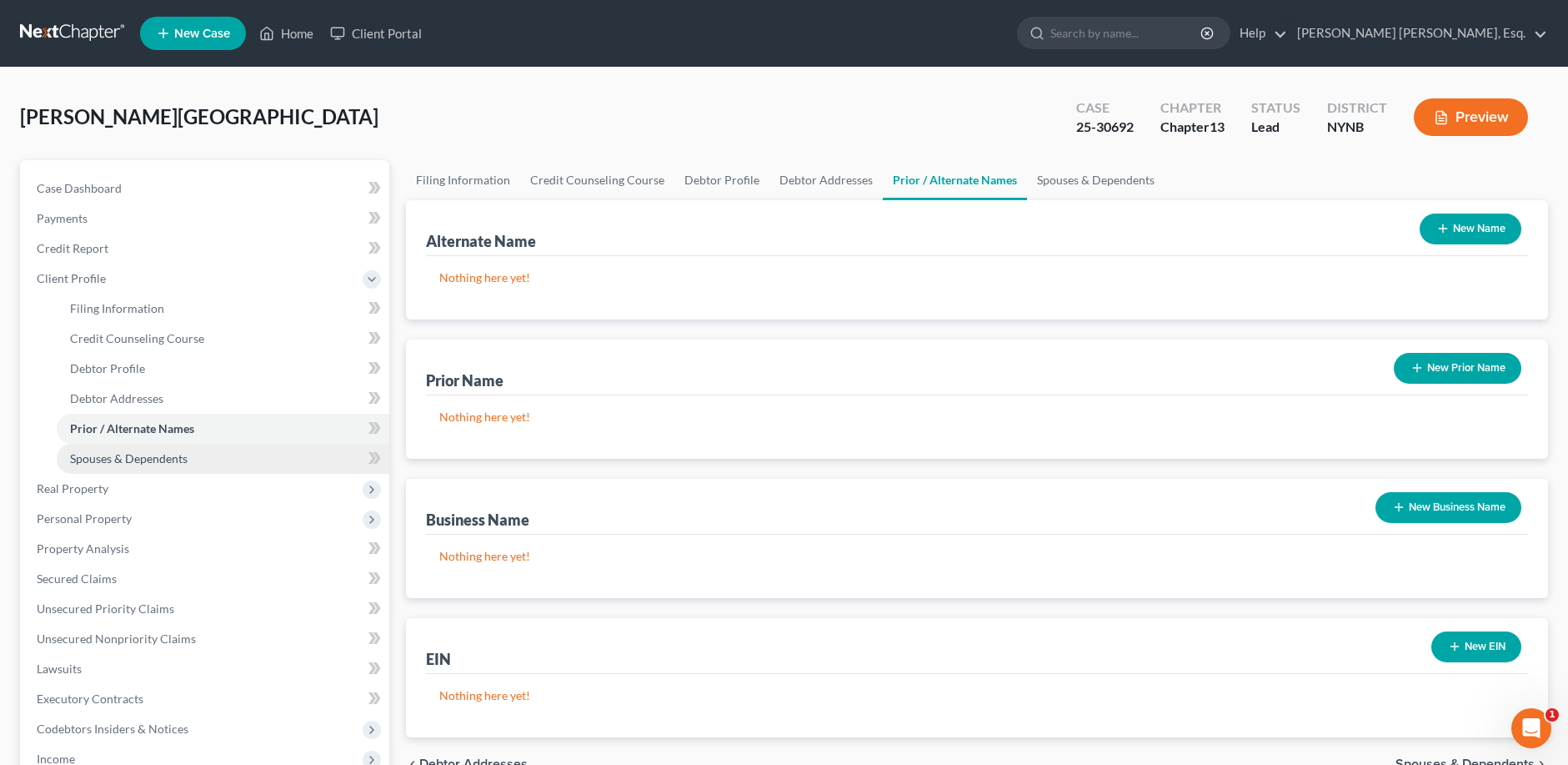
click at [152, 461] on span "Spouses & Dependents" at bounding box center [128, 459] width 118 height 14
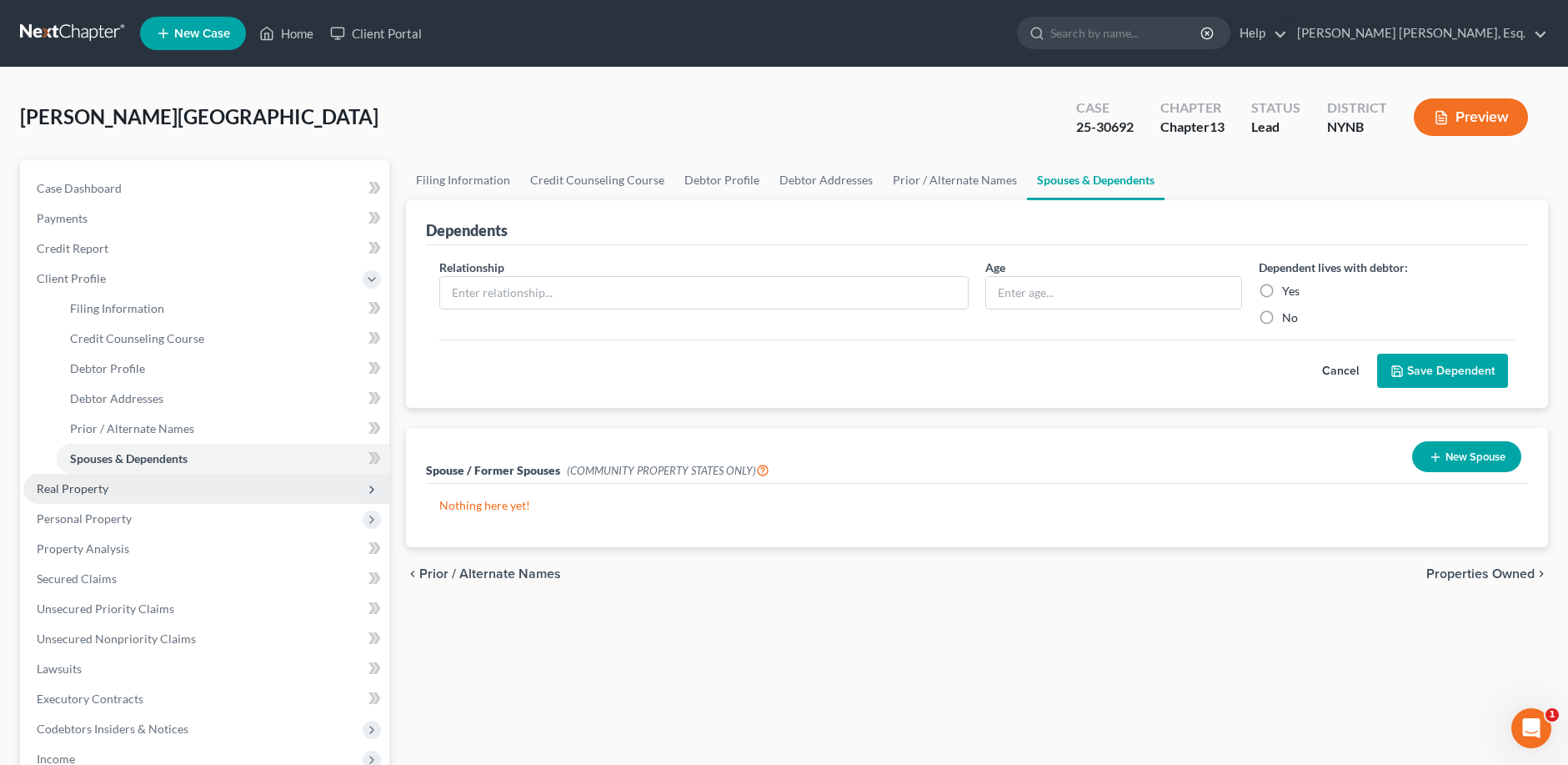
click at [75, 493] on span "Real Property" at bounding box center [72, 489] width 72 height 14
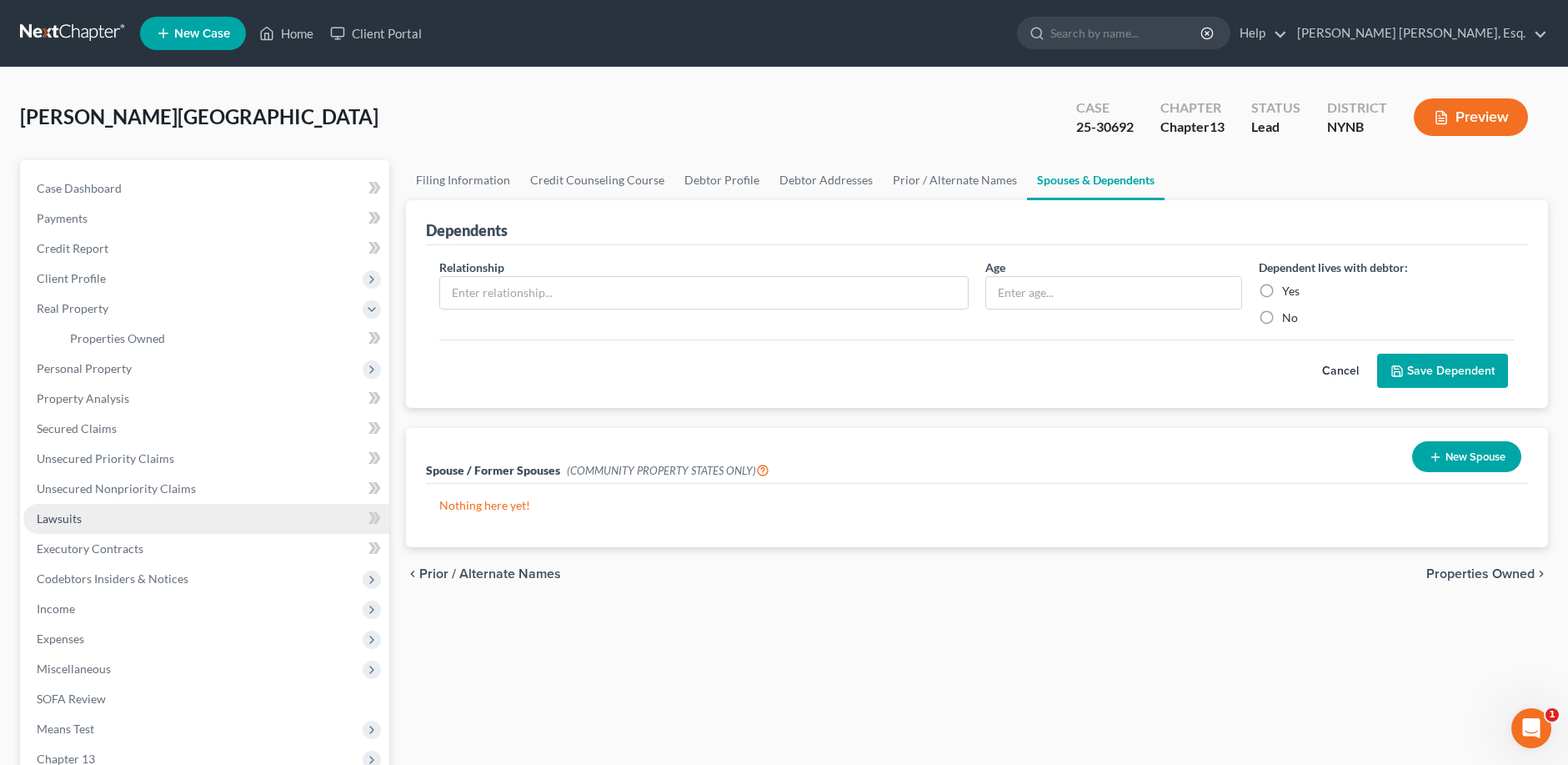
click at [61, 526] on link "Lawsuits" at bounding box center [206, 519] width 366 height 30
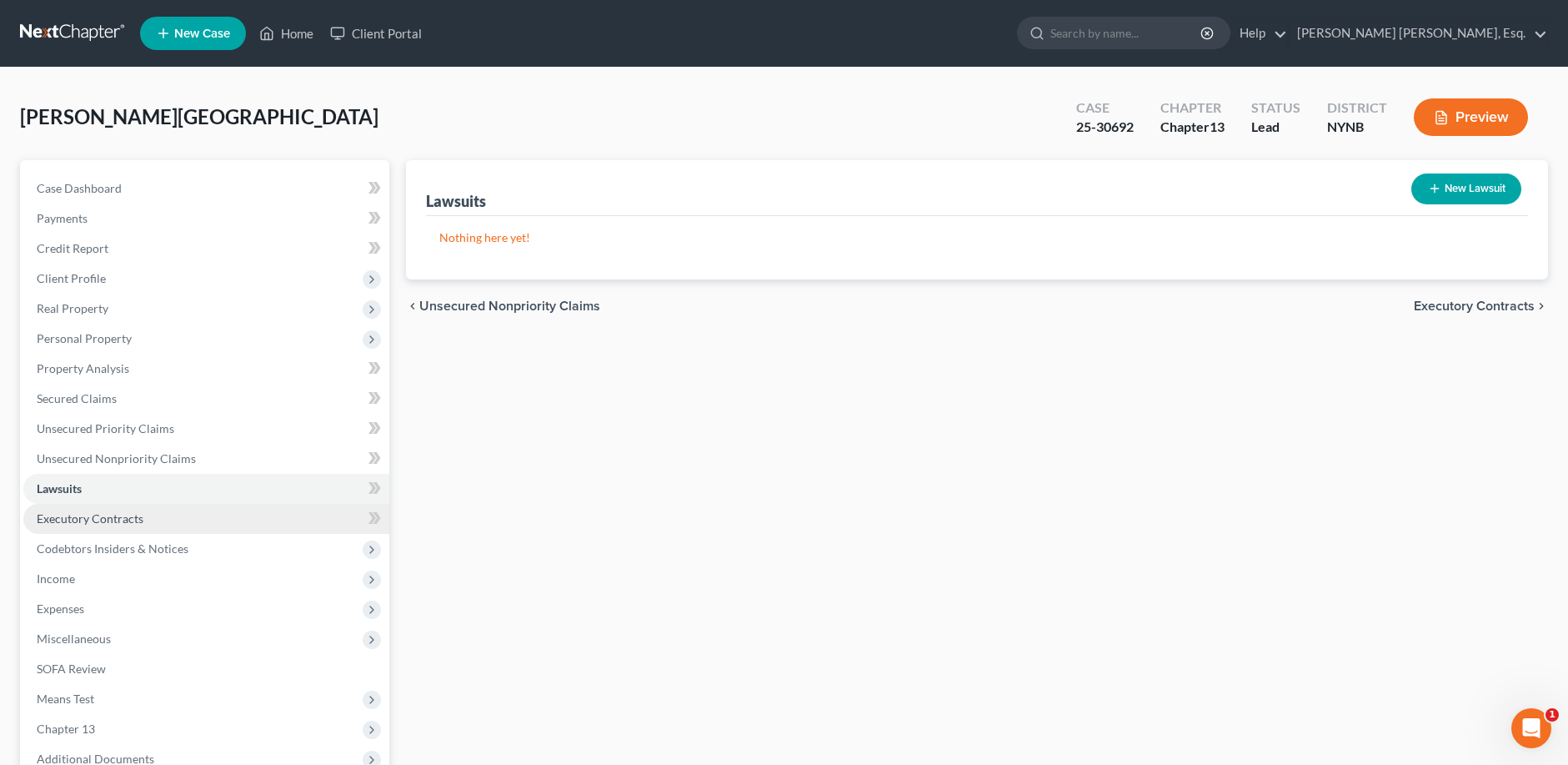
click at [88, 523] on span "Executory Contracts" at bounding box center [89, 519] width 107 height 14
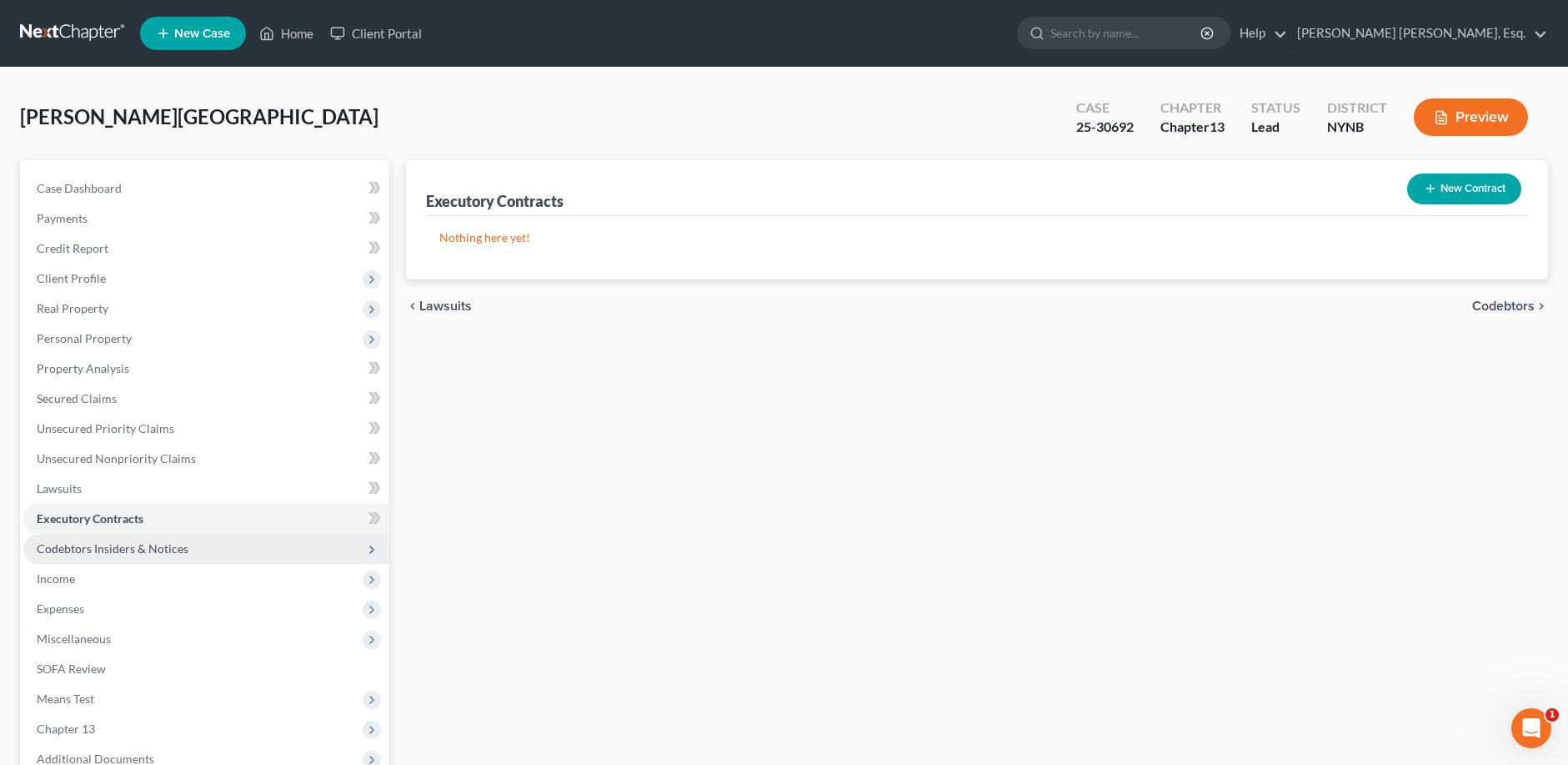
click at [119, 550] on span "Codebtors Insiders & Notices" at bounding box center [111, 548] width 151 height 14
click at [98, 579] on span "Codebtors" at bounding box center [97, 578] width 55 height 14
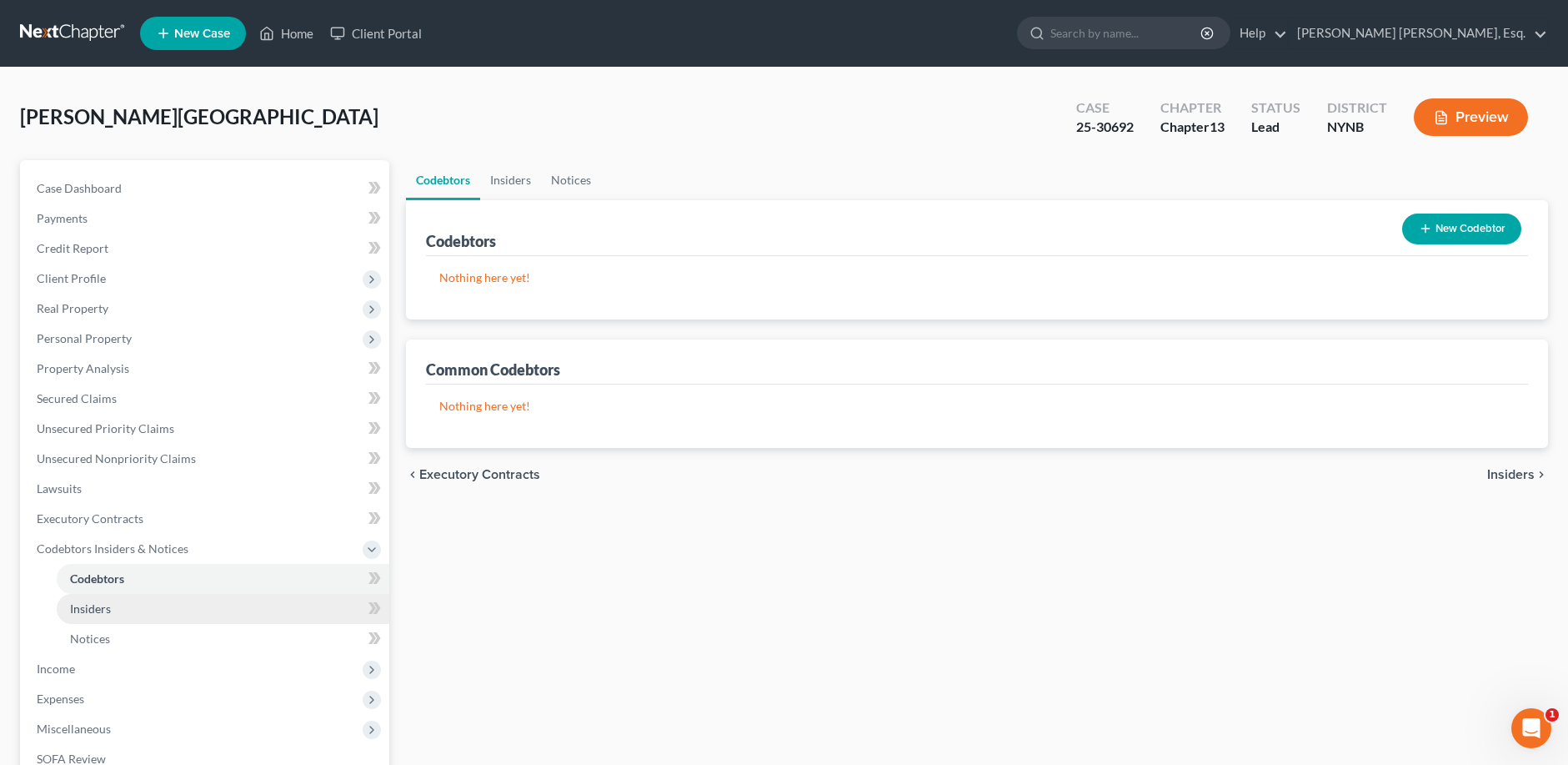
click at [93, 611] on span "Insiders" at bounding box center [90, 608] width 41 height 14
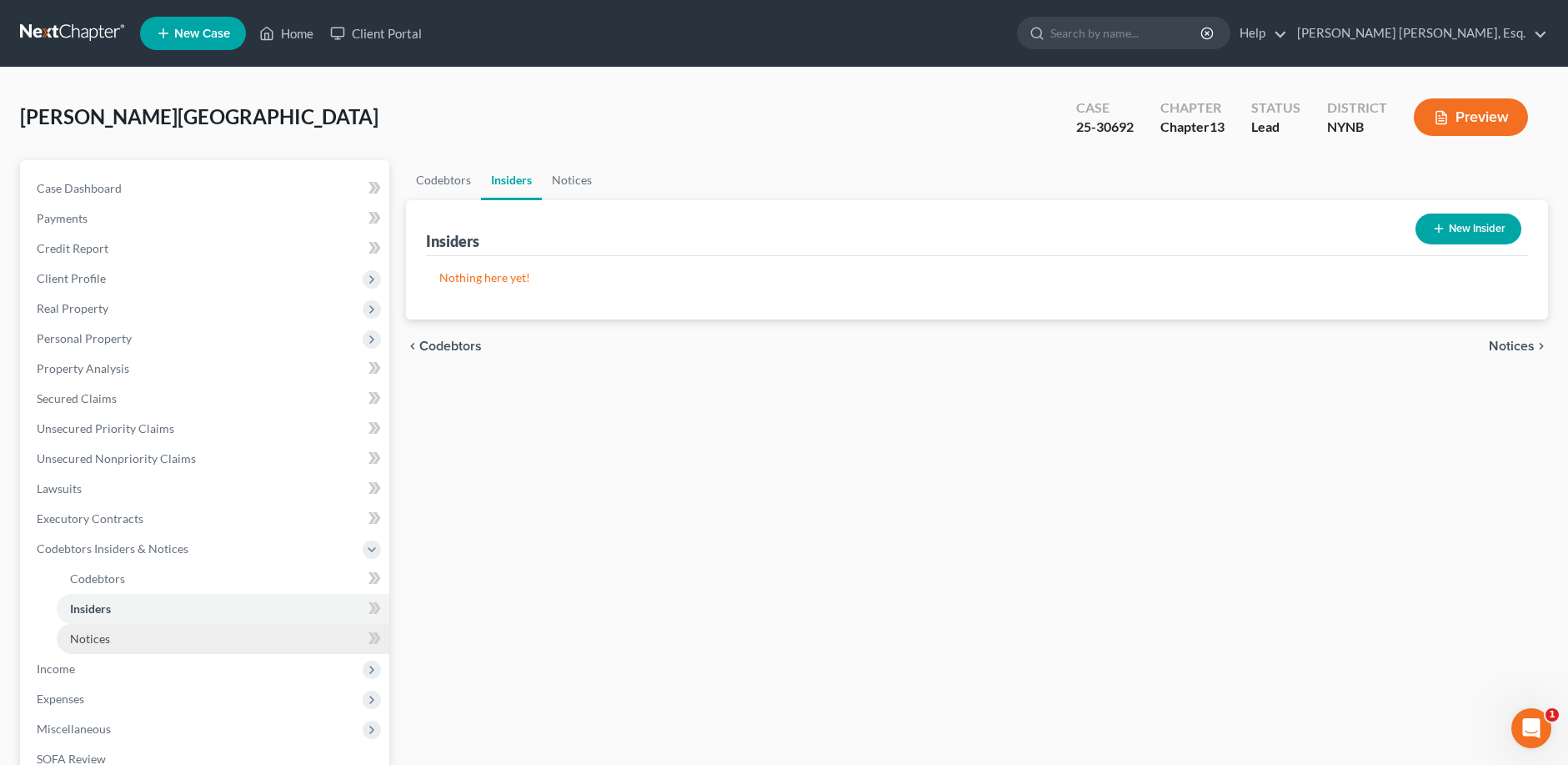
click at [88, 638] on span "Notices" at bounding box center [89, 638] width 40 height 14
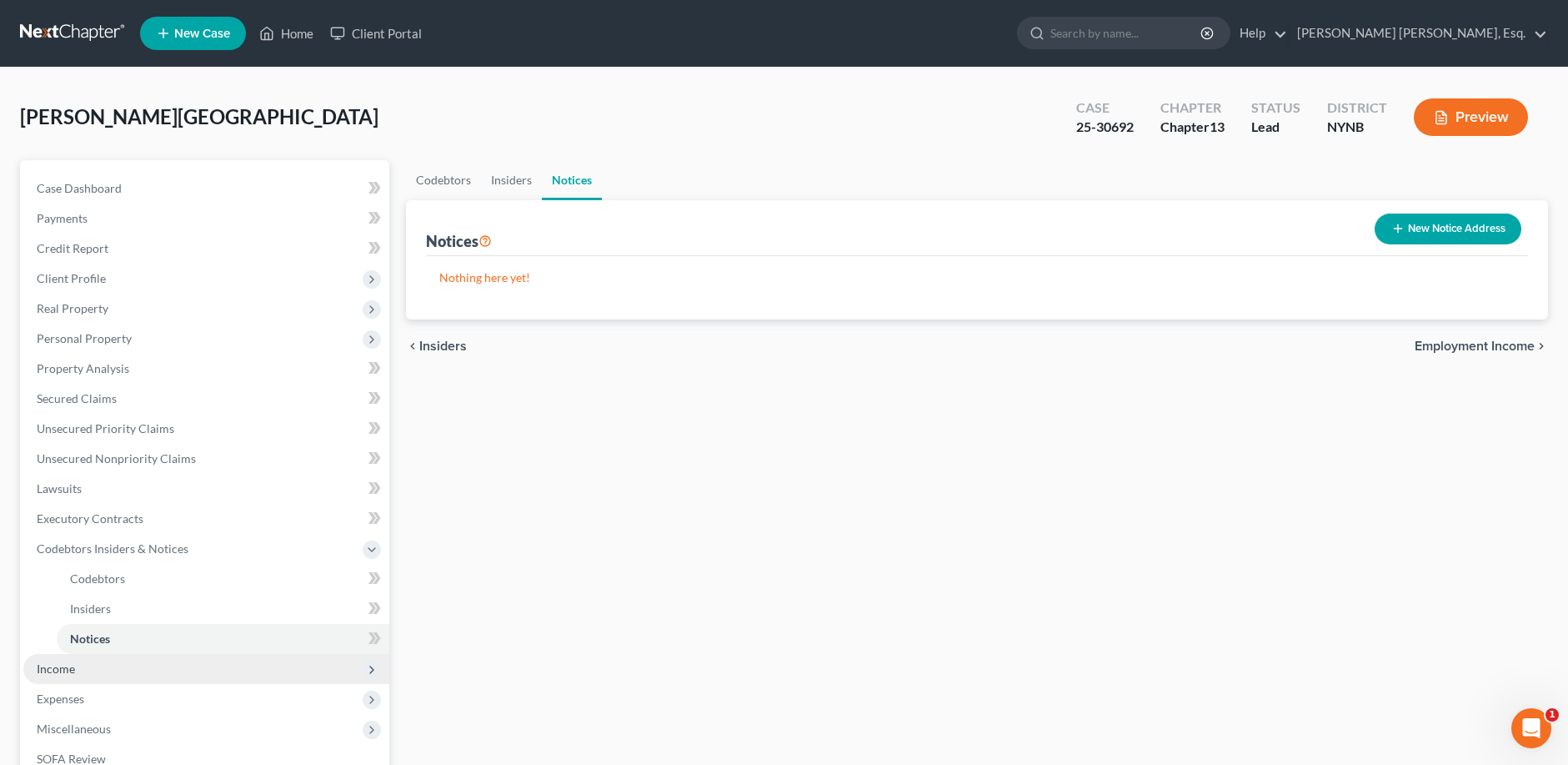
click at [66, 671] on span "Income" at bounding box center [55, 668] width 38 height 14
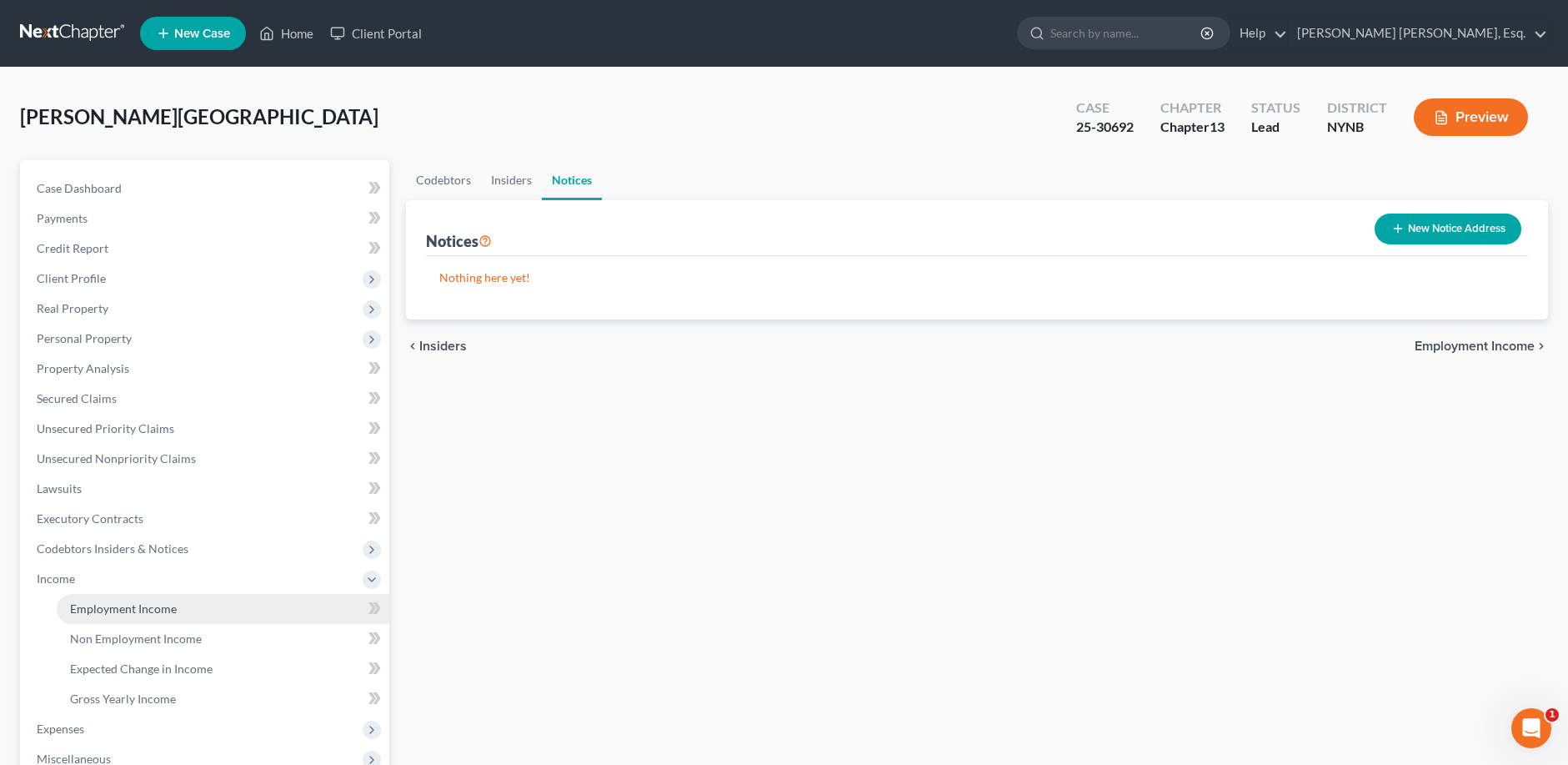
click at [175, 614] on link "Employment Income" at bounding box center [223, 609] width 333 height 30
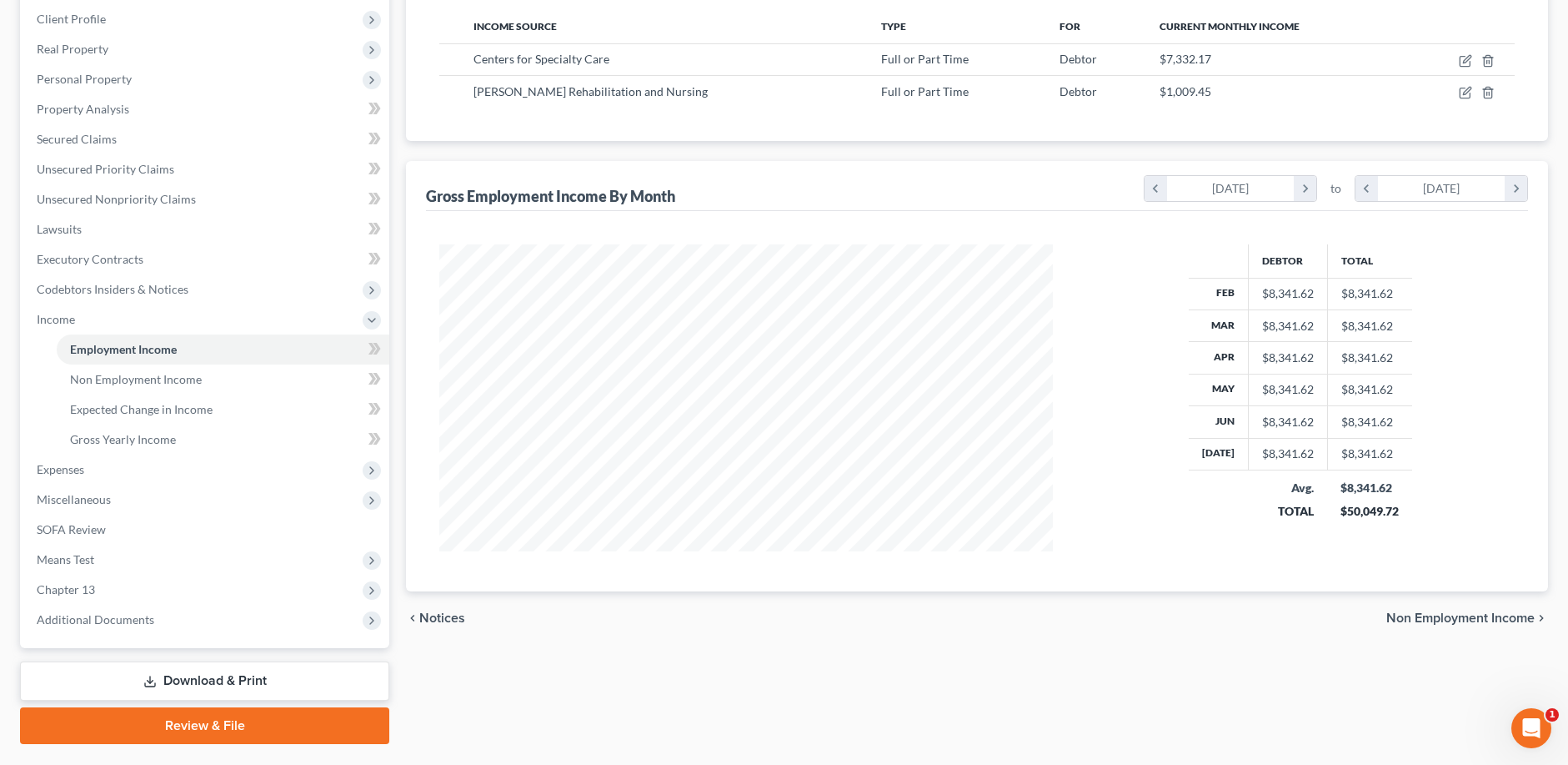
scroll to position [262, 0]
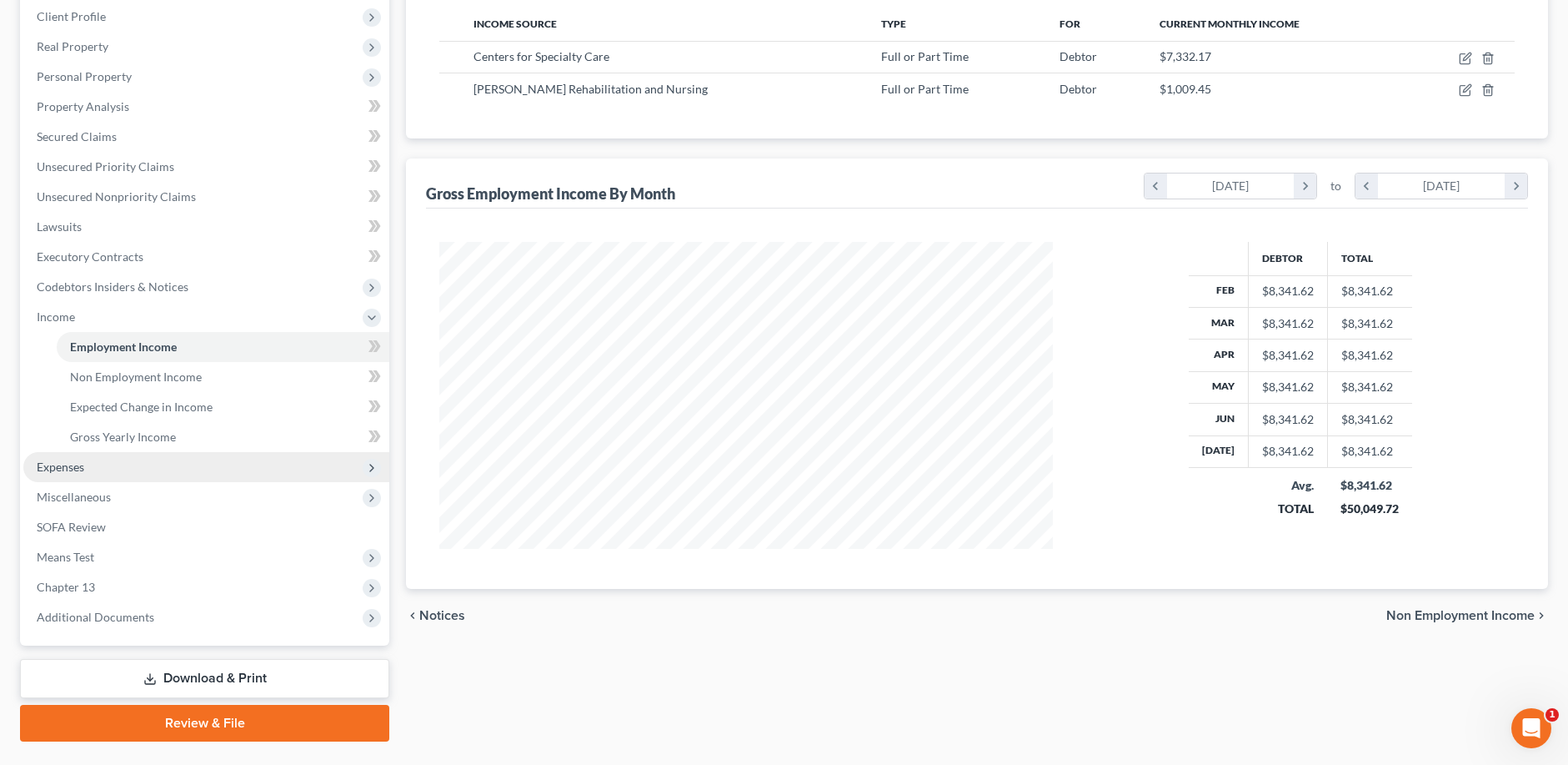
click at [65, 462] on span "Expenses" at bounding box center [60, 467] width 48 height 14
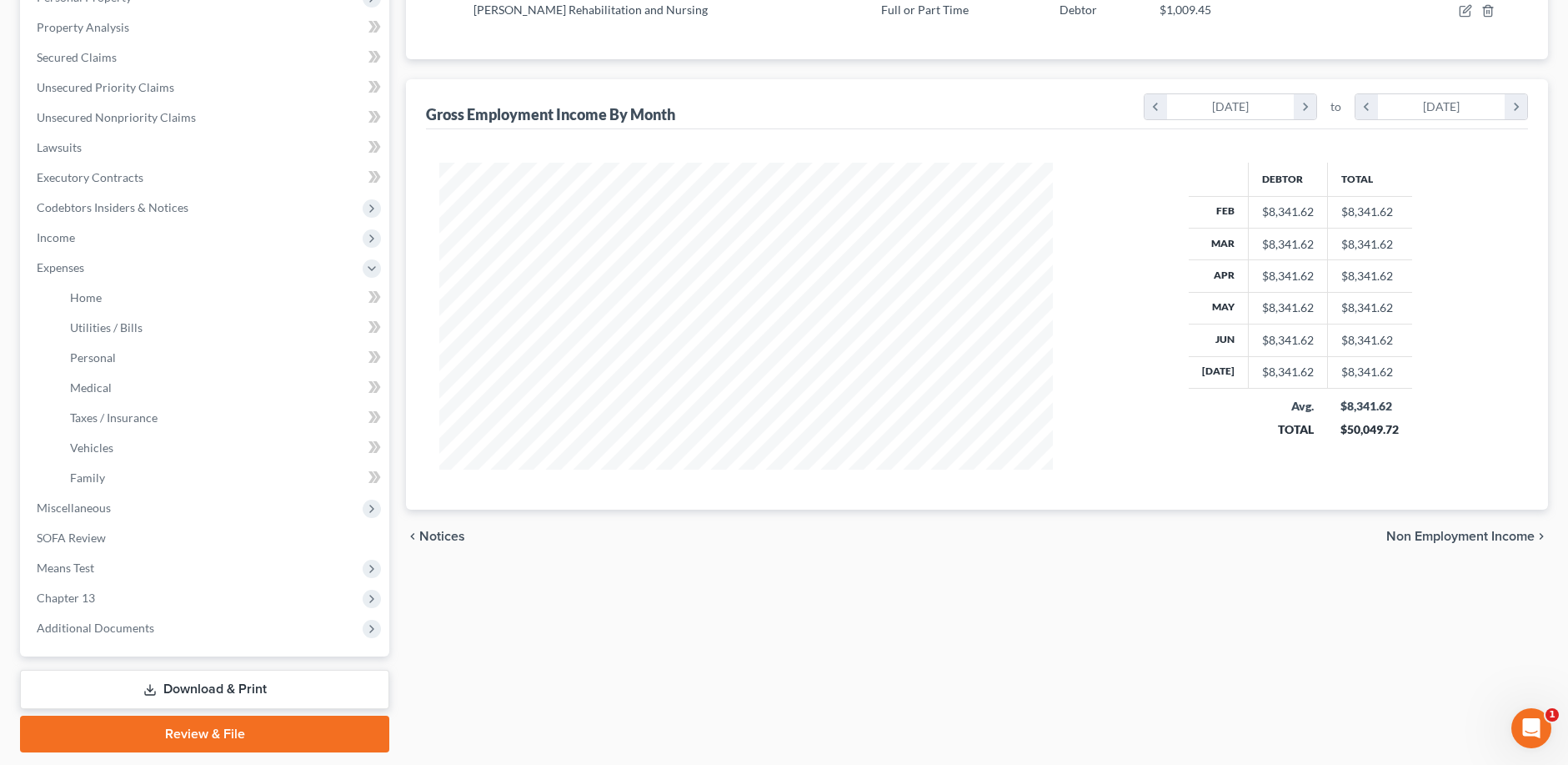
scroll to position [392, 0]
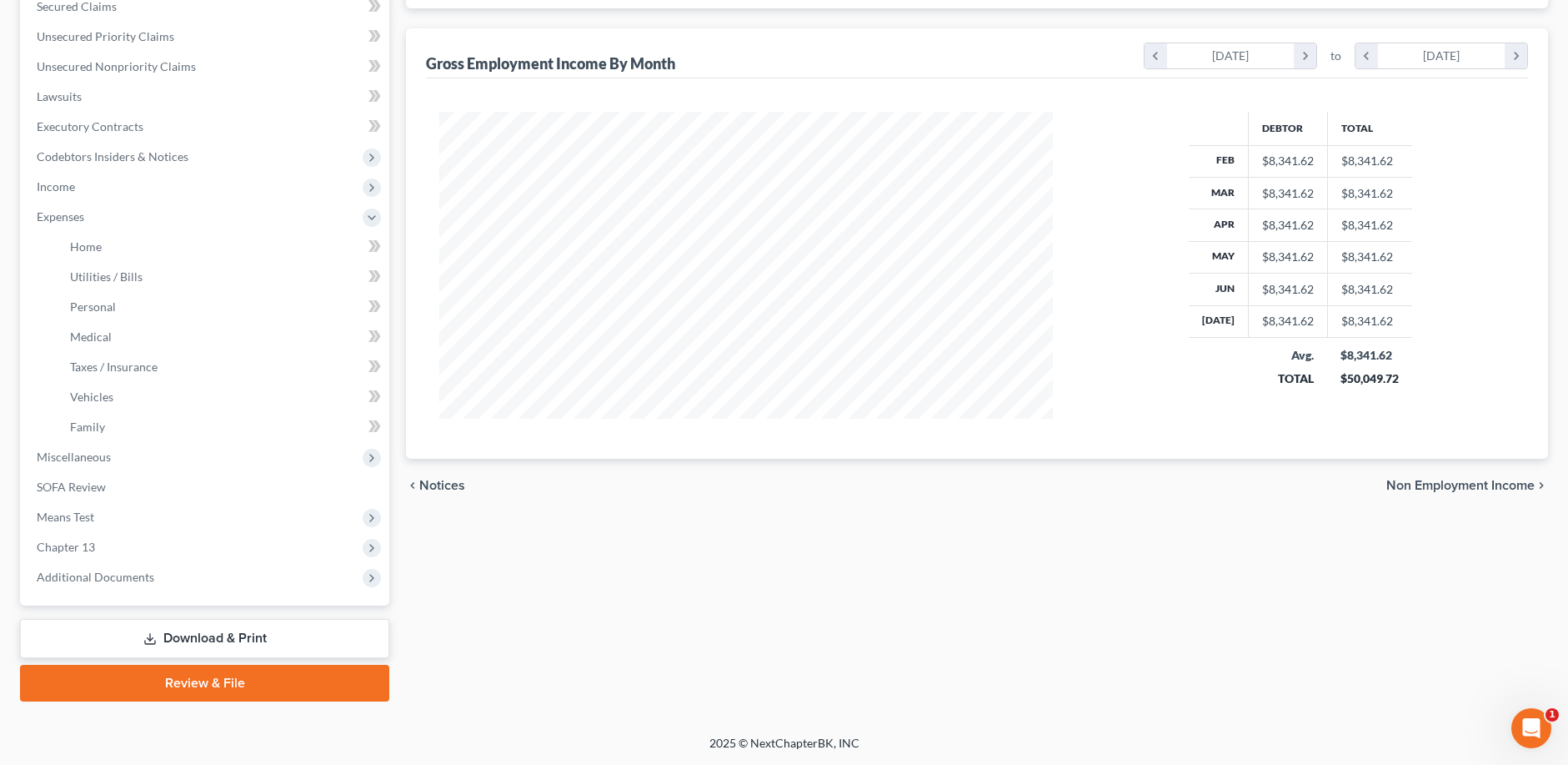
click at [238, 637] on link "Download & Print" at bounding box center [204, 638] width 369 height 39
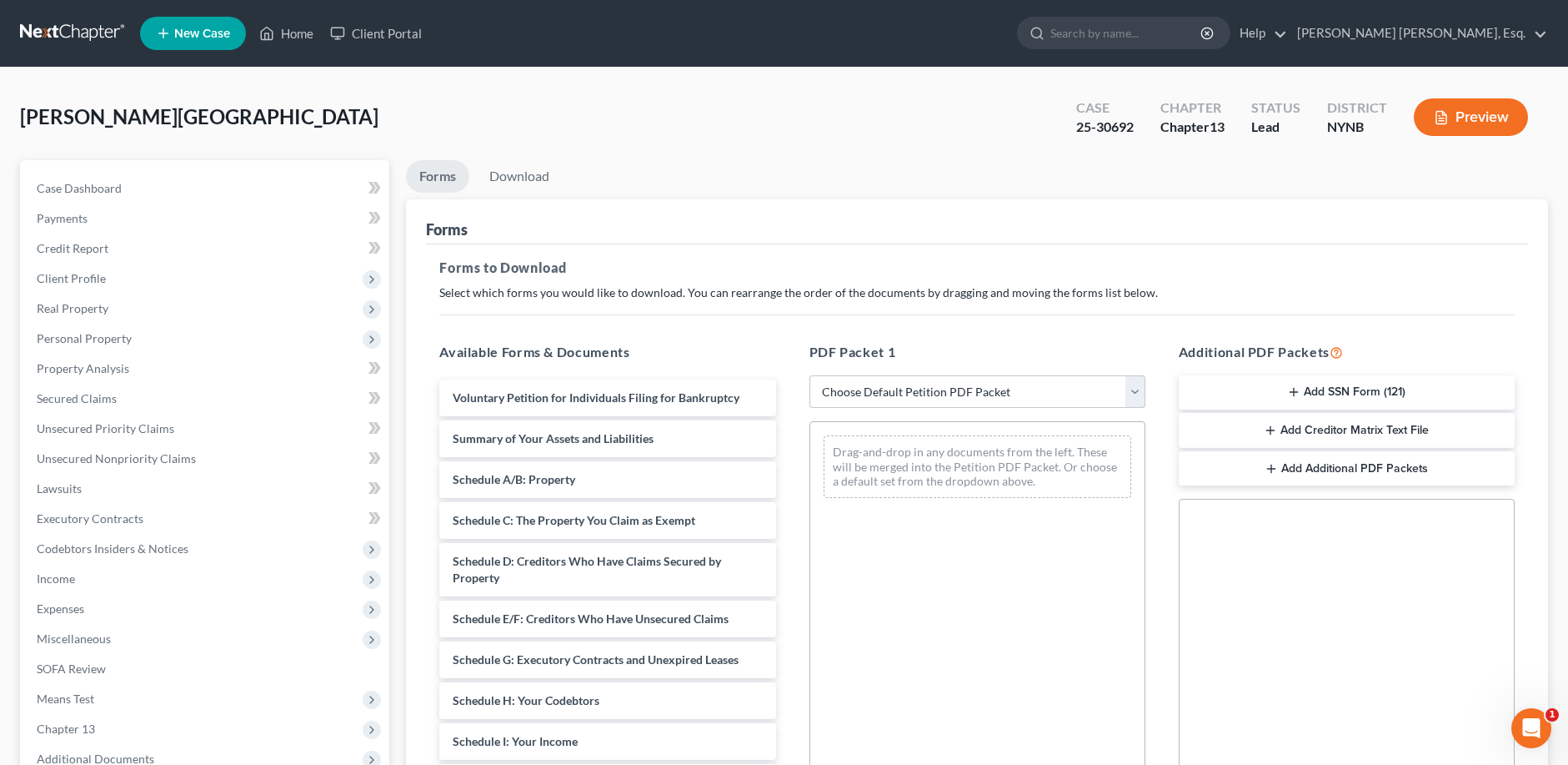
click at [1140, 387] on select "Choose Default Petition PDF Packet Complete Bankruptcy Petition (all forms and …" at bounding box center [978, 392] width 336 height 34
select select "0"
click at [810, 375] on select "Choose Default Petition PDF Packet Complete Bankruptcy Petition (all forms and …" at bounding box center [978, 392] width 336 height 34
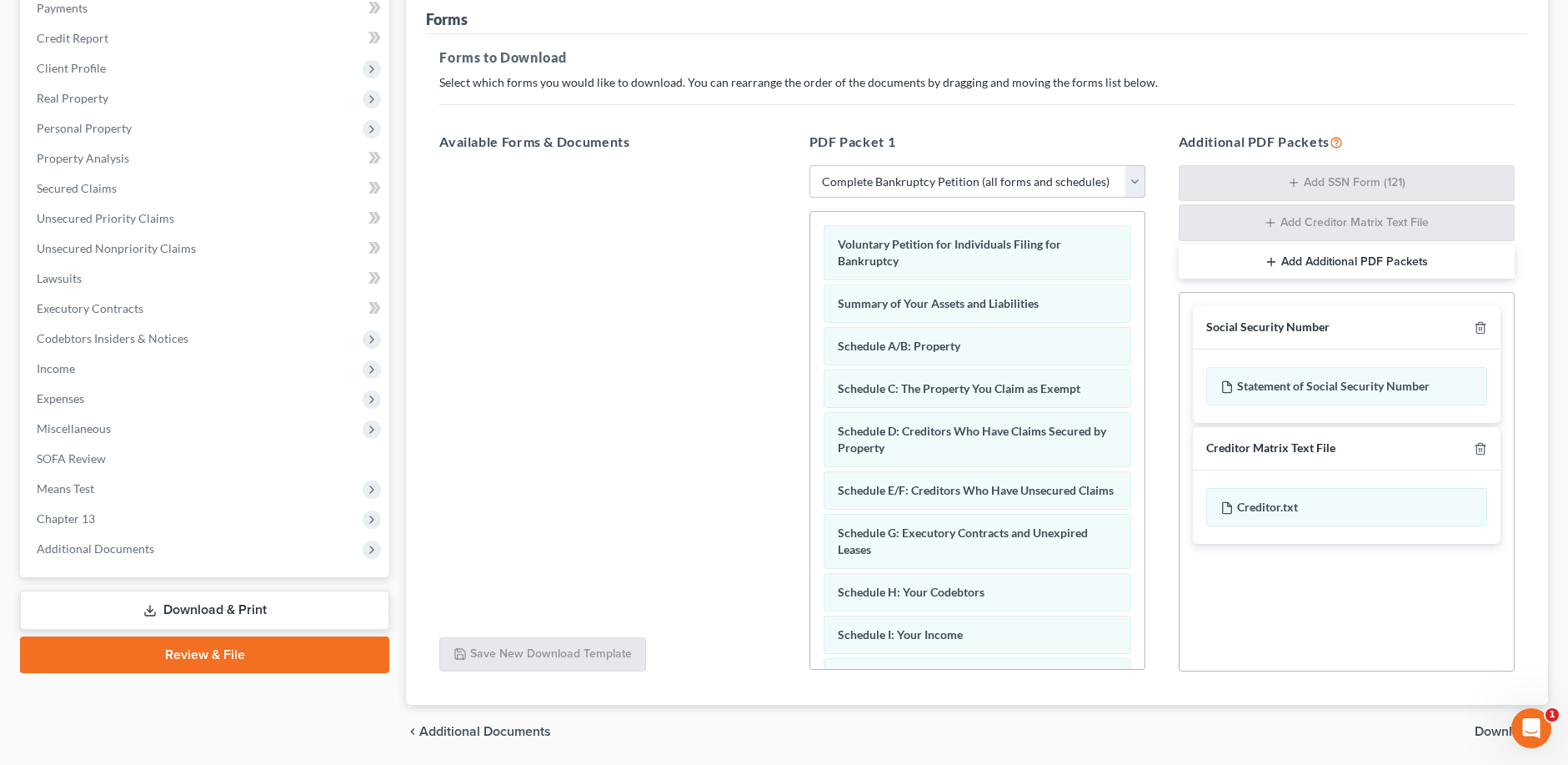
scroll to position [267, 0]
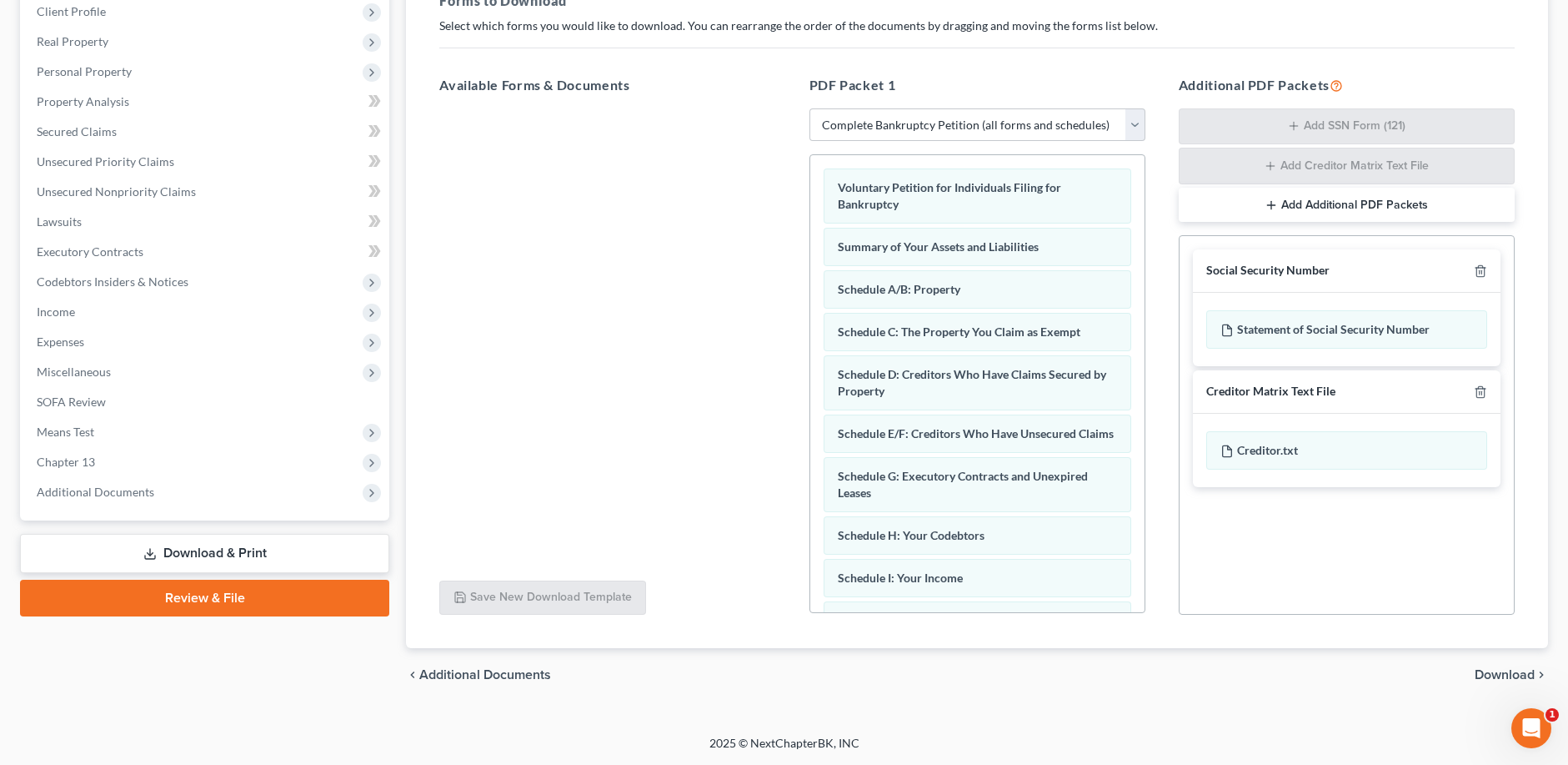
click at [1495, 674] on span "Download" at bounding box center [1505, 675] width 60 height 13
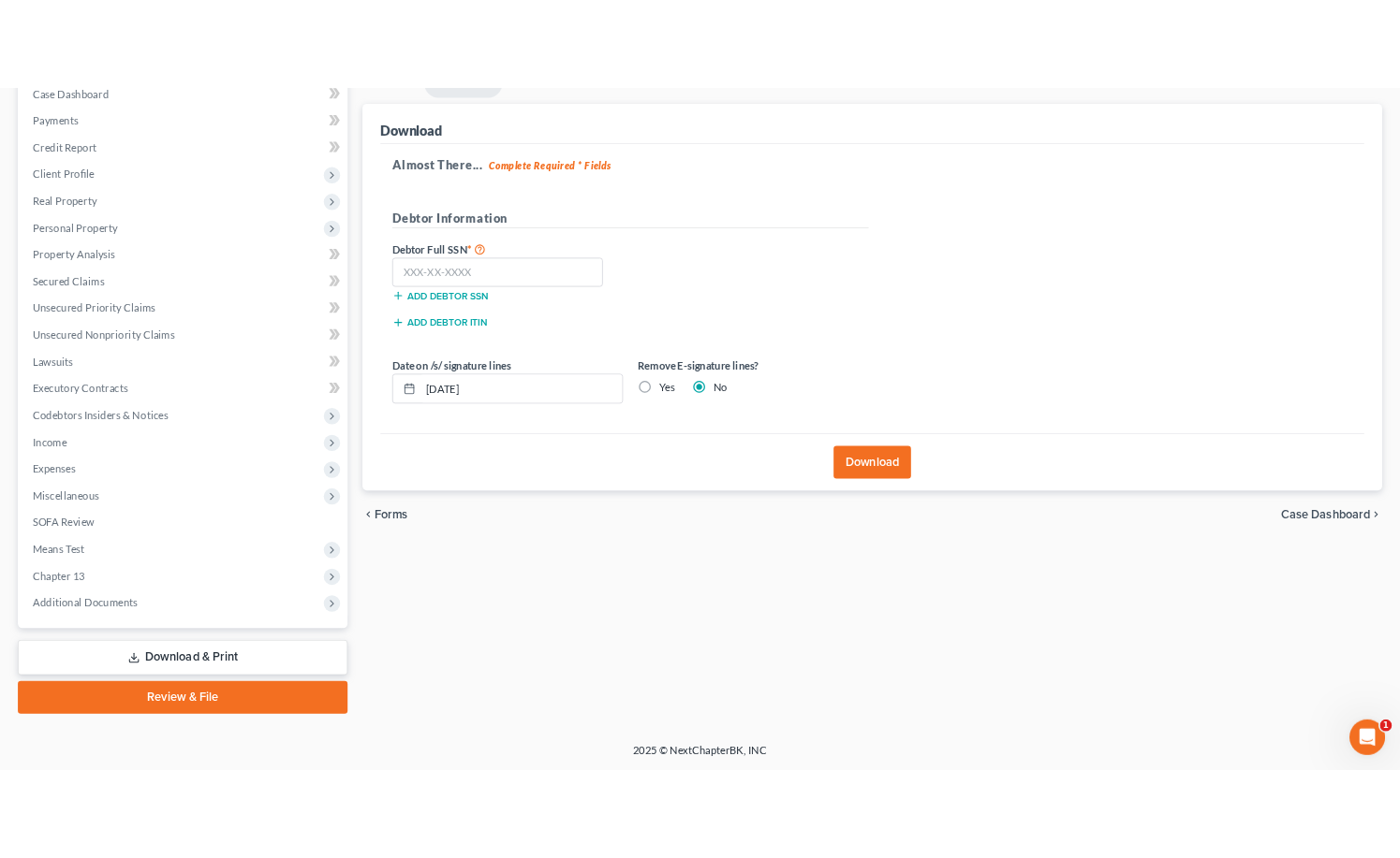
scroll to position [204, 0]
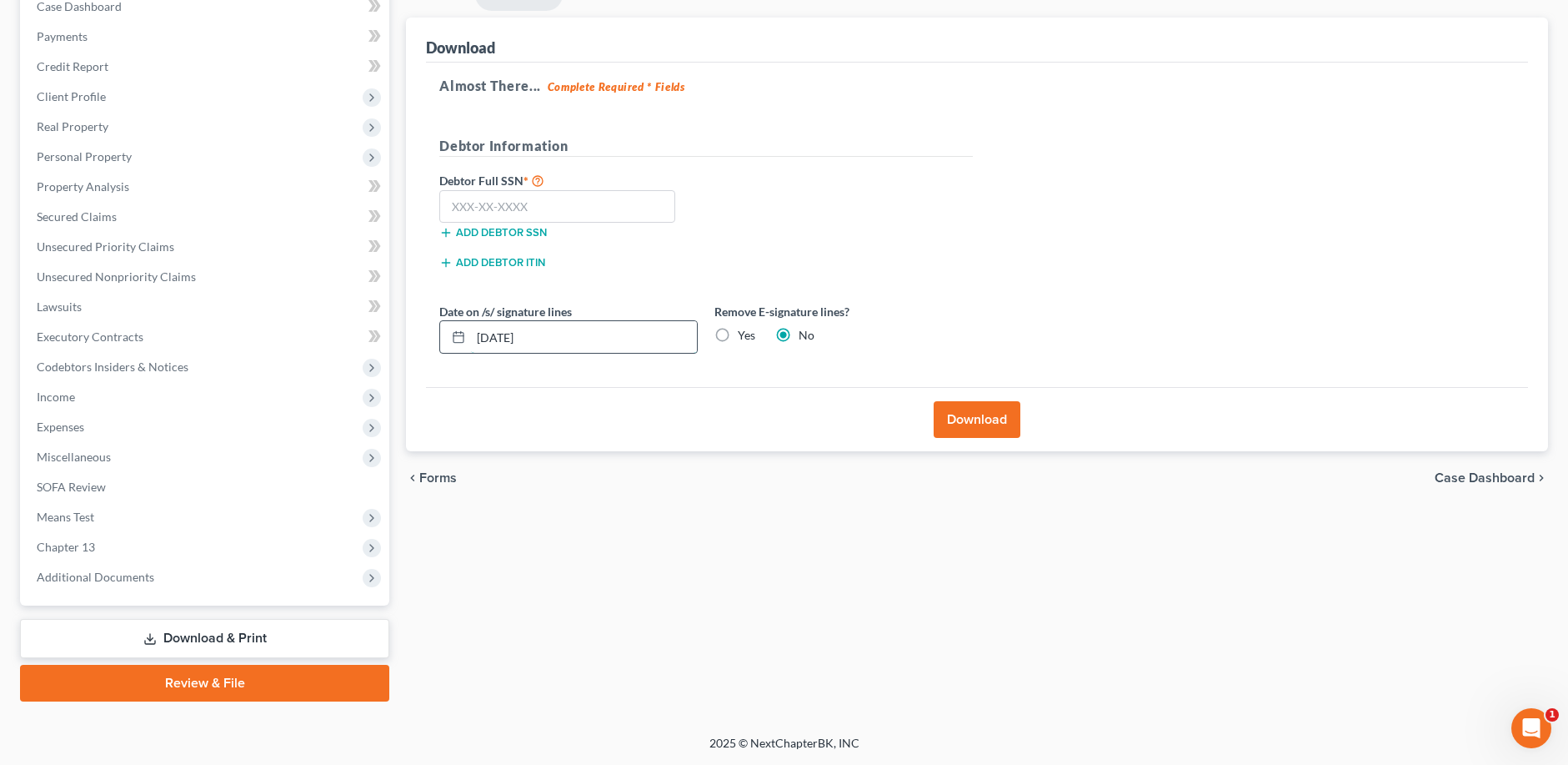
click at [509, 337] on input "[DATE]" at bounding box center [583, 337] width 226 height 32
type input "[DATE]"
click at [738, 336] on label "Yes" at bounding box center [747, 335] width 18 height 17
click at [744, 336] on input "Yes" at bounding box center [749, 332] width 11 height 11
radio input "true"
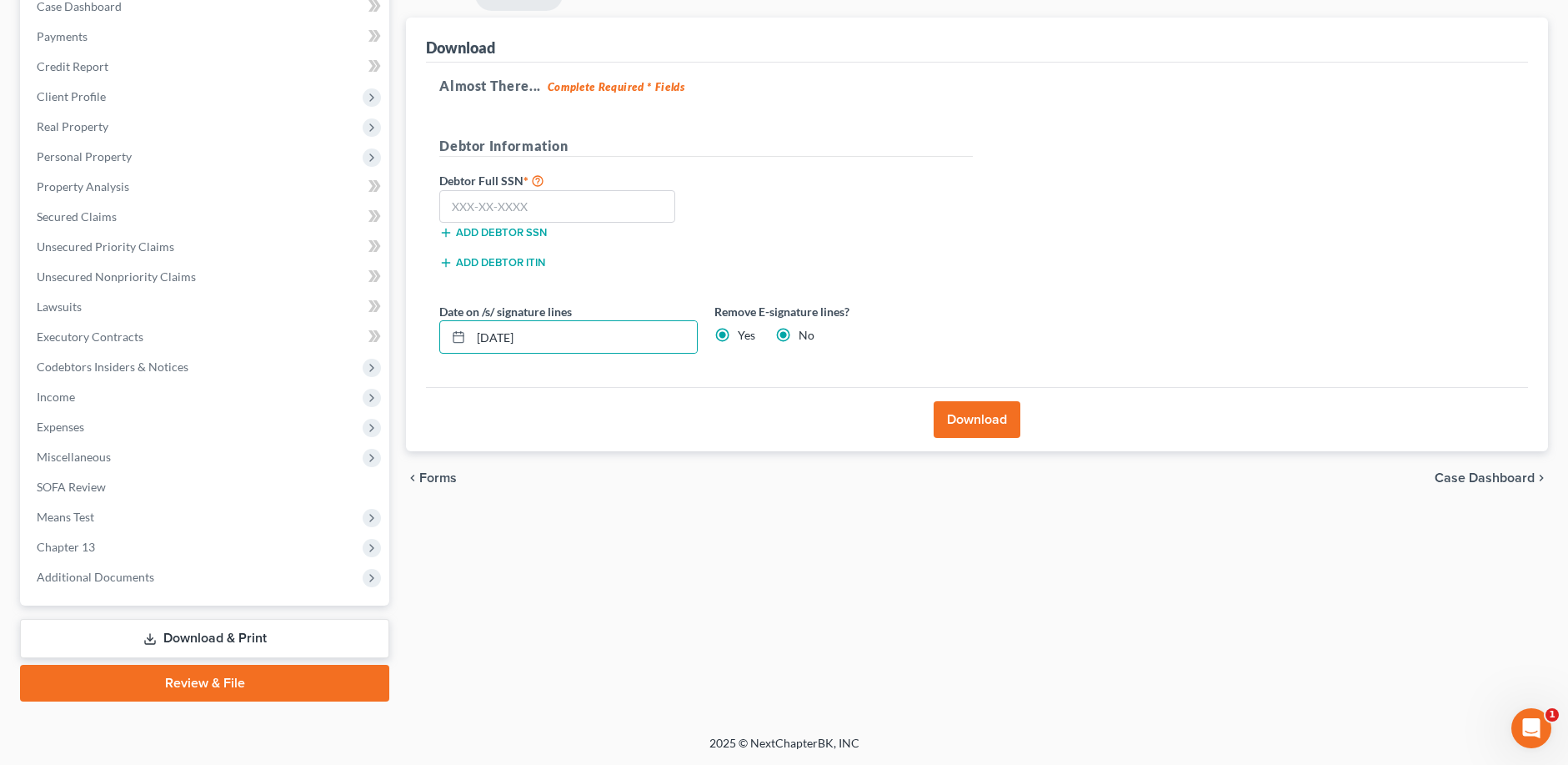
radio input "false"
click at [977, 421] on button "Download" at bounding box center [977, 419] width 87 height 36
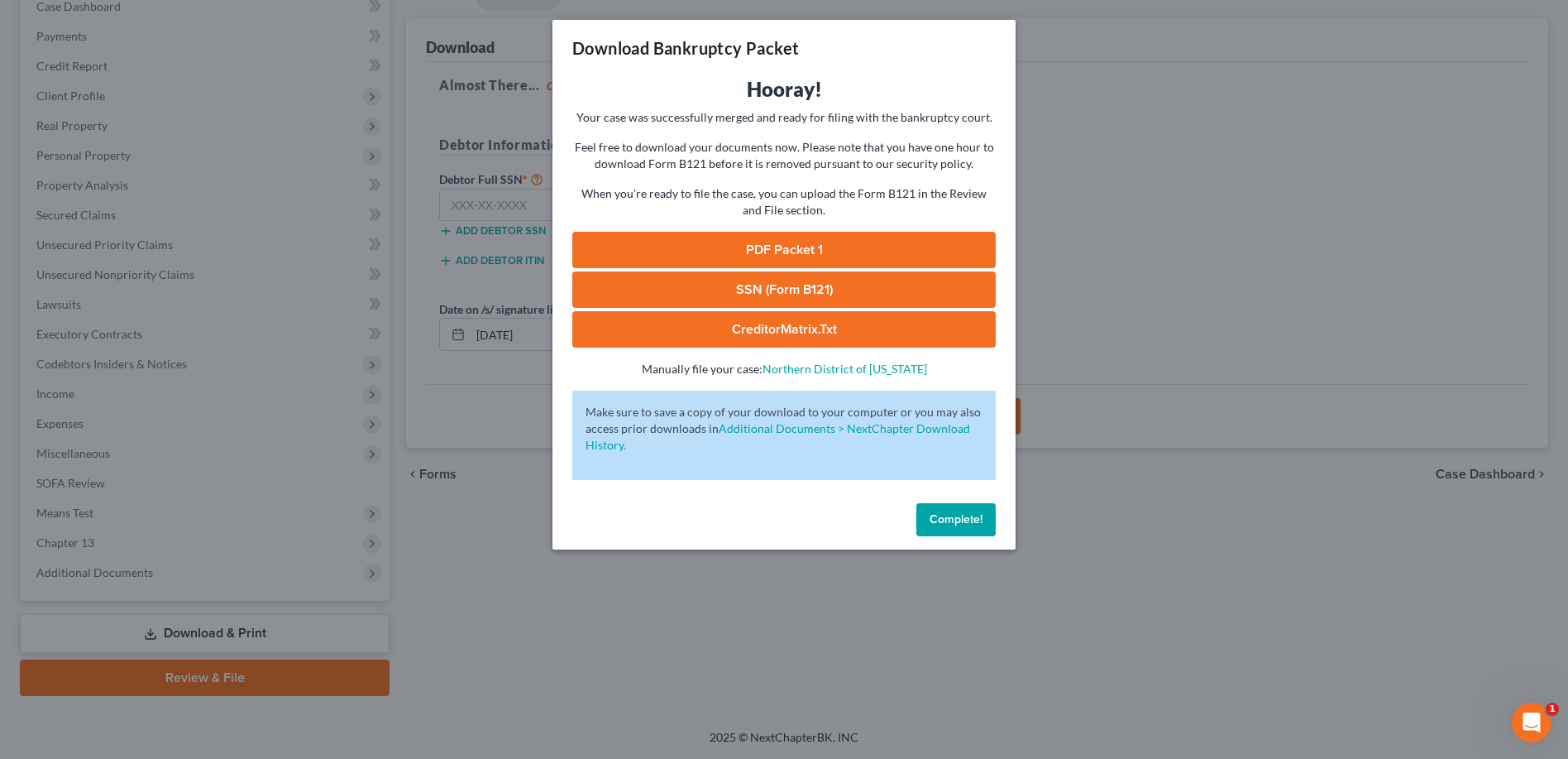
click at [796, 328] on link "CreditorMatrix.txt" at bounding box center [784, 329] width 423 height 36
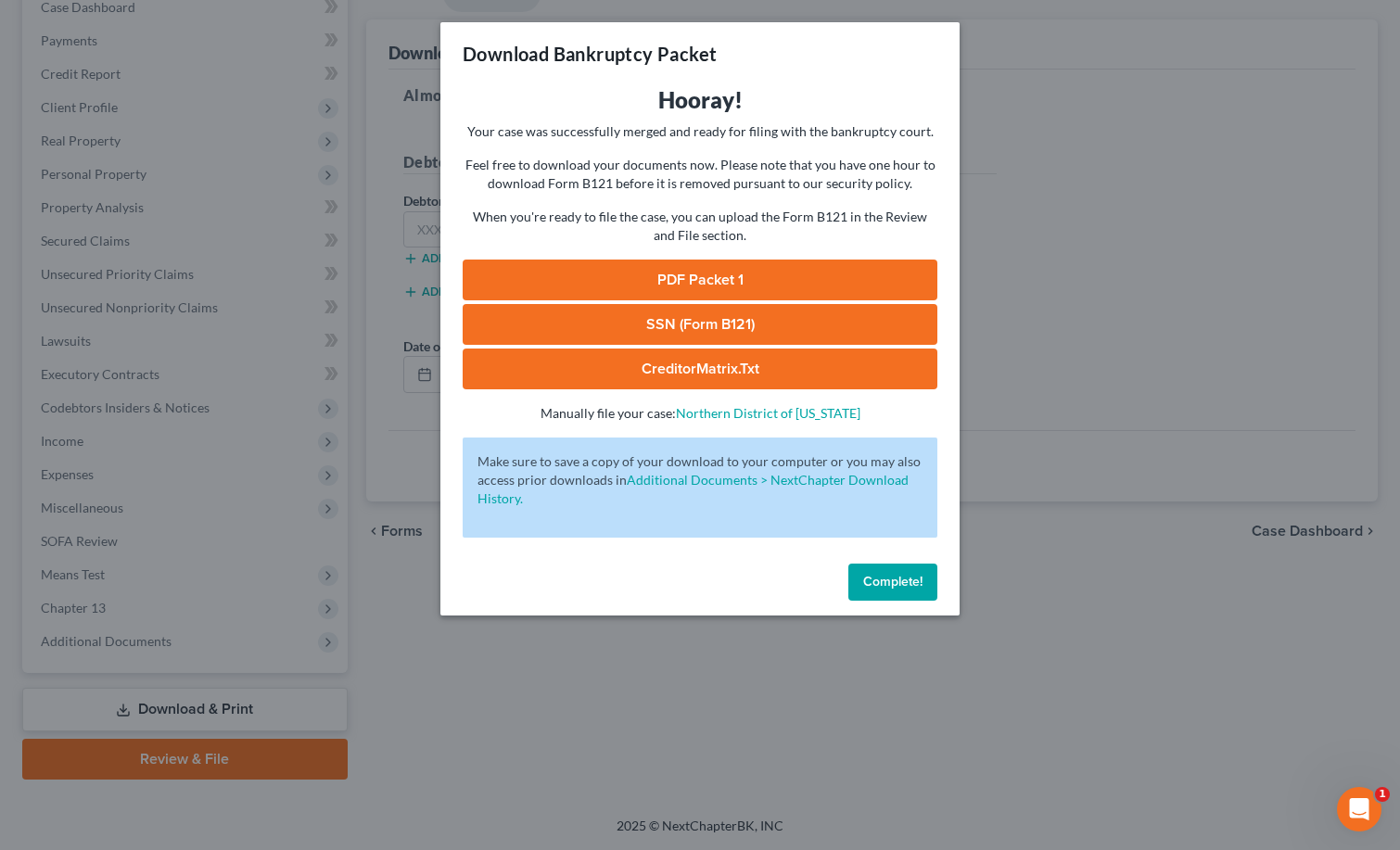
click at [726, 367] on link "CreditorMatrix.txt" at bounding box center [700, 368] width 474 height 40
click at [726, 277] on link "PDF Packet 1" at bounding box center [700, 279] width 474 height 40
click at [907, 572] on button "Complete!" at bounding box center [892, 582] width 89 height 37
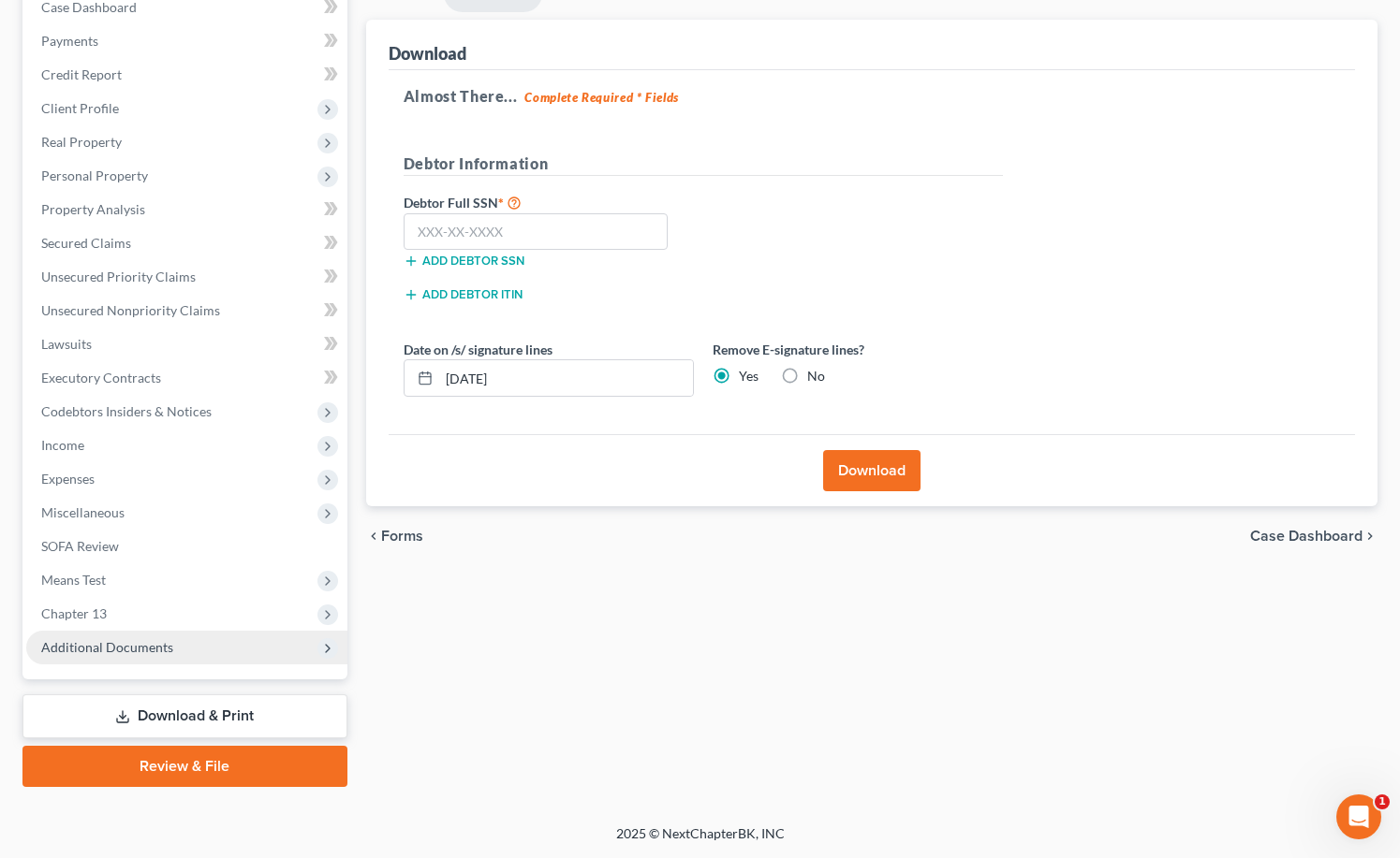
click at [91, 655] on span "Additional Documents" at bounding box center [186, 647] width 321 height 34
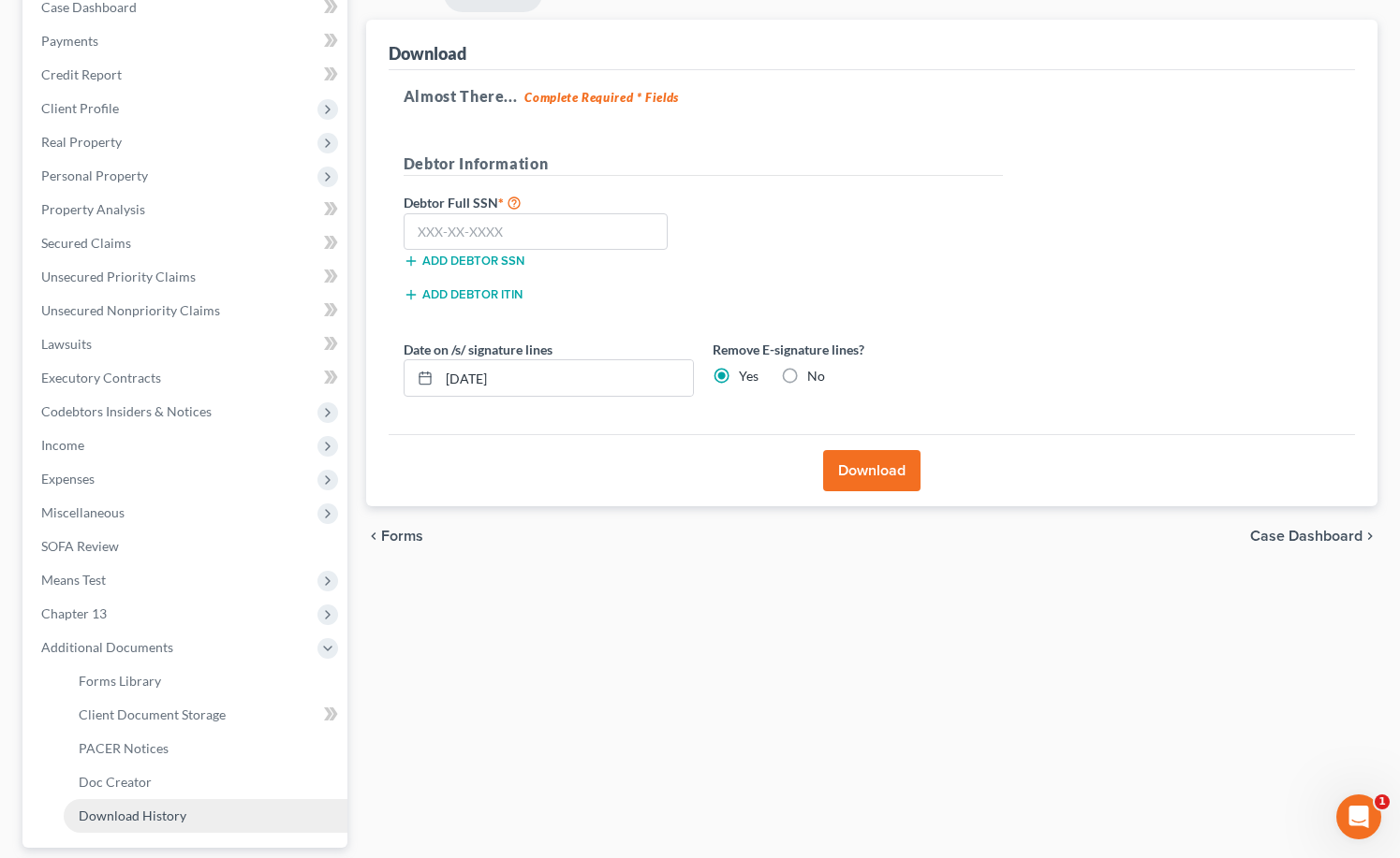
click at [134, 817] on span "Download History" at bounding box center [132, 815] width 107 height 16
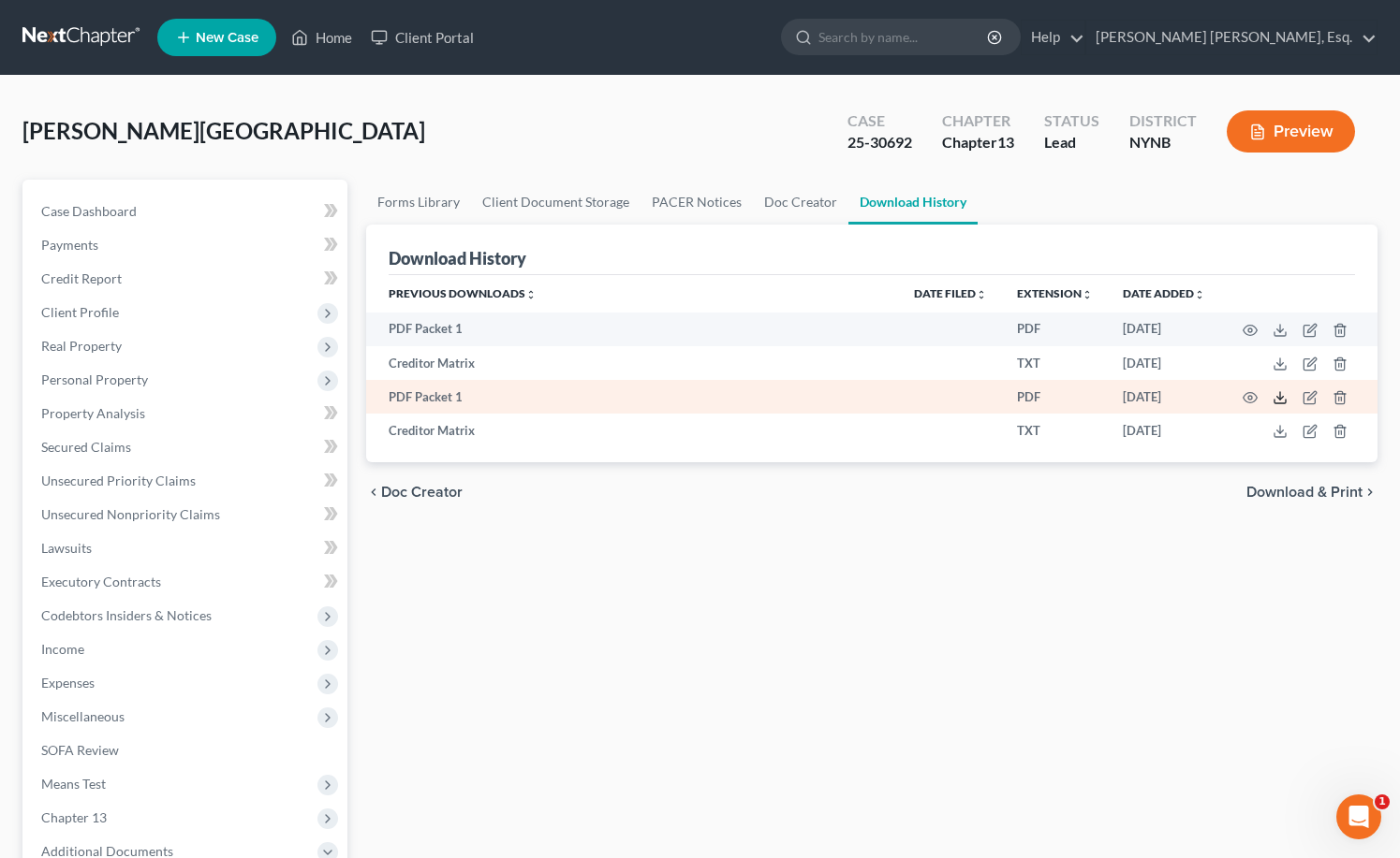
click at [1274, 394] on icon at bounding box center [1279, 397] width 15 height 15
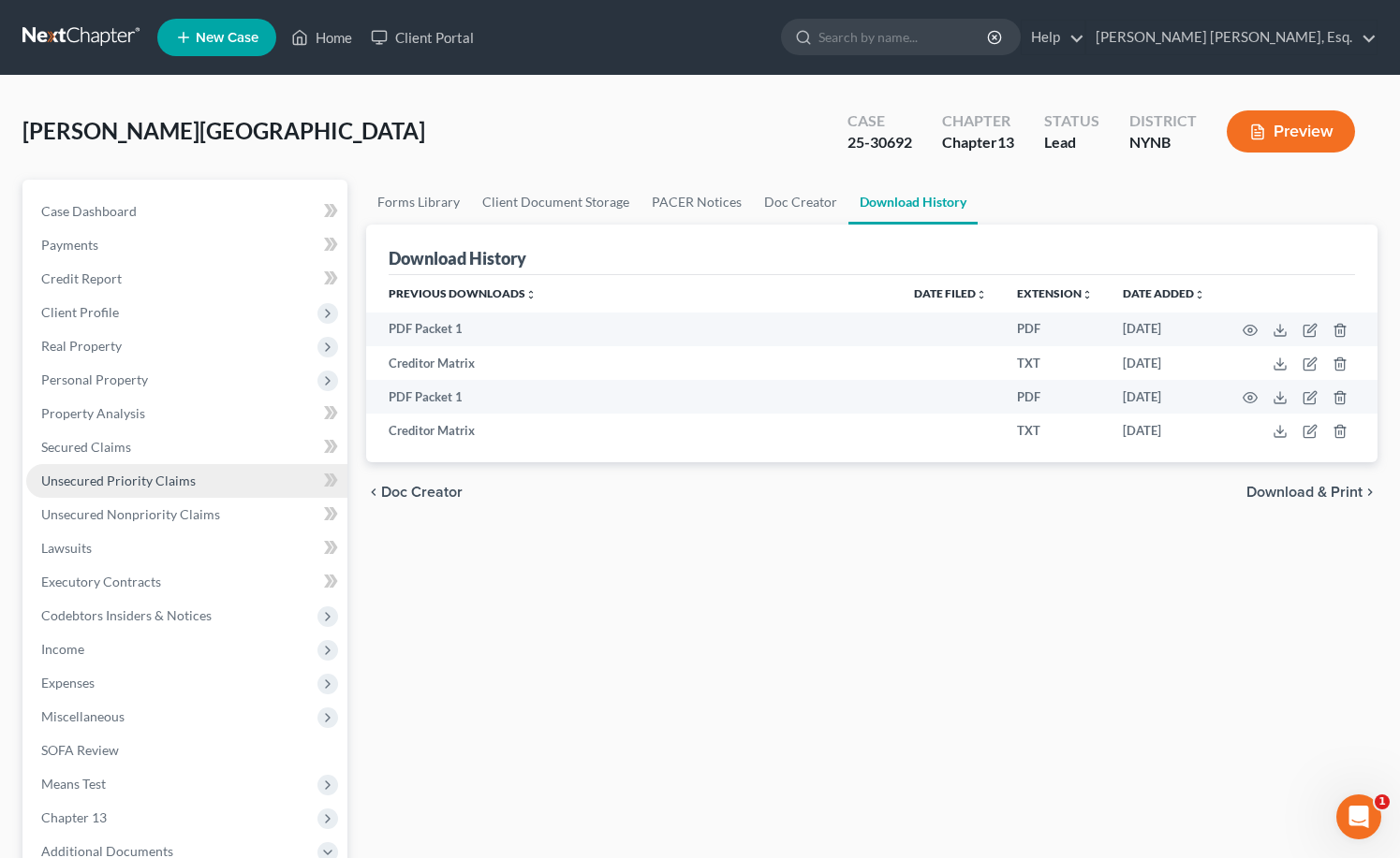
click at [138, 483] on span "Unsecured Priority Claims" at bounding box center [117, 481] width 154 height 16
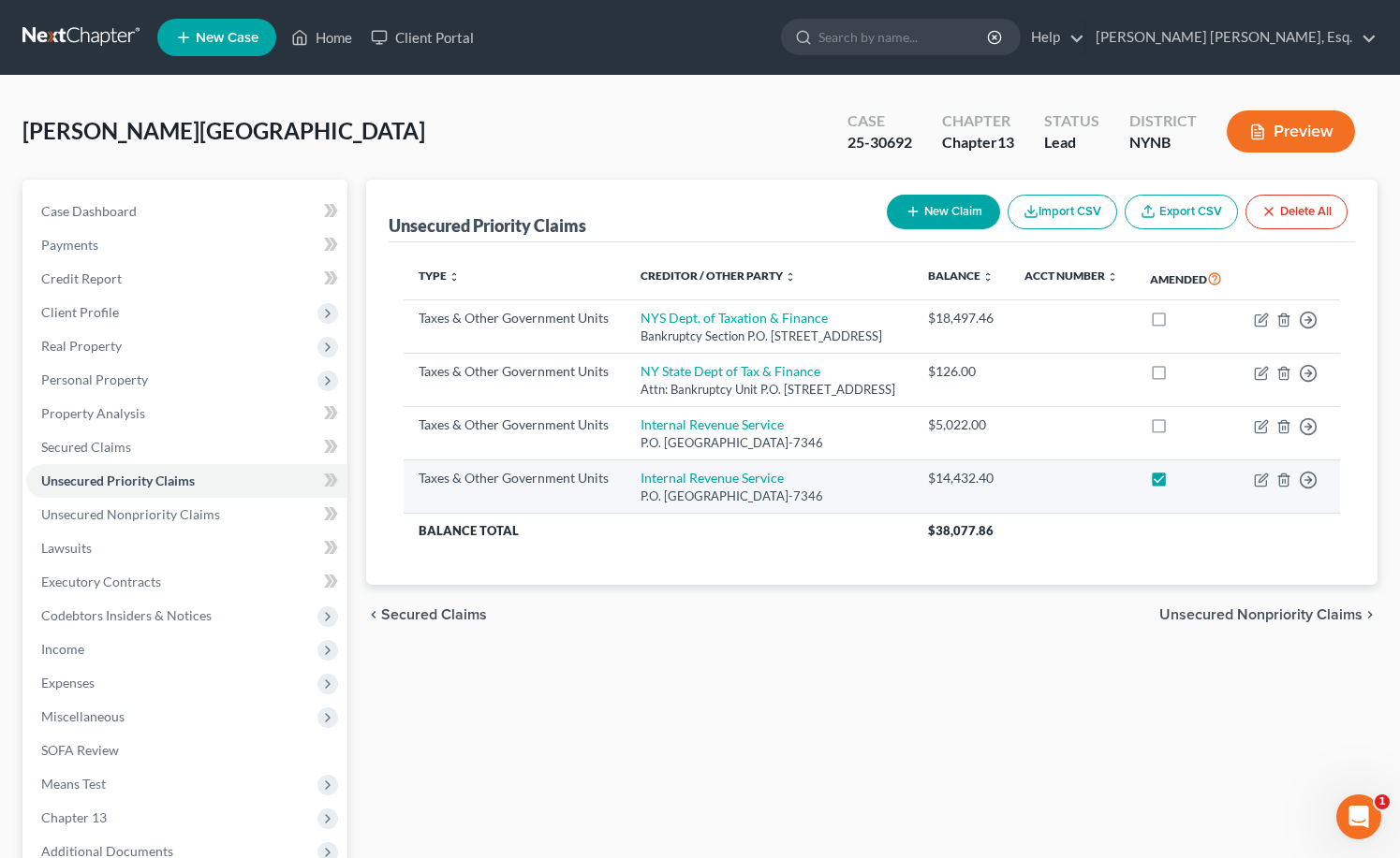
click at [1175, 483] on label at bounding box center [1175, 483] width 0 height 0
click at [1183, 481] on input "checkbox" at bounding box center [1189, 475] width 12 height 12
checkbox input "false"
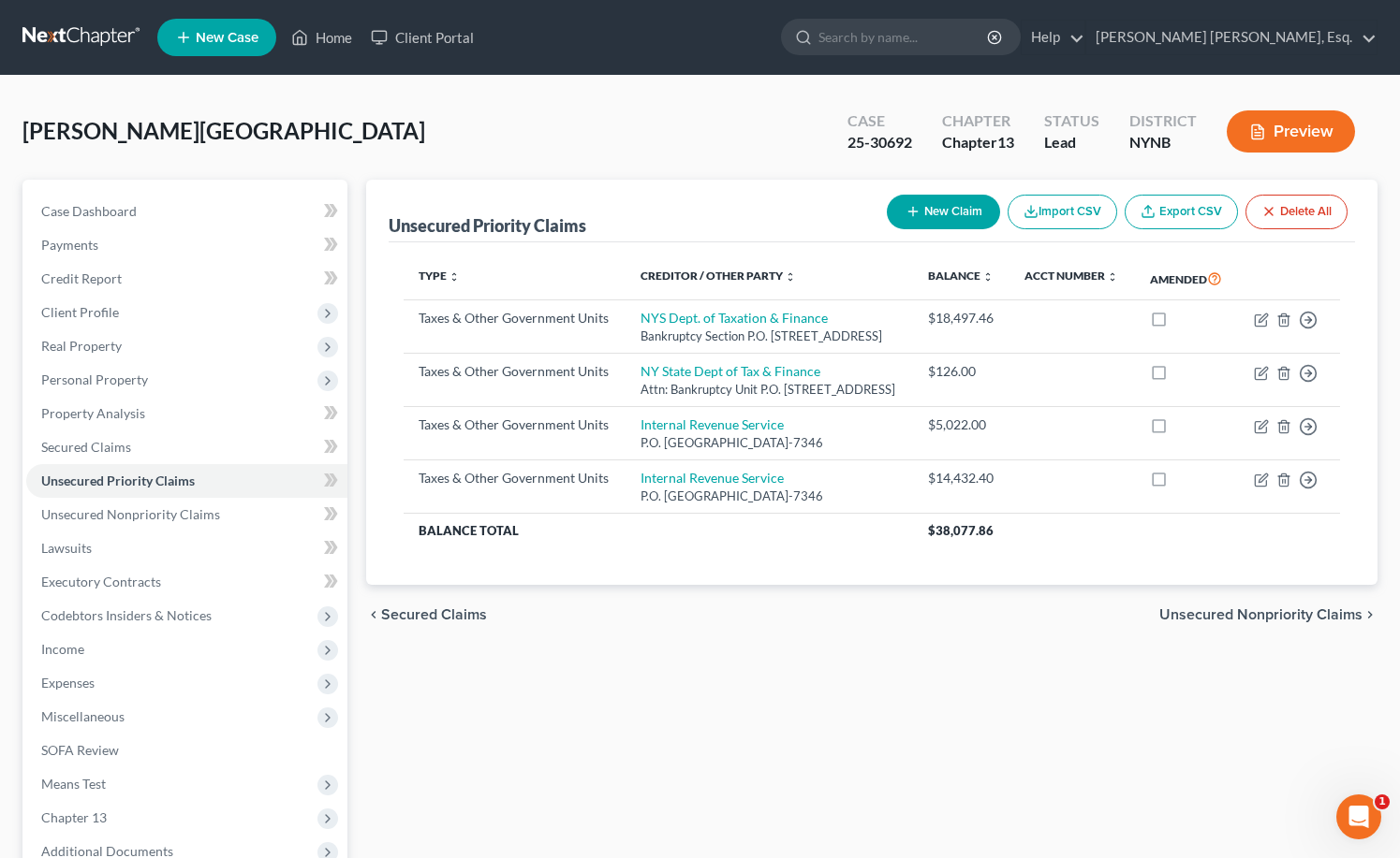
click at [1298, 129] on button "Preview" at bounding box center [1290, 131] width 128 height 42
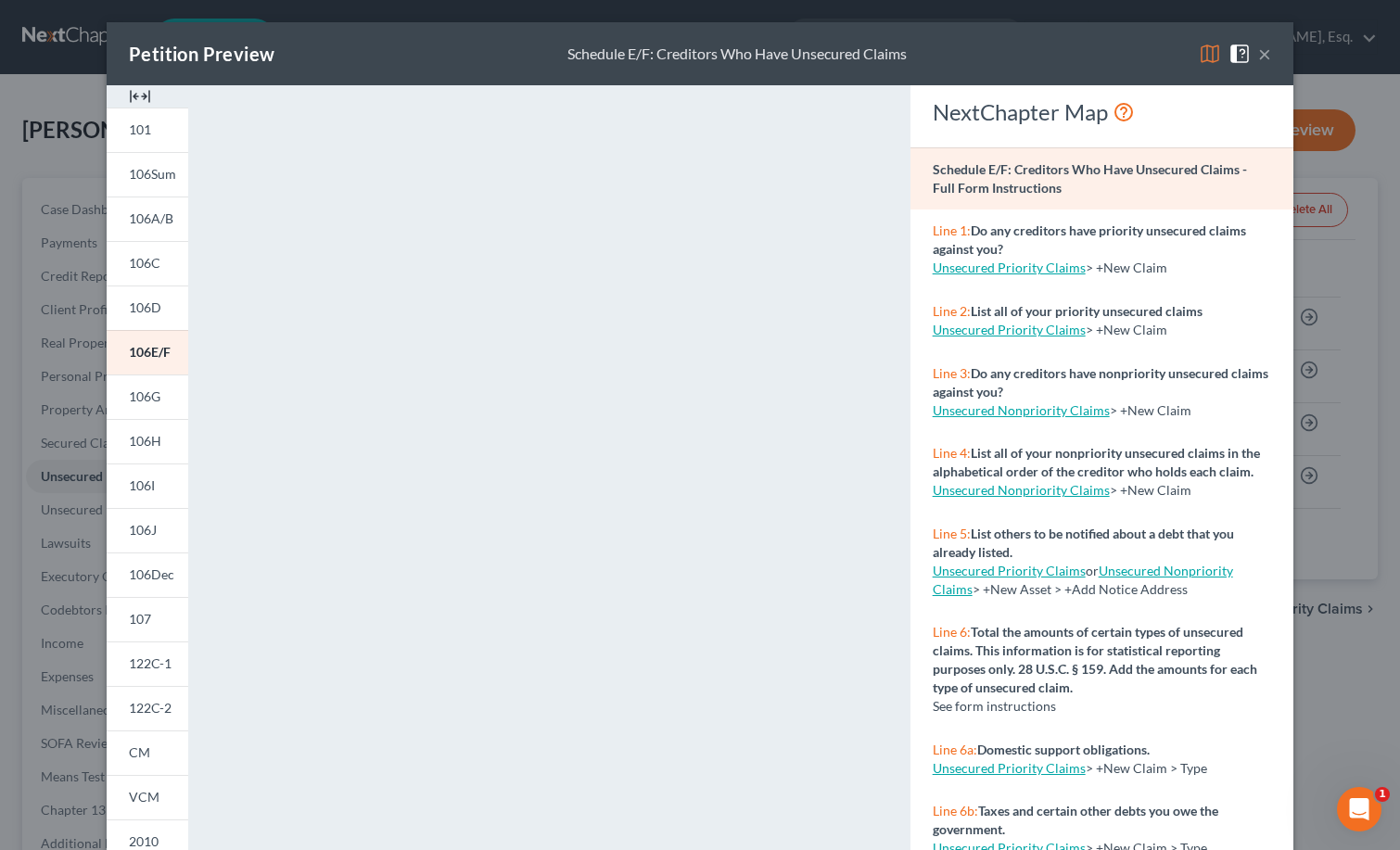
click at [1258, 50] on button "×" at bounding box center [1264, 53] width 13 height 23
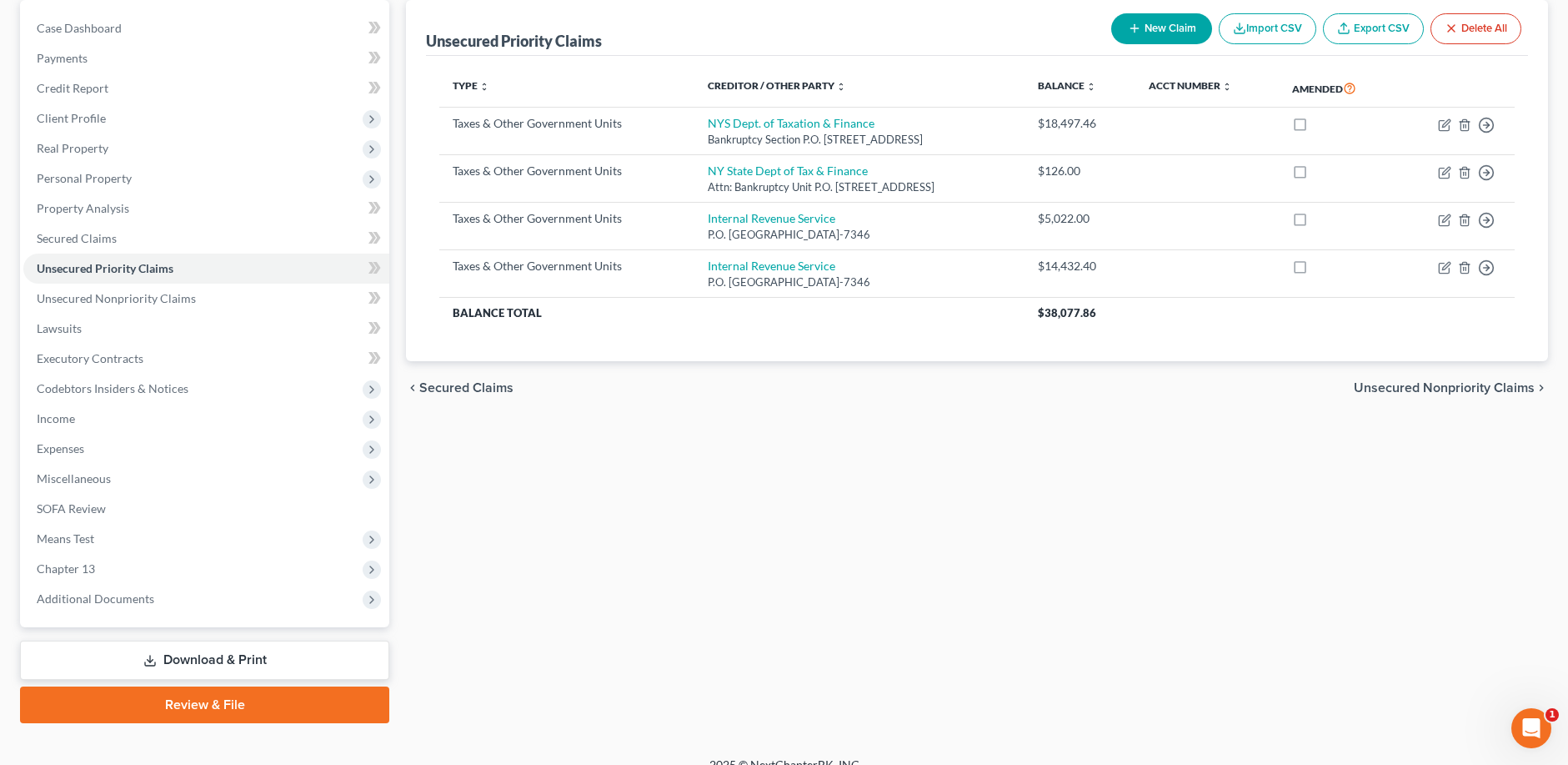
scroll to position [161, 0]
click at [225, 657] on link "Download & Print" at bounding box center [204, 660] width 369 height 39
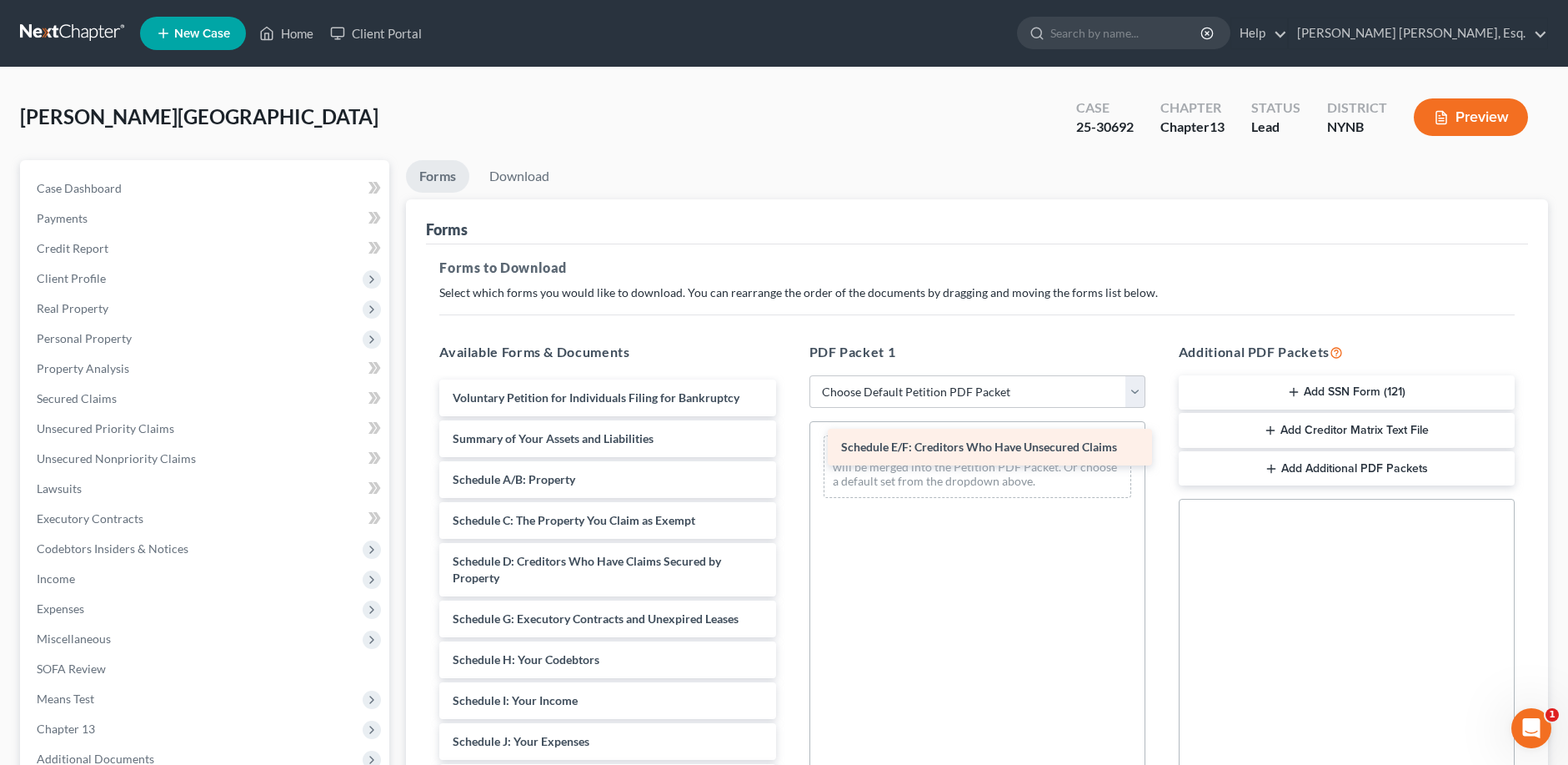
drag, startPoint x: 628, startPoint y: 614, endPoint x: 1018, endPoint y: 441, distance: 426.6
click at [788, 441] on div "Schedule E/F: Creditors Who Have Unsecured Claims Voluntary Petition for Indivi…" at bounding box center [607, 750] width 363 height 741
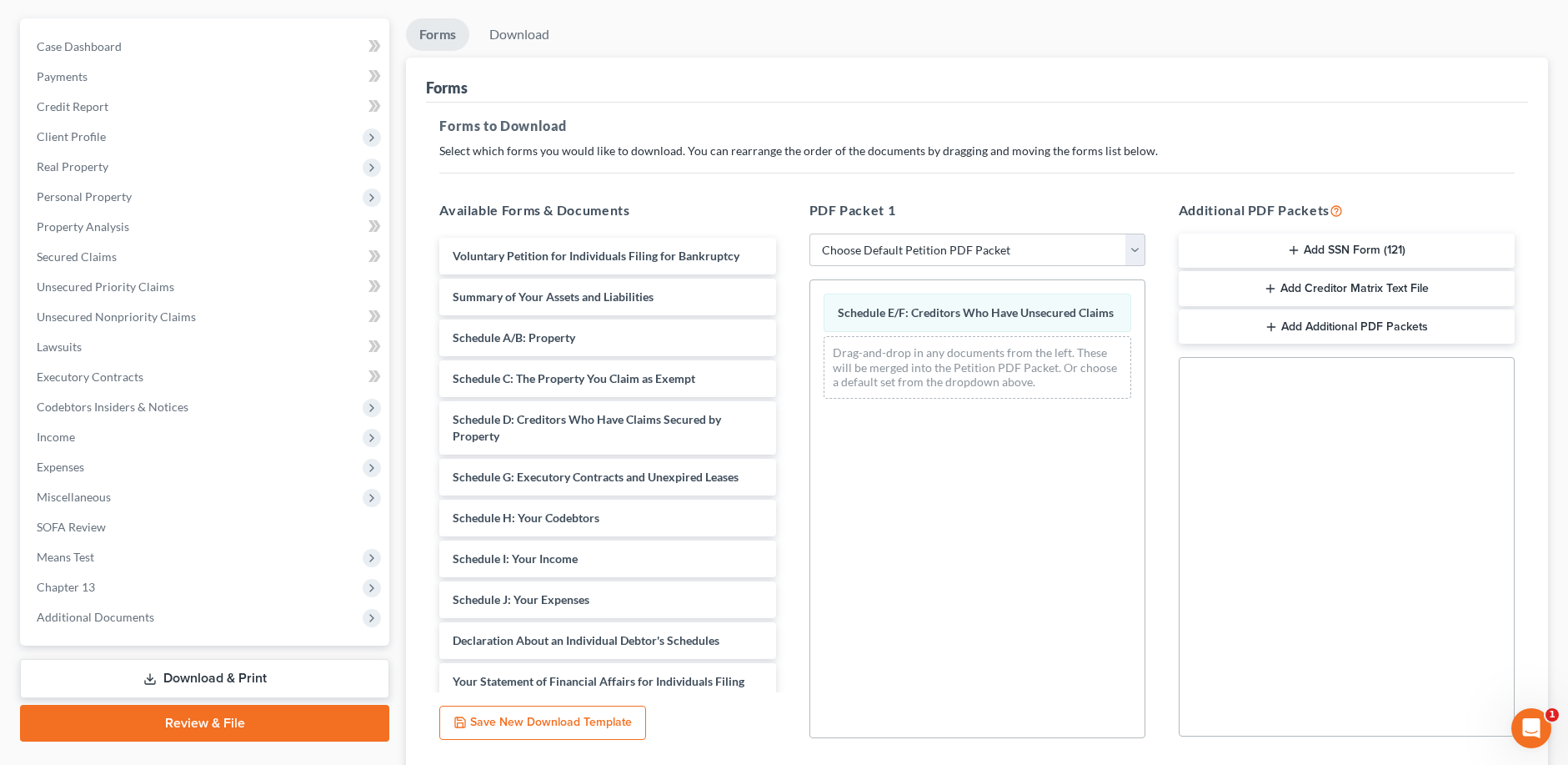
scroll to position [266, 0]
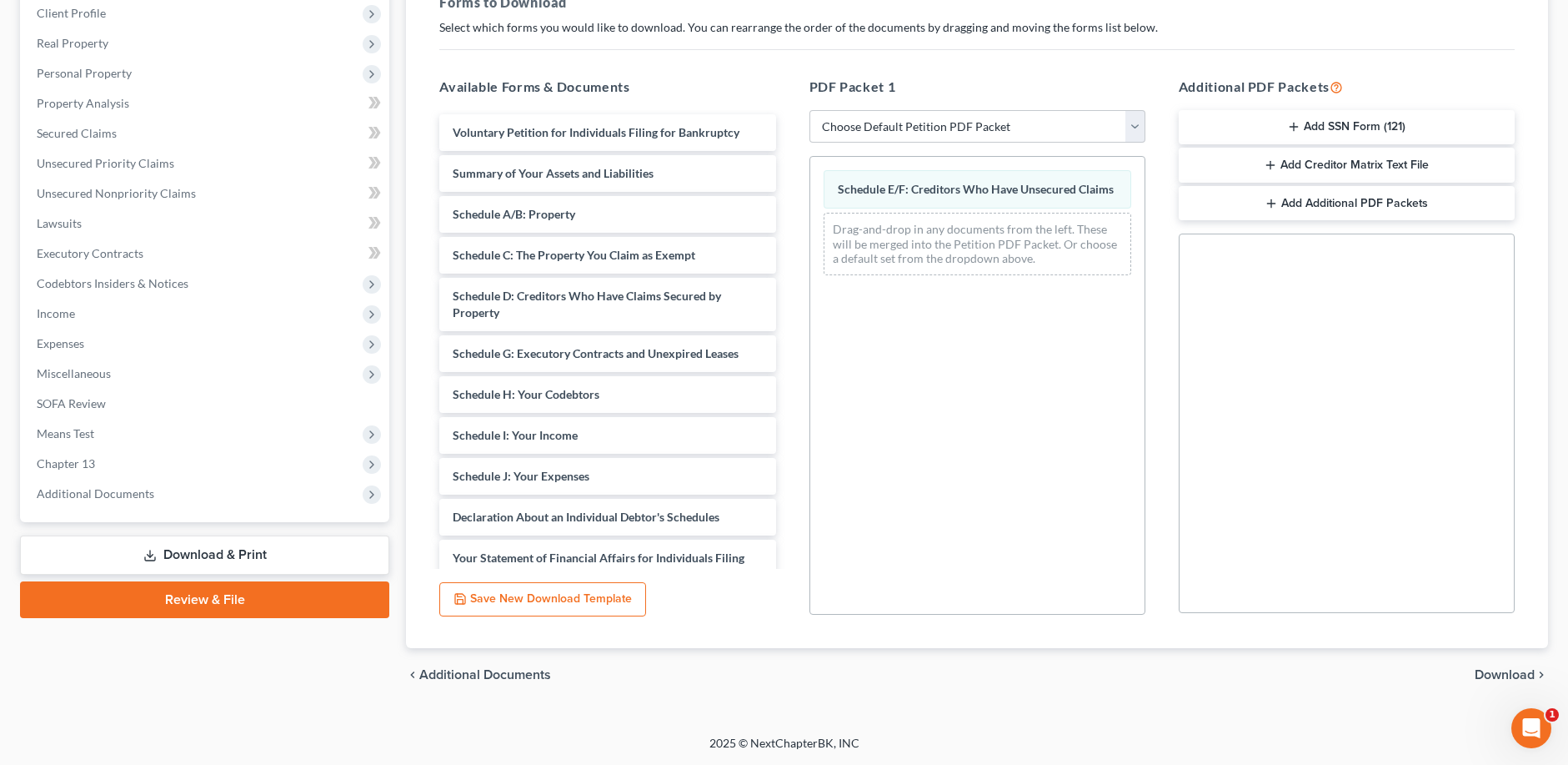
click at [1521, 673] on span "Download" at bounding box center [1505, 675] width 60 height 13
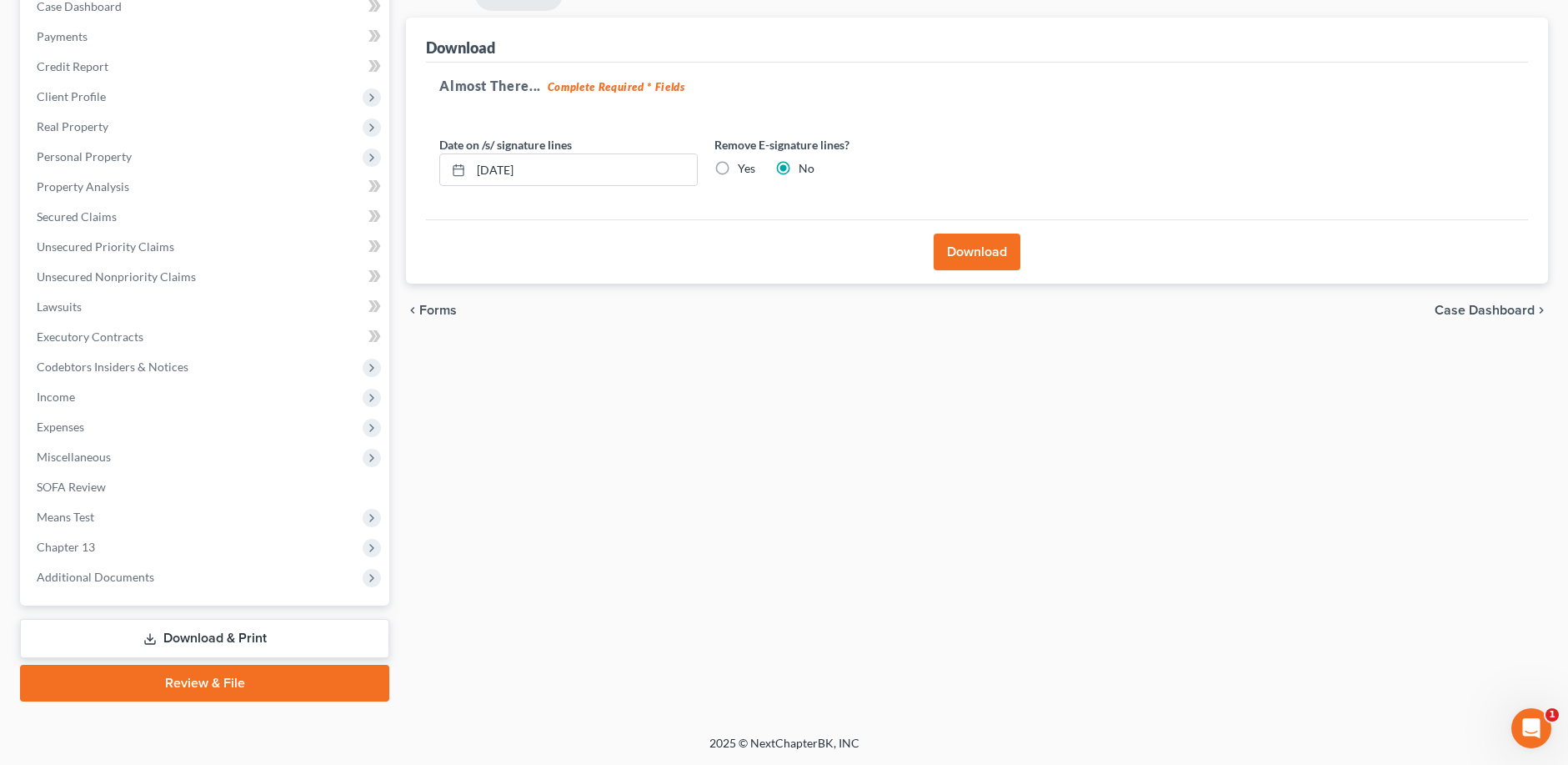
scroll to position [182, 0]
click at [993, 256] on button "Download" at bounding box center [977, 251] width 87 height 36
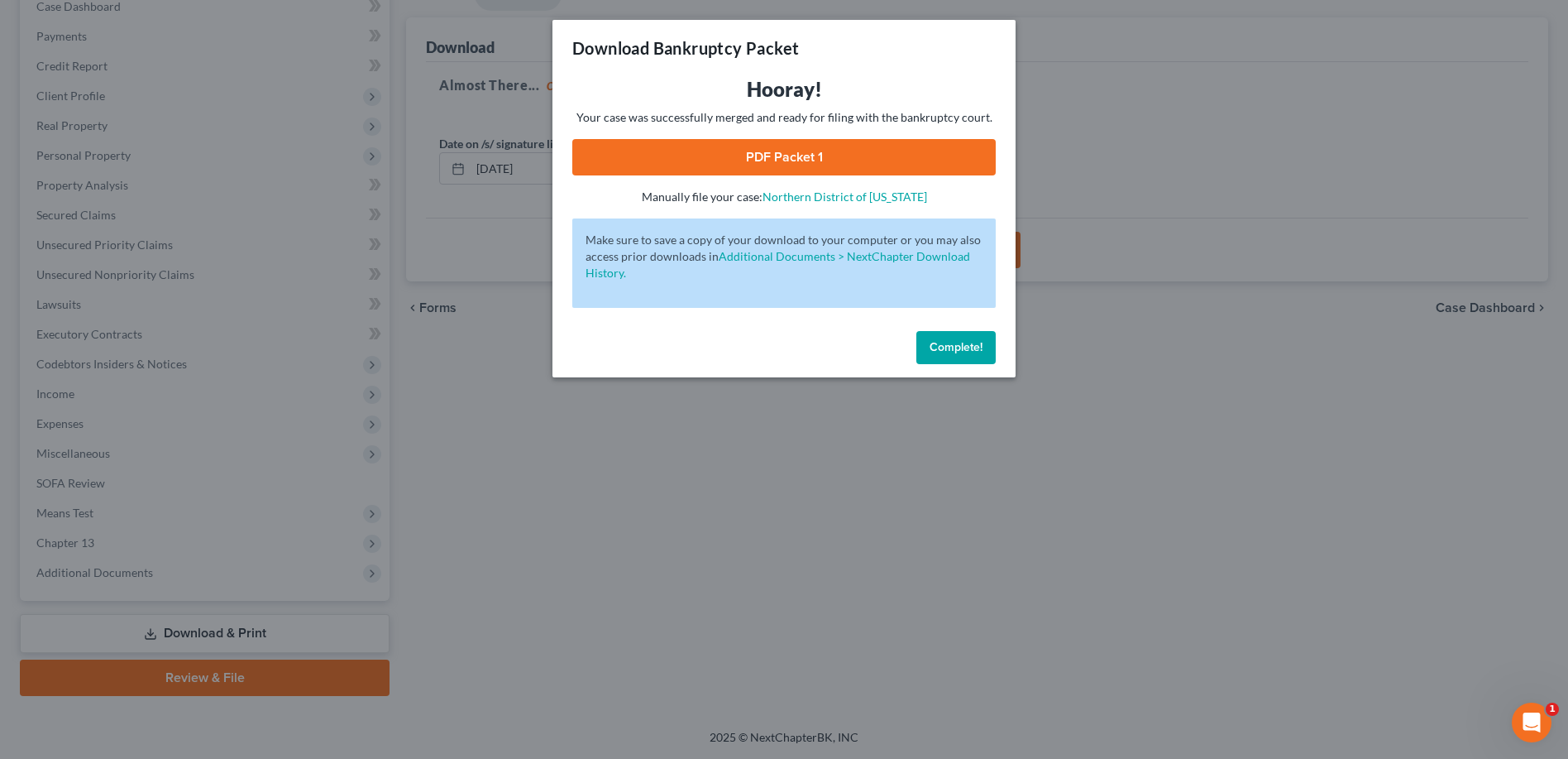
click at [860, 165] on link "PDF Packet 1" at bounding box center [784, 156] width 423 height 36
click at [952, 349] on span "Complete!" at bounding box center [956, 347] width 53 height 14
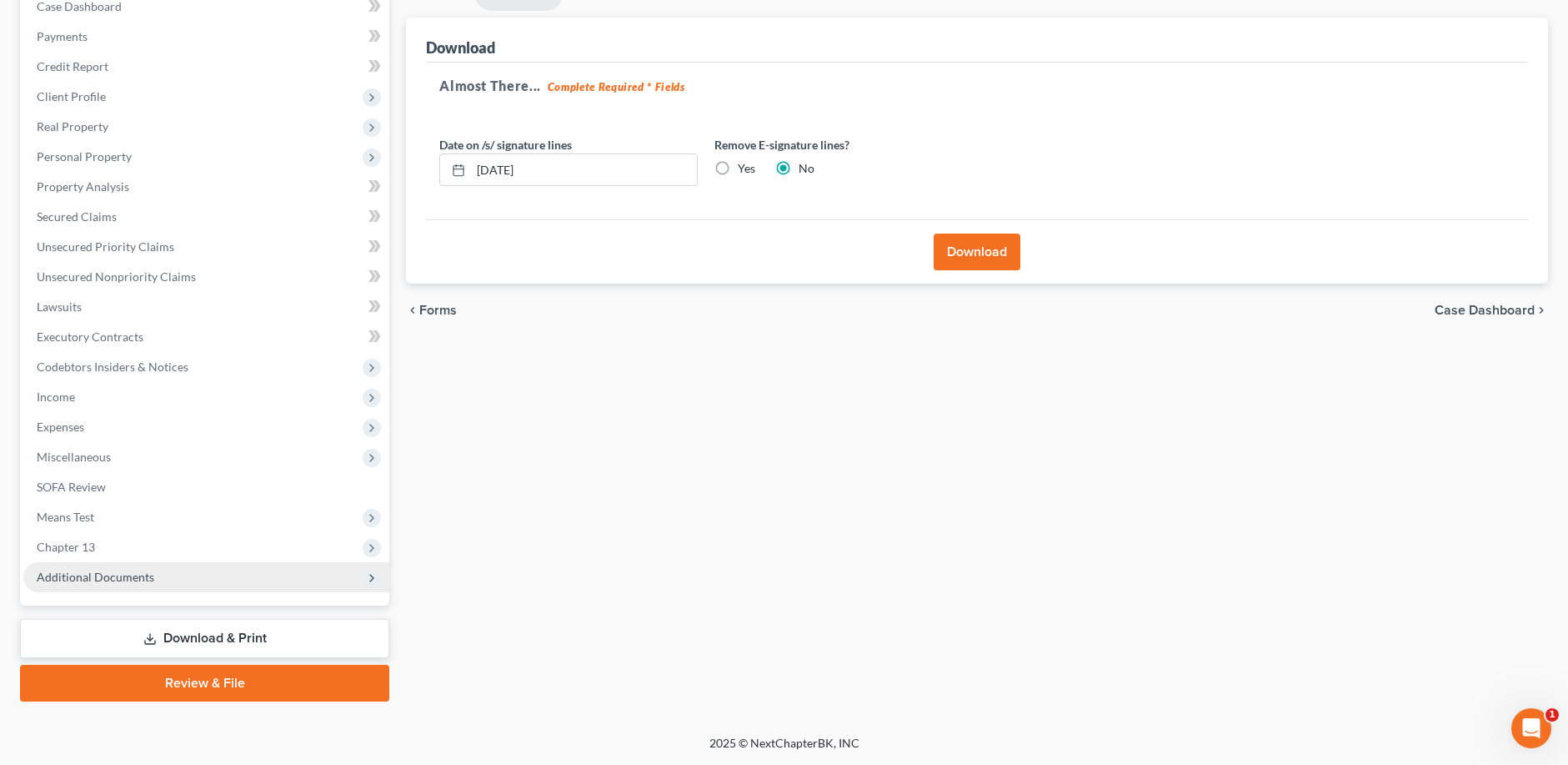
click at [119, 578] on span "Additional Documents" at bounding box center [95, 577] width 118 height 14
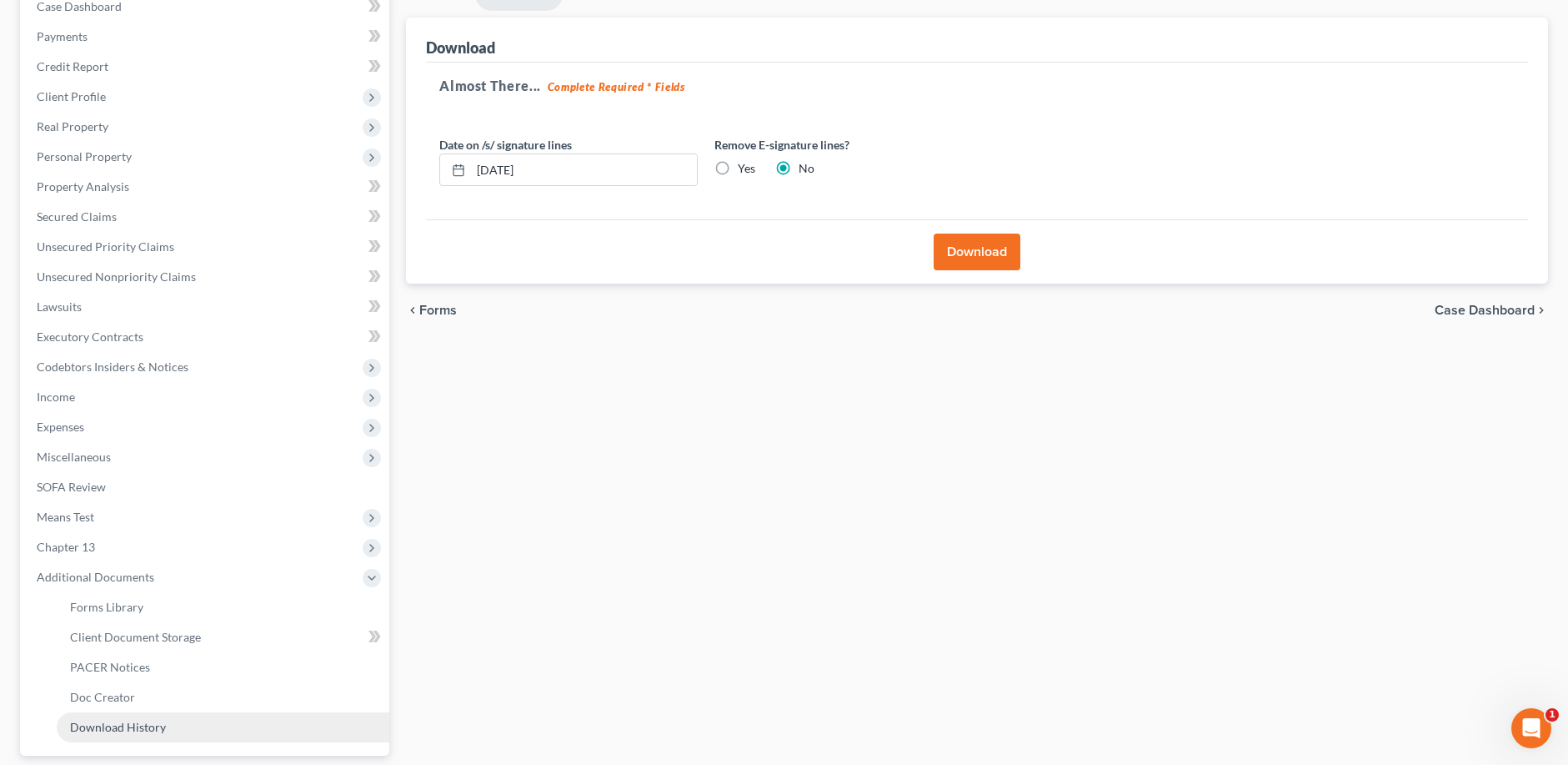
drag, startPoint x: 145, startPoint y: 735, endPoint x: 633, endPoint y: 650, distance: 495.3
click at [145, 734] on link "Download History" at bounding box center [223, 728] width 333 height 30
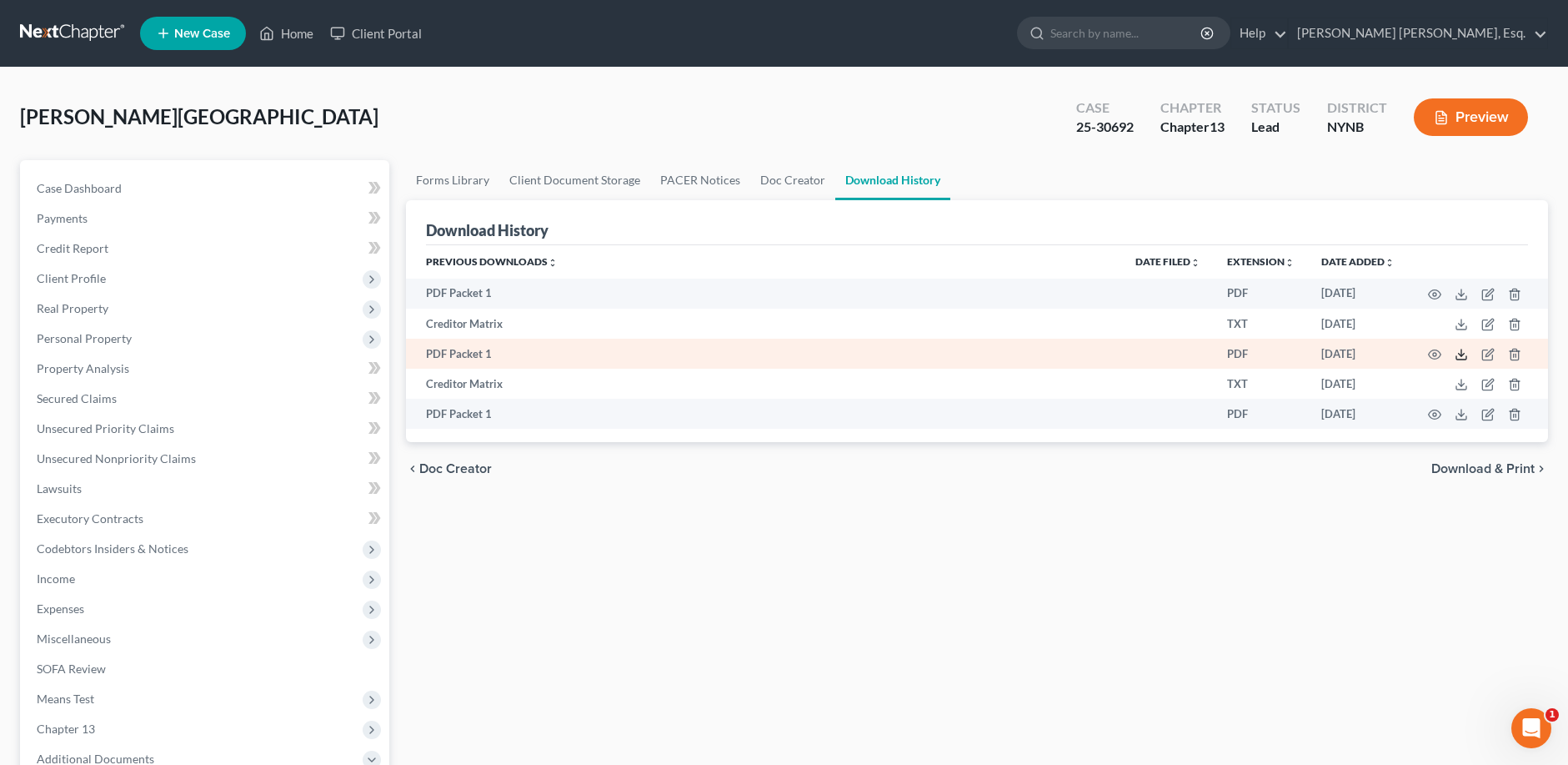
click at [1462, 356] on line at bounding box center [1462, 353] width 0 height 7
